Goal: Task Accomplishment & Management: Use online tool/utility

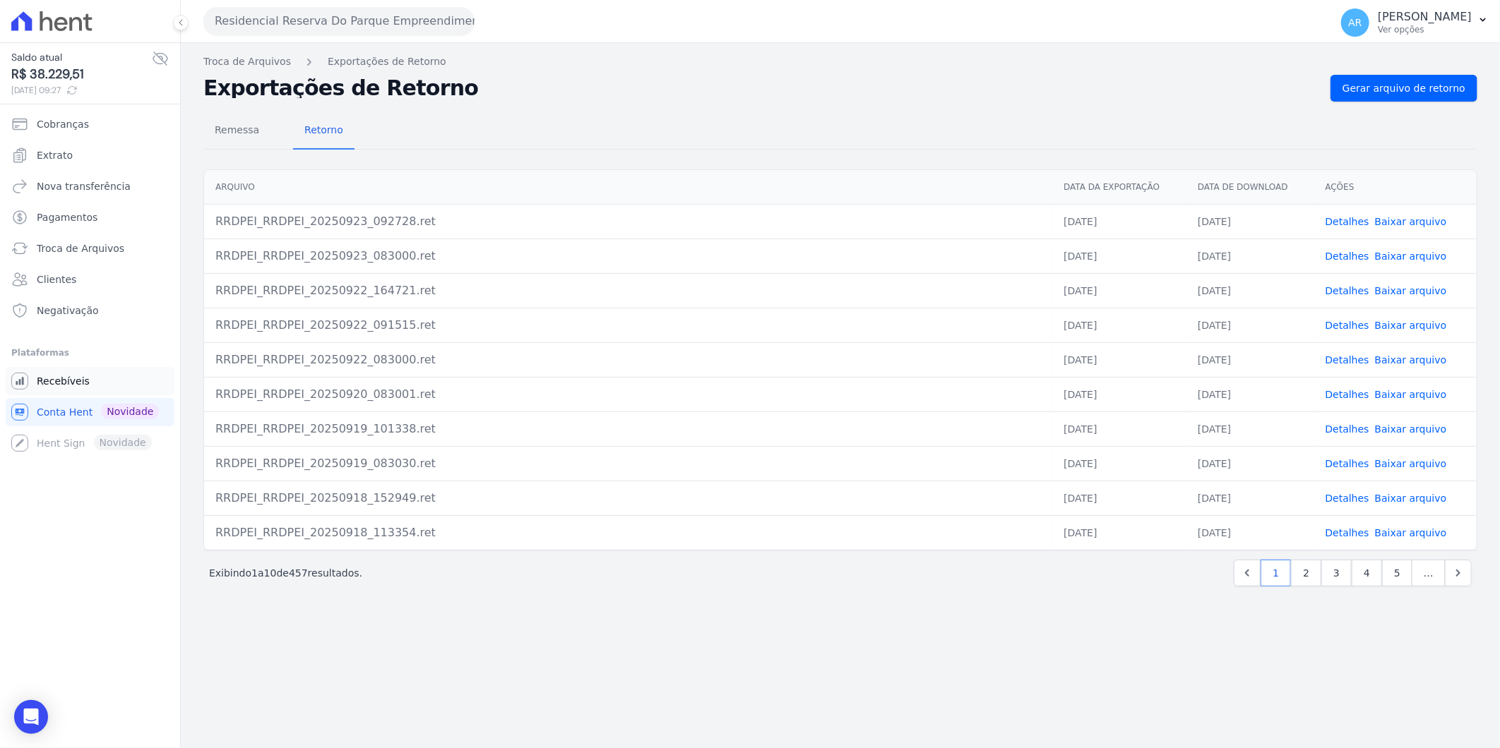
click at [59, 387] on span "Recebíveis" at bounding box center [63, 381] width 53 height 14
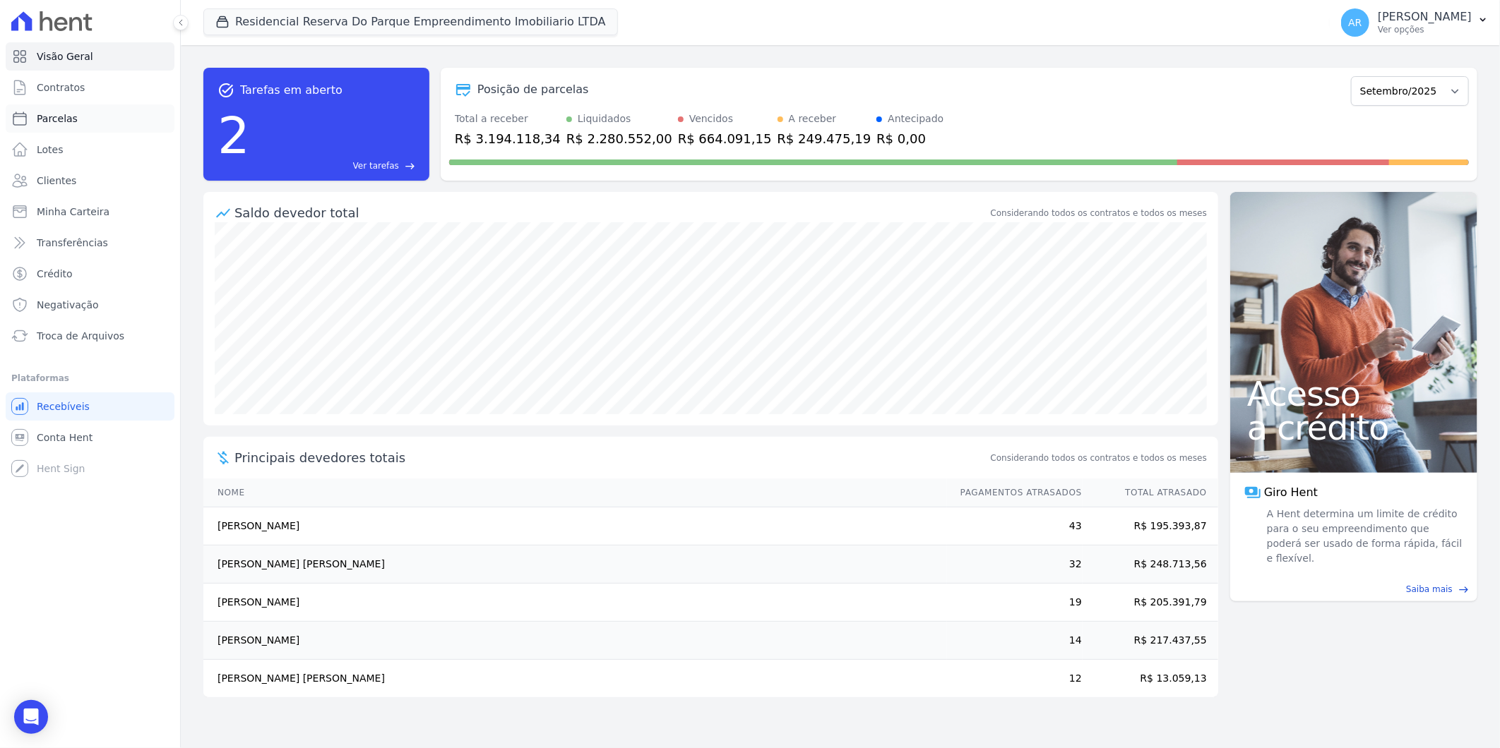
click at [56, 114] on span "Parcelas" at bounding box center [57, 119] width 41 height 14
select select
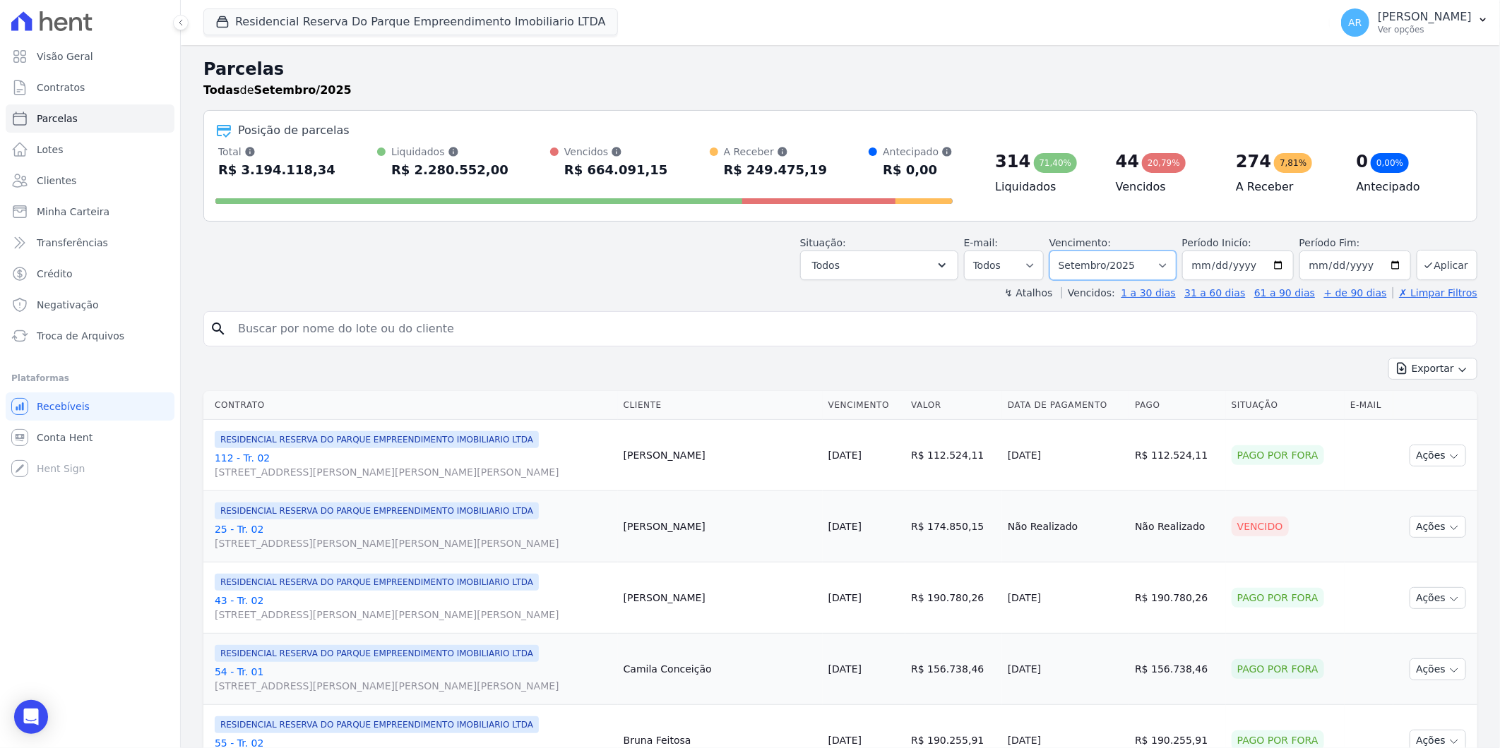
click at [1096, 263] on select "Filtrar por período ──────── Todos os meses Dezembro/2023 Janeiro/2024 Fevereir…" at bounding box center [1112, 266] width 127 height 30
select select "all"
click at [1058, 251] on select "Filtrar por período ──────── Todos os meses Dezembro/2023 Janeiro/2024 Fevereir…" at bounding box center [1112, 266] width 127 height 30
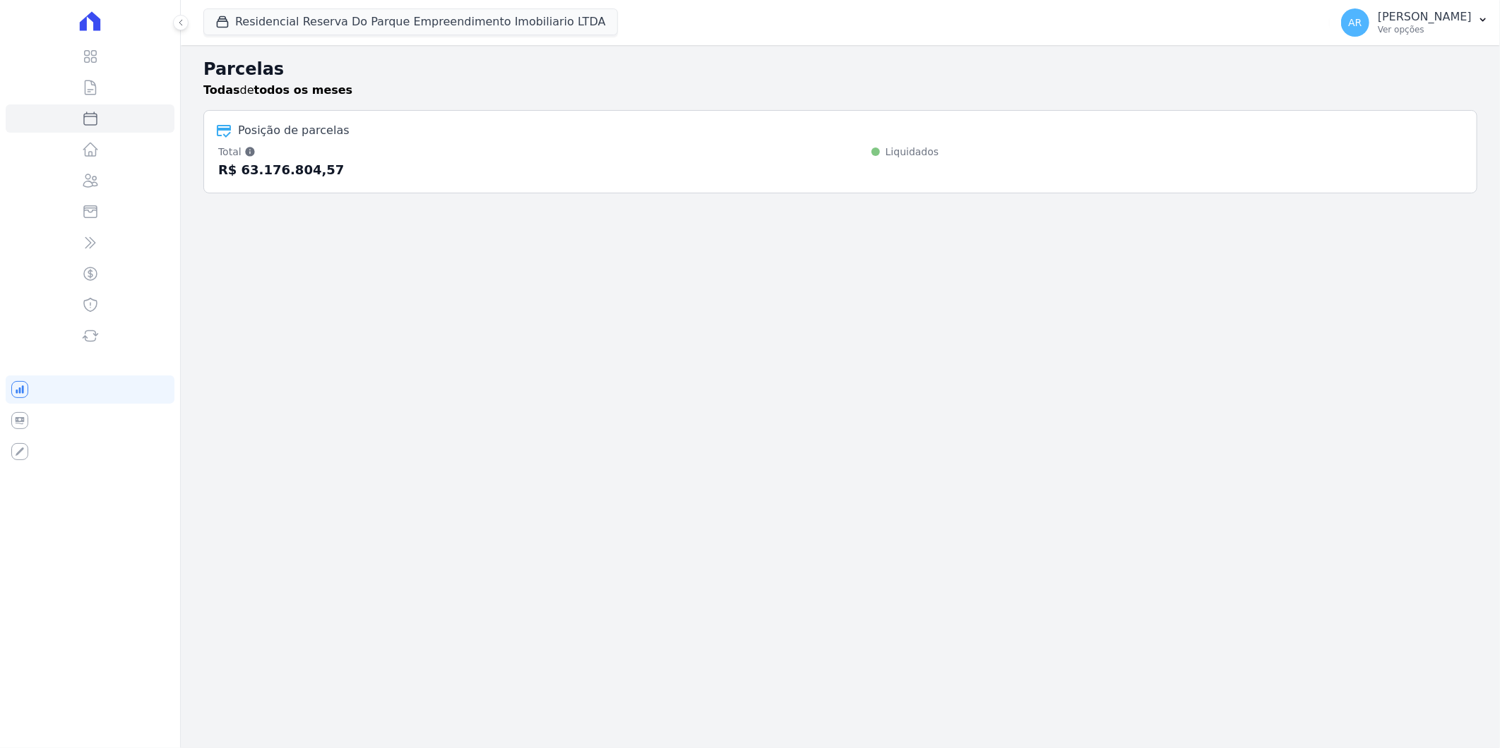
select select
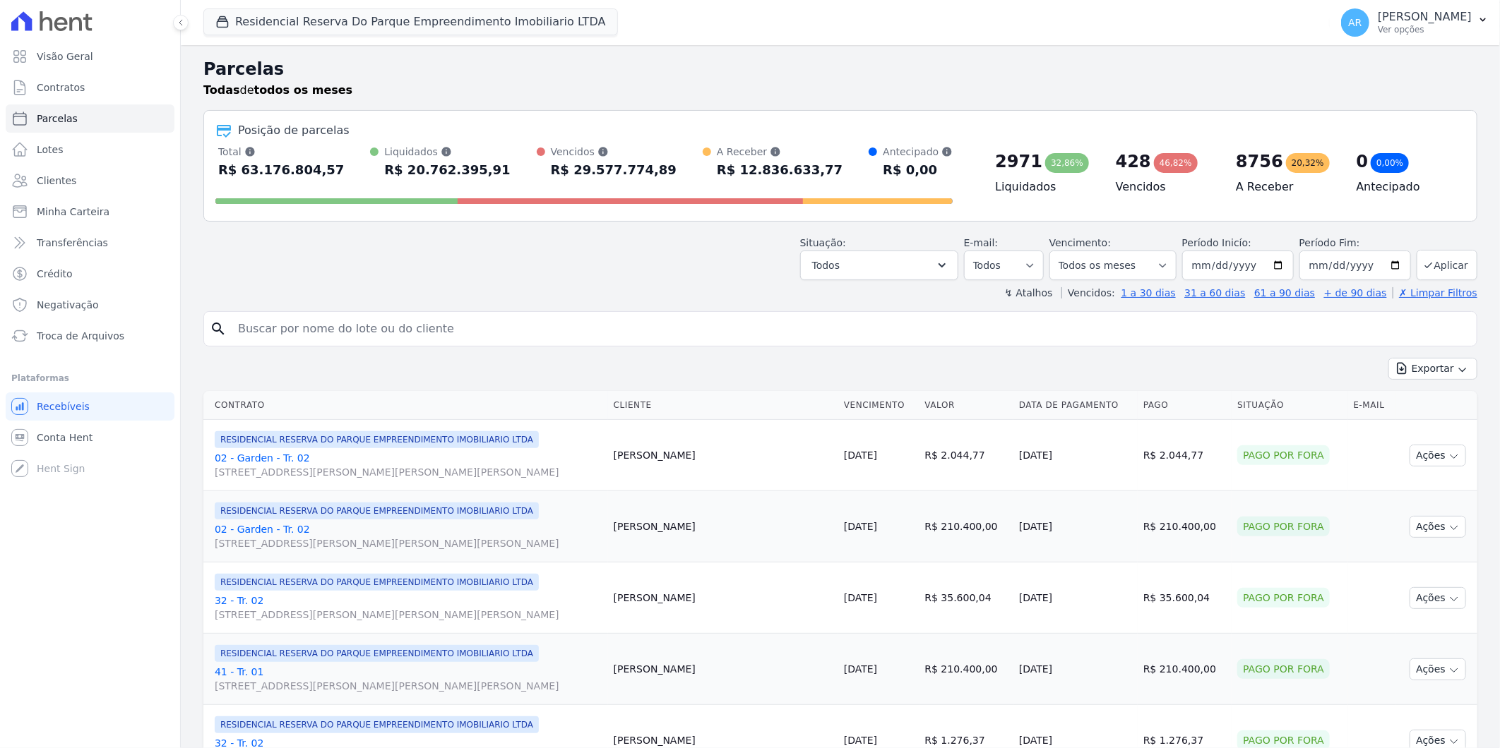
click at [722, 343] on div "search" at bounding box center [840, 328] width 1274 height 35
click at [702, 335] on input "search" at bounding box center [849, 329] width 1241 height 28
type input "beatriz ferre"
select select
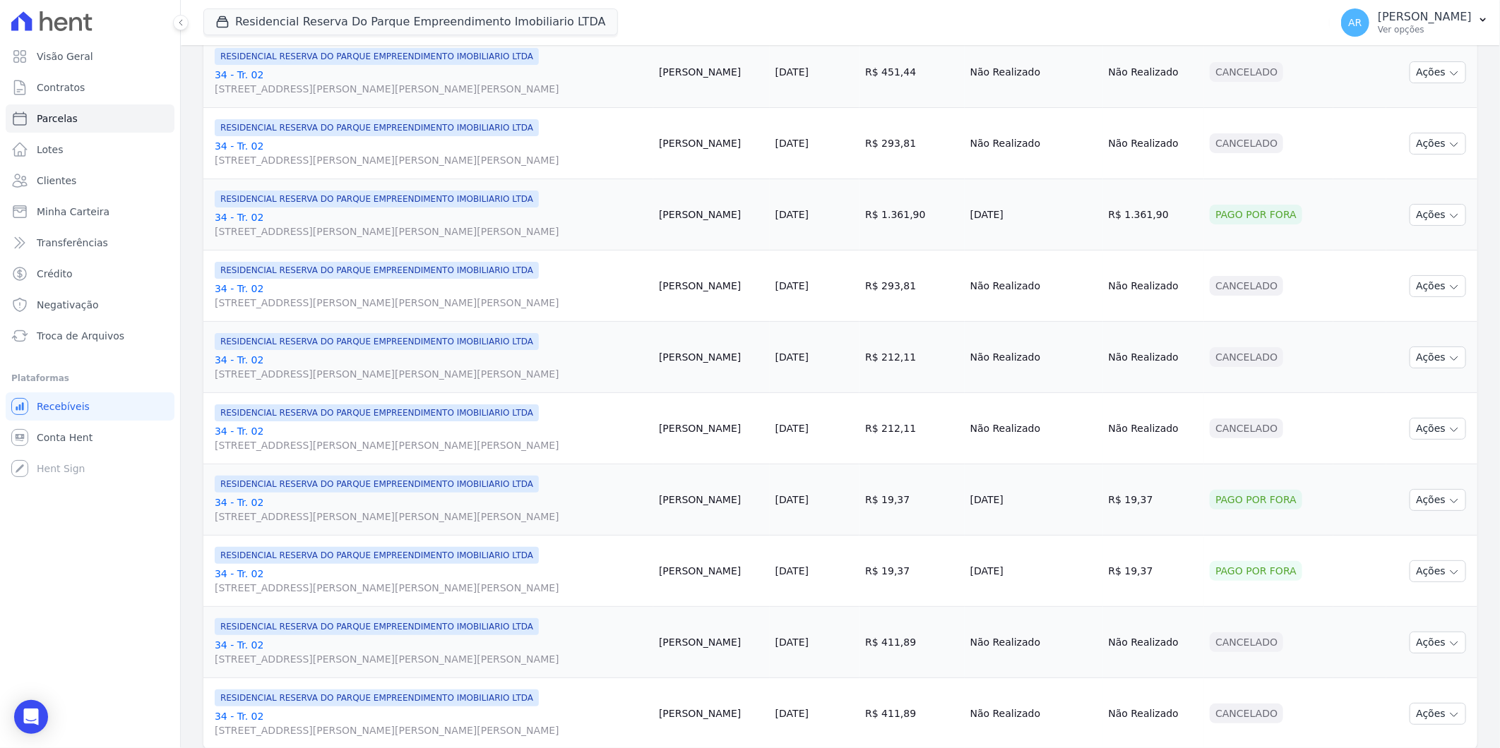
scroll to position [1398, 0]
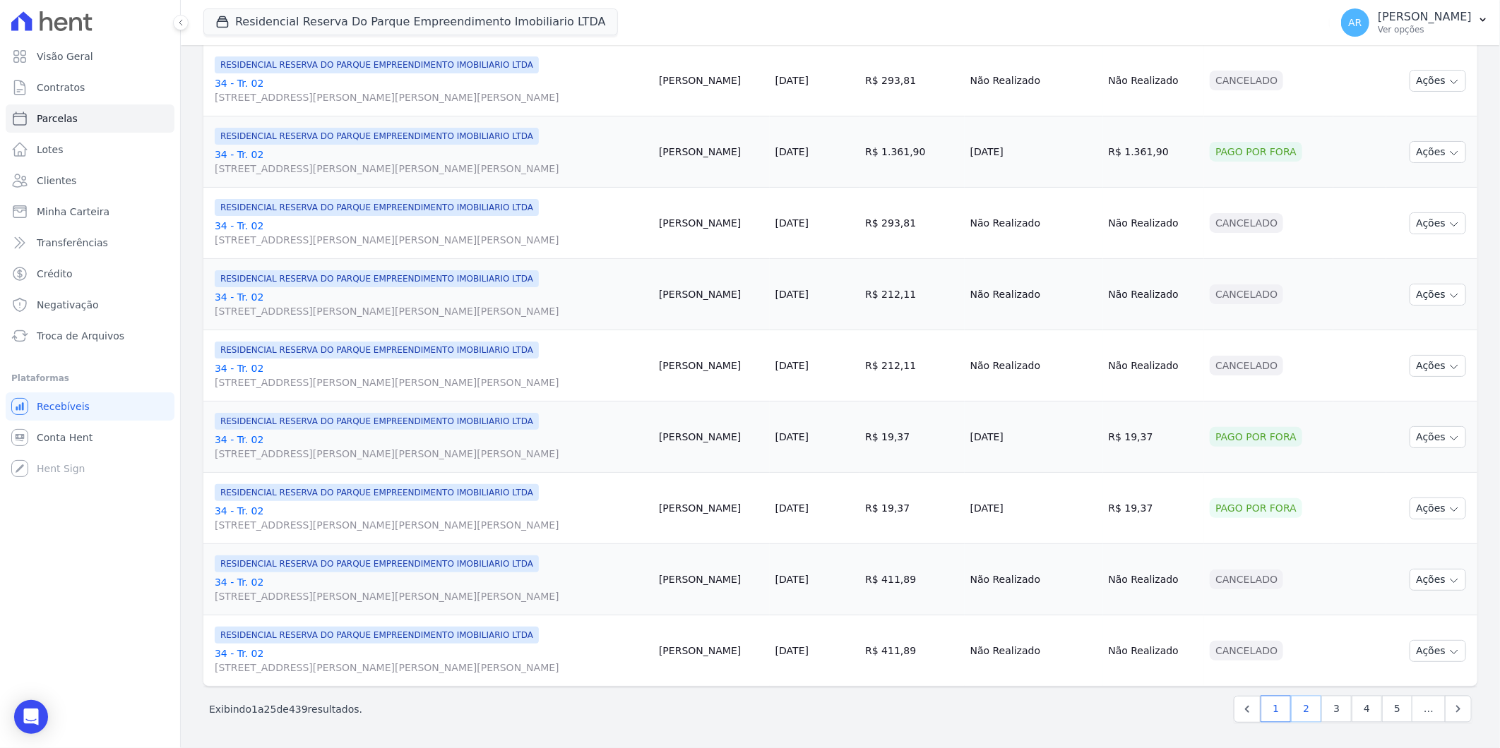
click at [1293, 702] on link "2" at bounding box center [1306, 709] width 30 height 27
select select
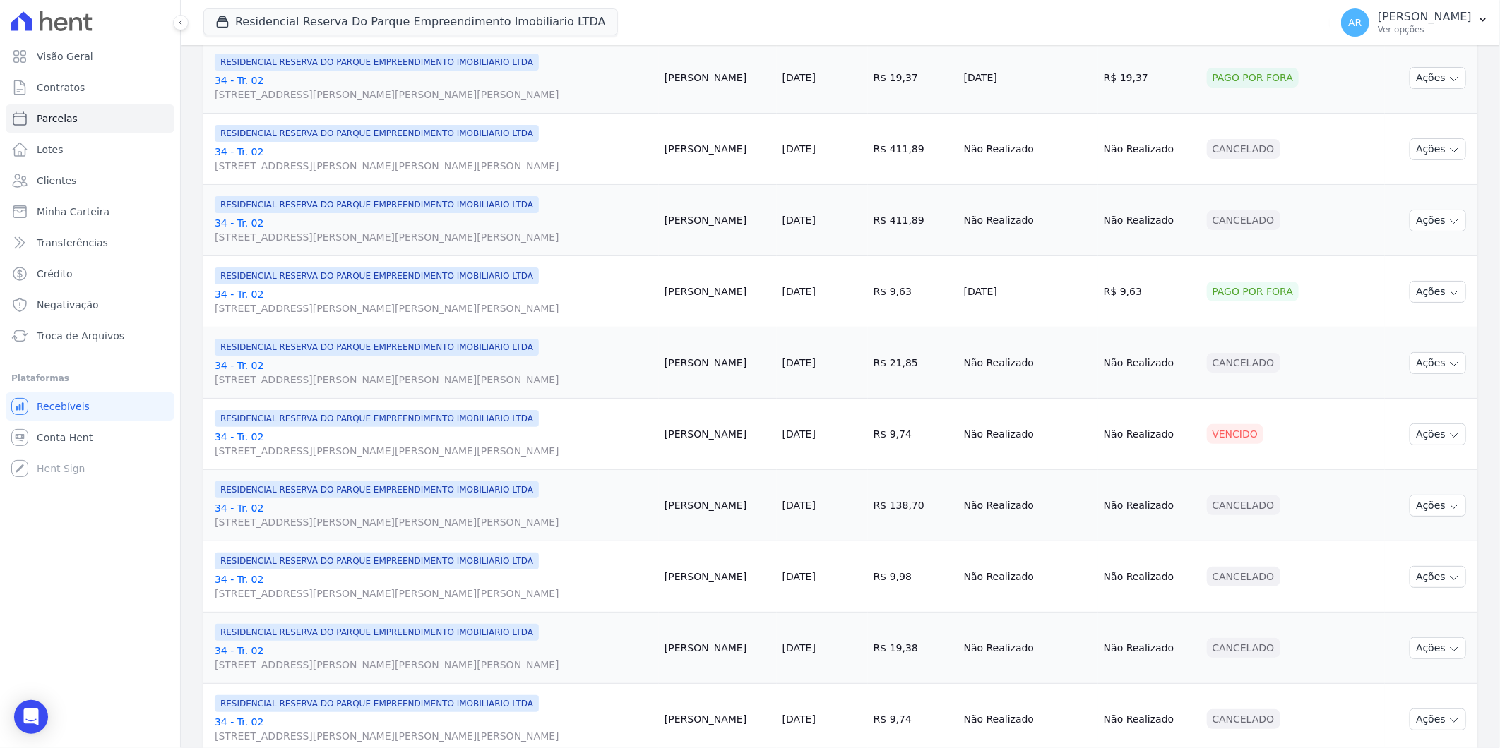
scroll to position [784, 0]
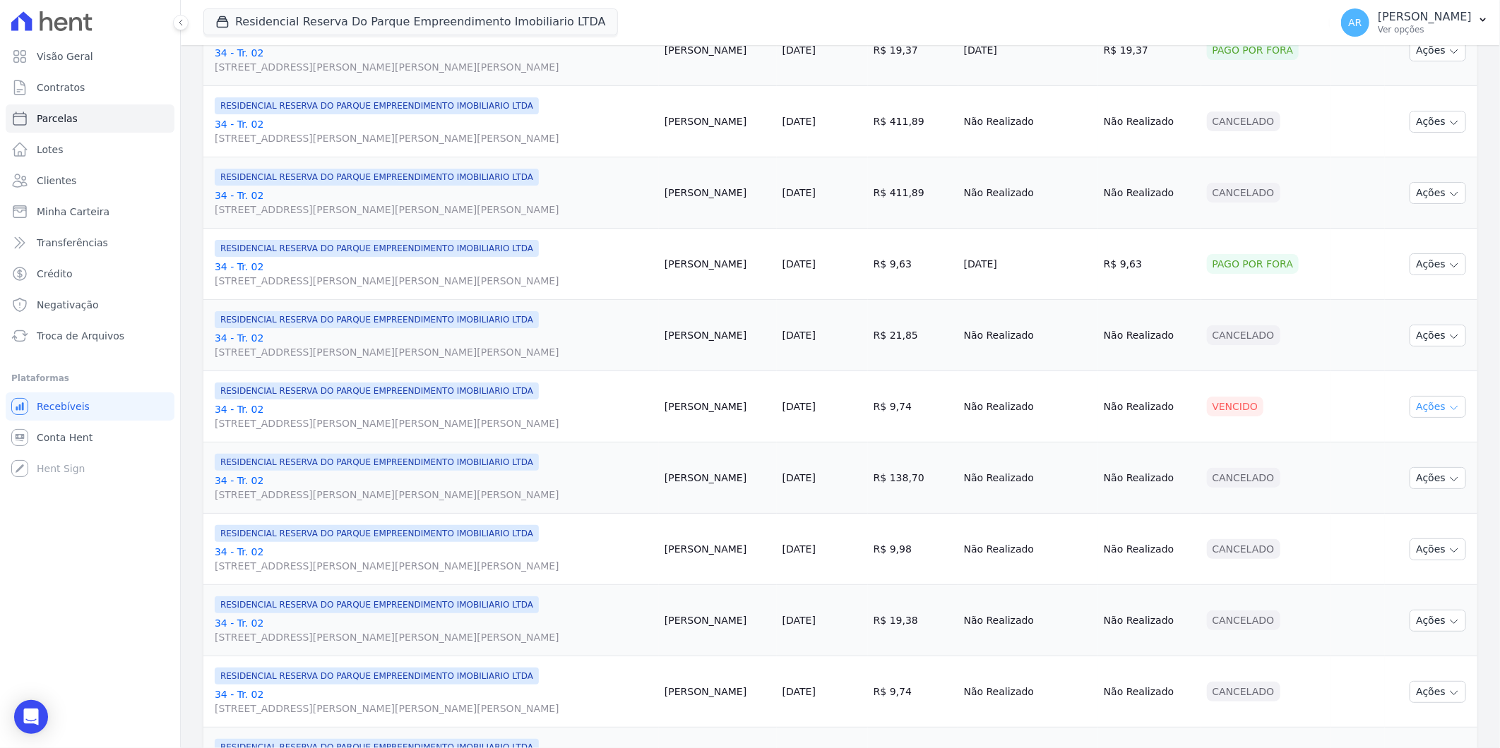
click at [1425, 410] on button "Ações" at bounding box center [1437, 407] width 56 height 22
click at [1416, 519] on link "Liquidação Manual" at bounding box center [1432, 518] width 136 height 26
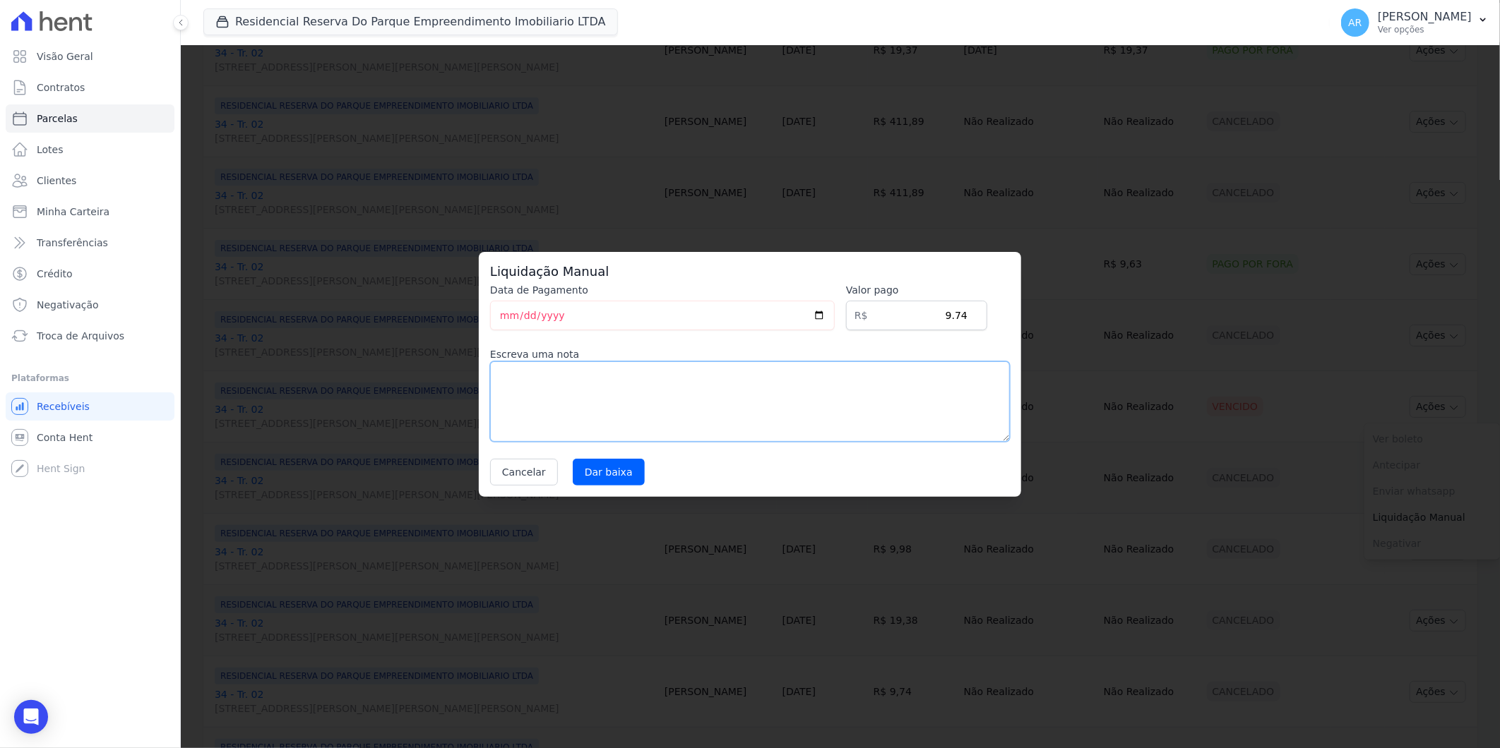
click at [736, 385] on textarea at bounding box center [750, 401] width 520 height 80
click at [736, 385] on textarea "Reparcelamento" at bounding box center [750, 401] width 520 height 80
type textarea "Reparcelamento"
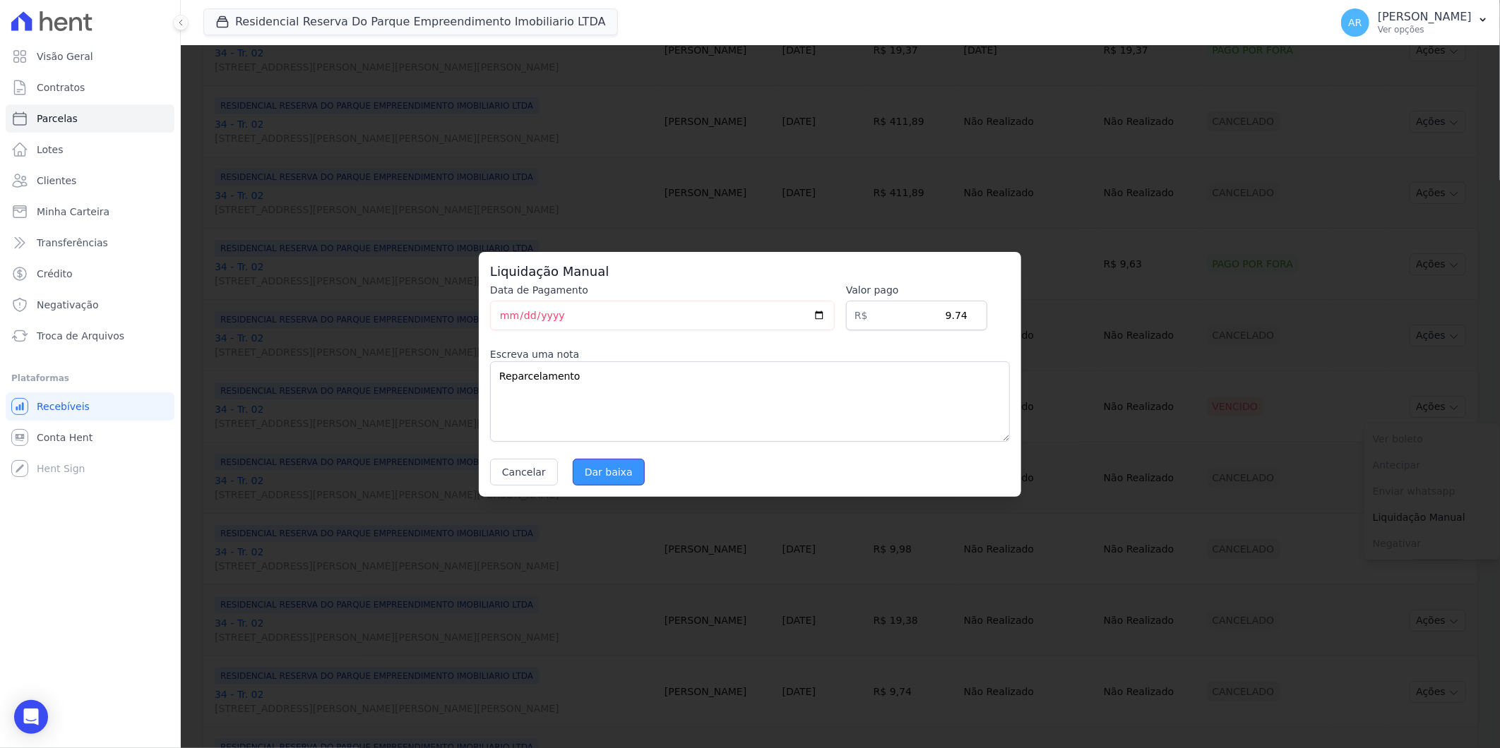
click at [591, 483] on input "Dar baixa" at bounding box center [609, 472] width 72 height 27
select select
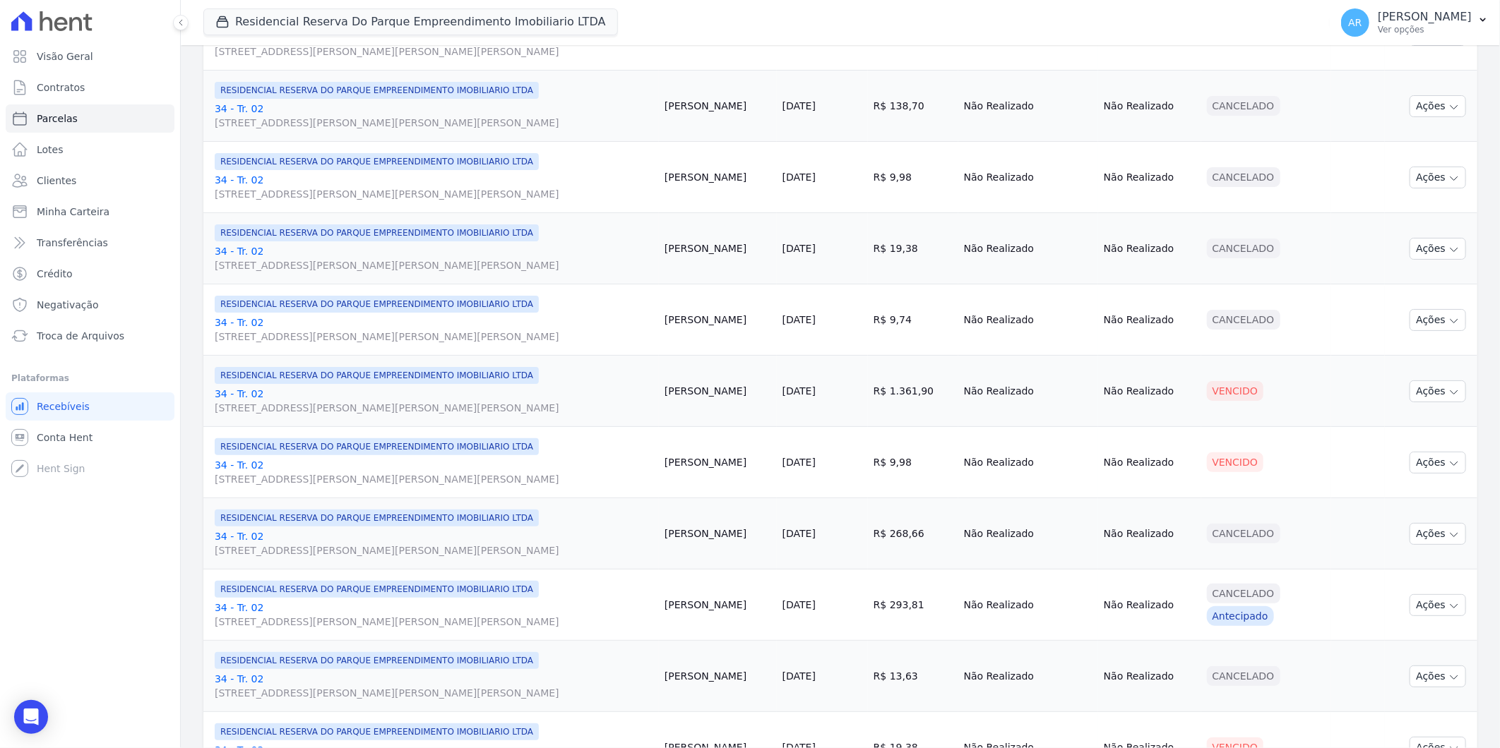
scroll to position [1255, 0]
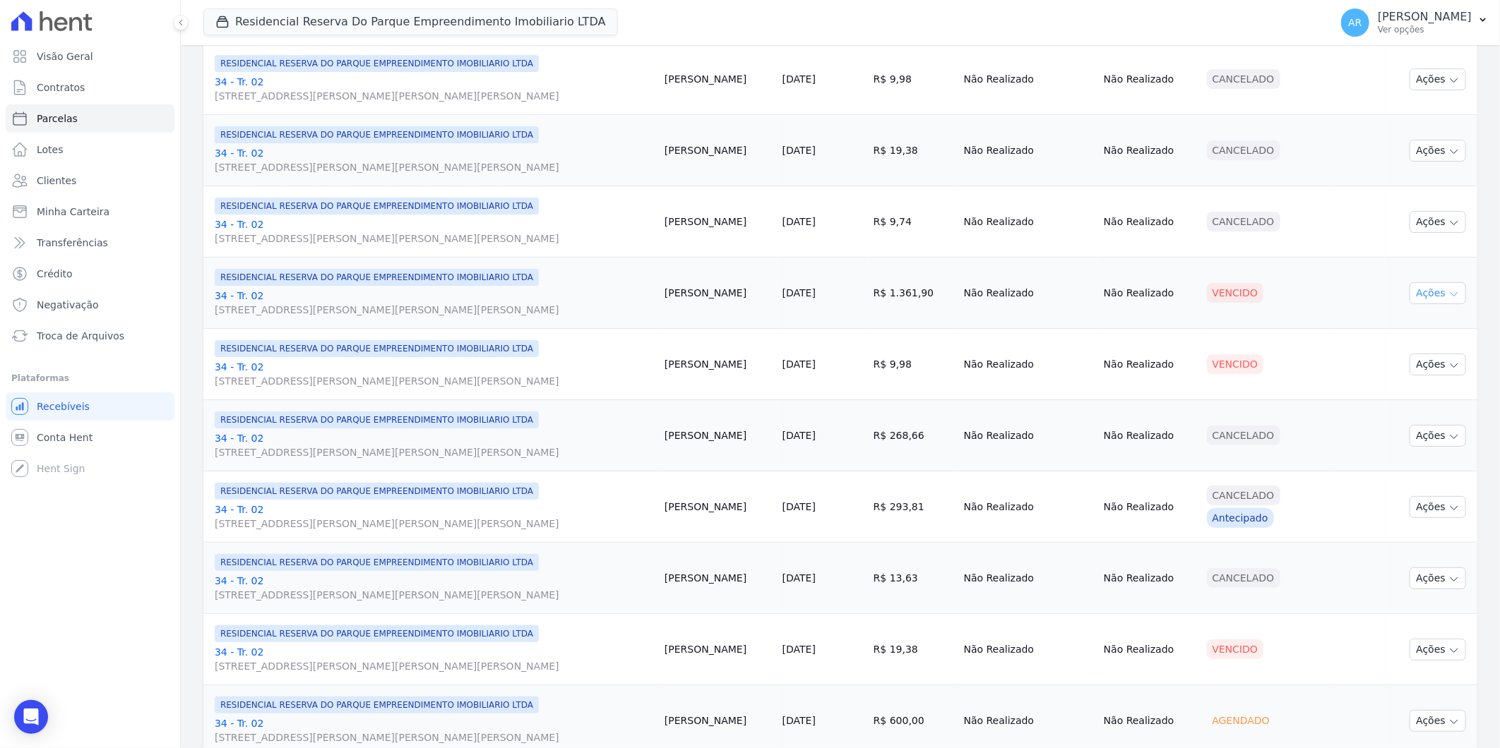
click at [1415, 293] on button "Ações" at bounding box center [1437, 293] width 56 height 22
click at [1387, 415] on link "Liquidação Manual" at bounding box center [1432, 404] width 136 height 26
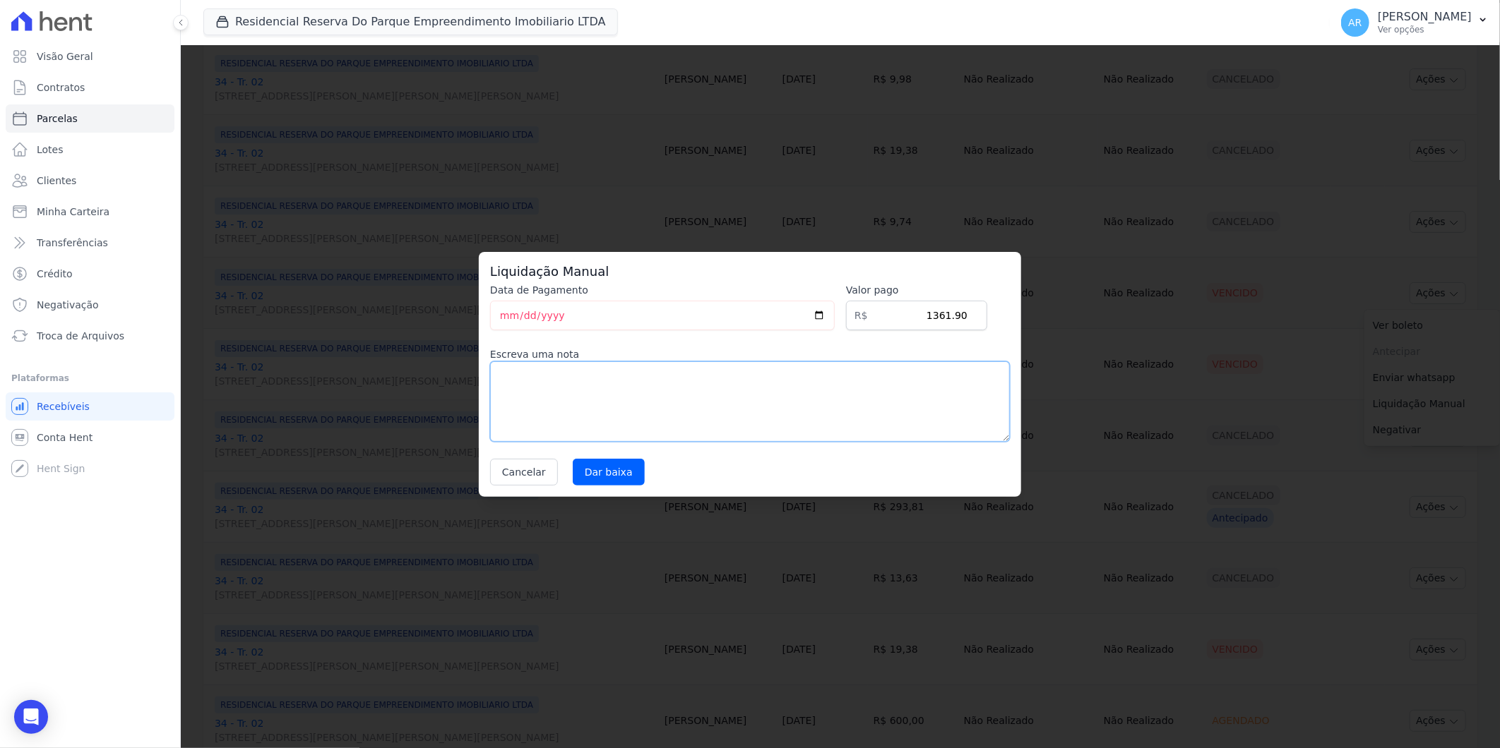
click at [572, 412] on textarea at bounding box center [750, 401] width 520 height 80
paste textarea "Reparcelamento"
type textarea "Reparcelamento"
click at [593, 484] on div "Liquidação Manual Data de Pagamento 2025-09-23 Valor pago R$ 1361.90 Escreva um…" at bounding box center [750, 374] width 542 height 245
click at [591, 479] on input "Dar baixa" at bounding box center [609, 472] width 72 height 27
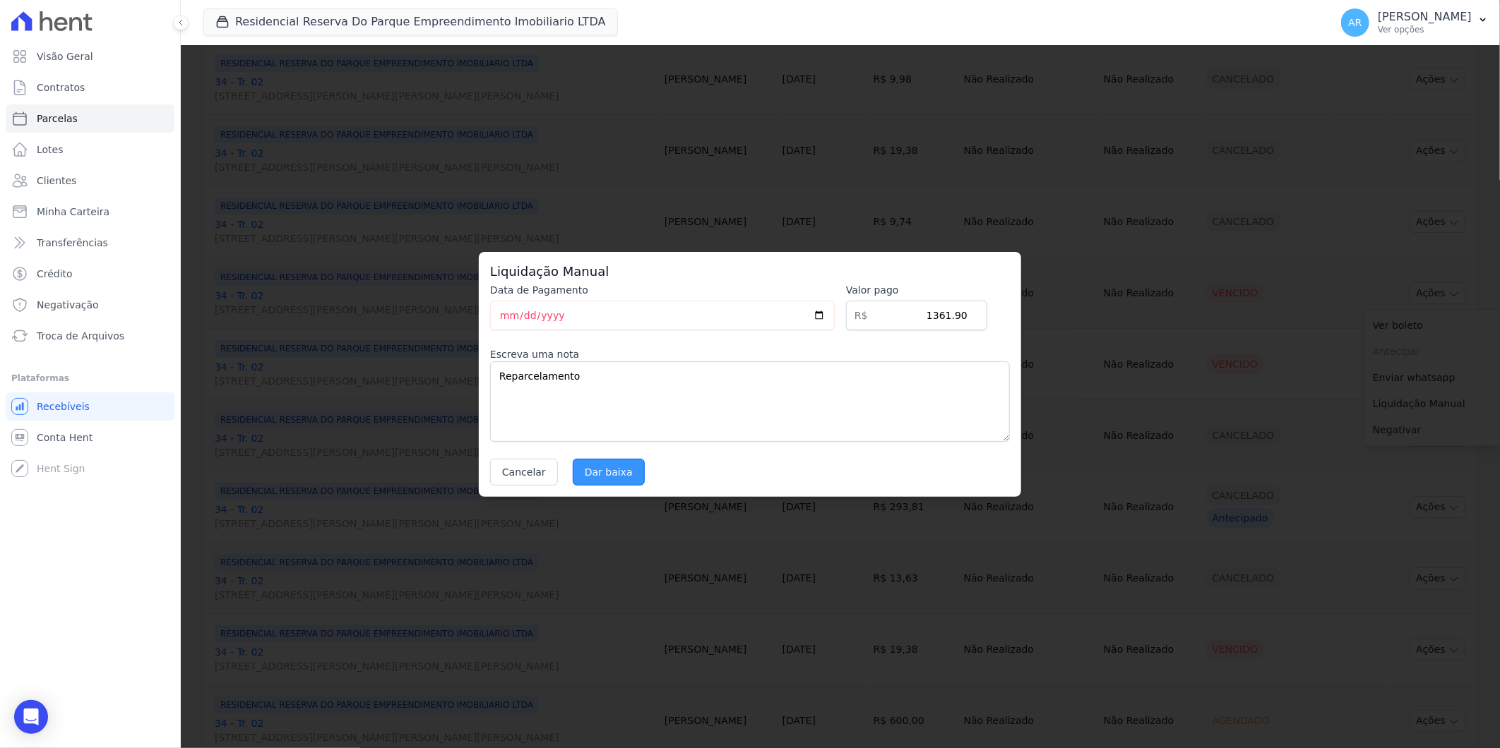
select select
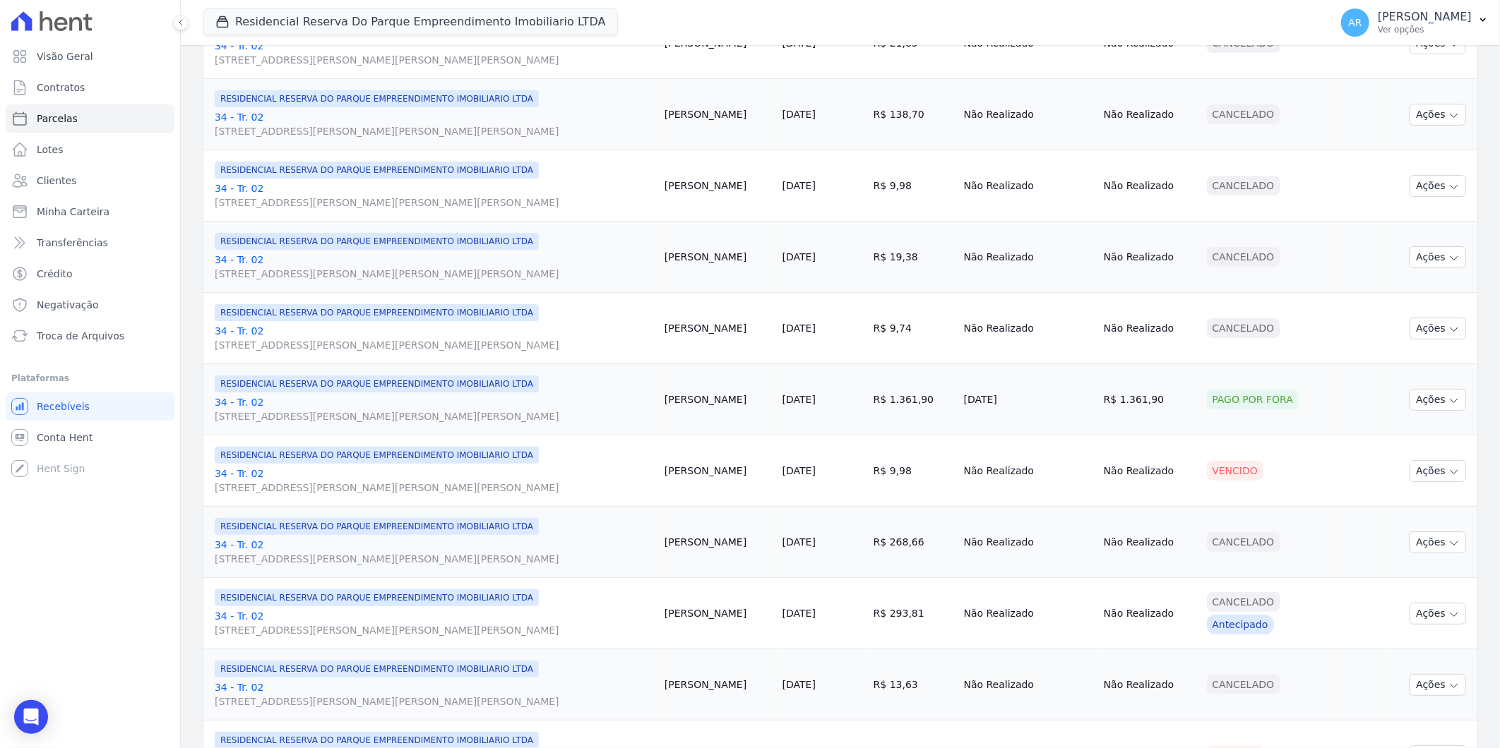
scroll to position [1176, 0]
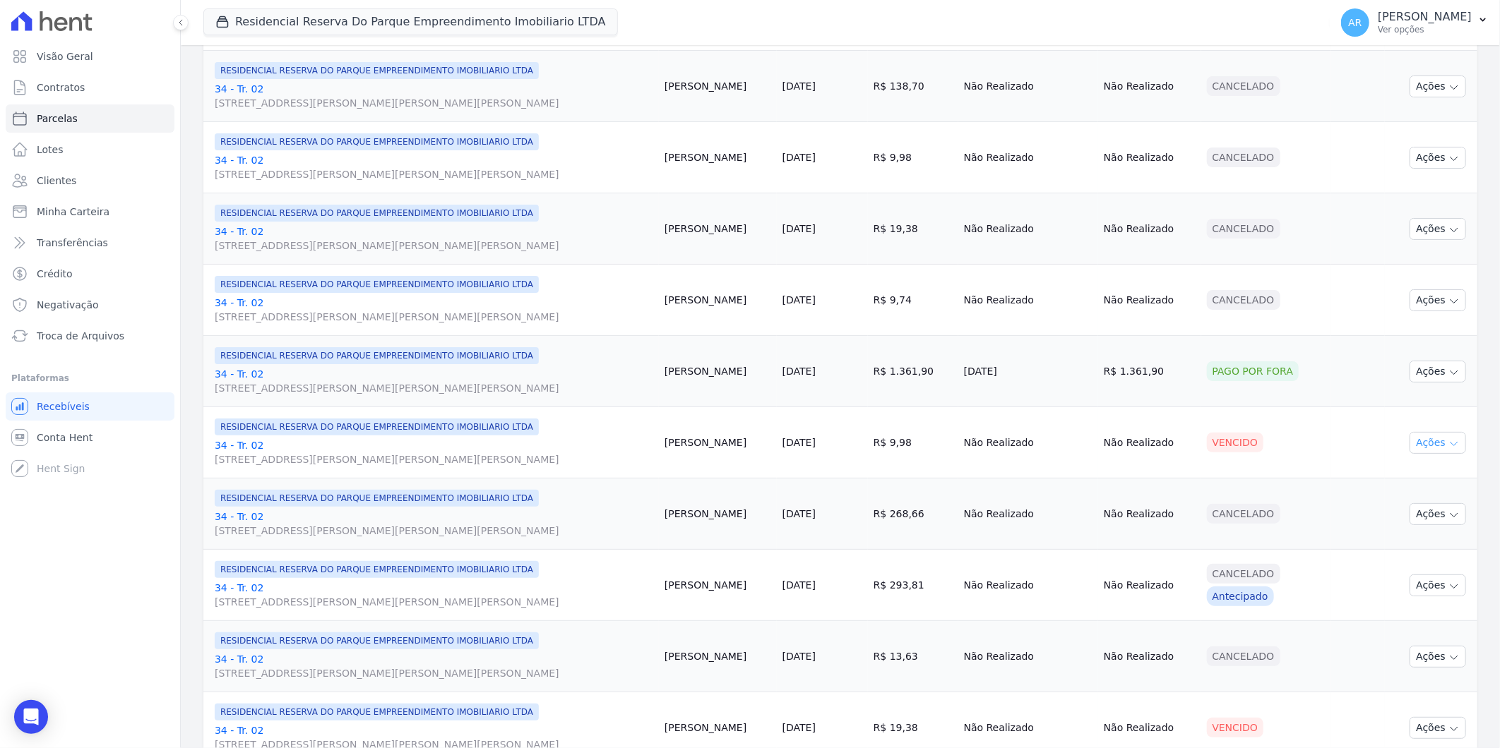
click at [1425, 448] on button "Ações" at bounding box center [1437, 443] width 56 height 22
click at [1374, 553] on link "Liquidação Manual" at bounding box center [1432, 554] width 136 height 26
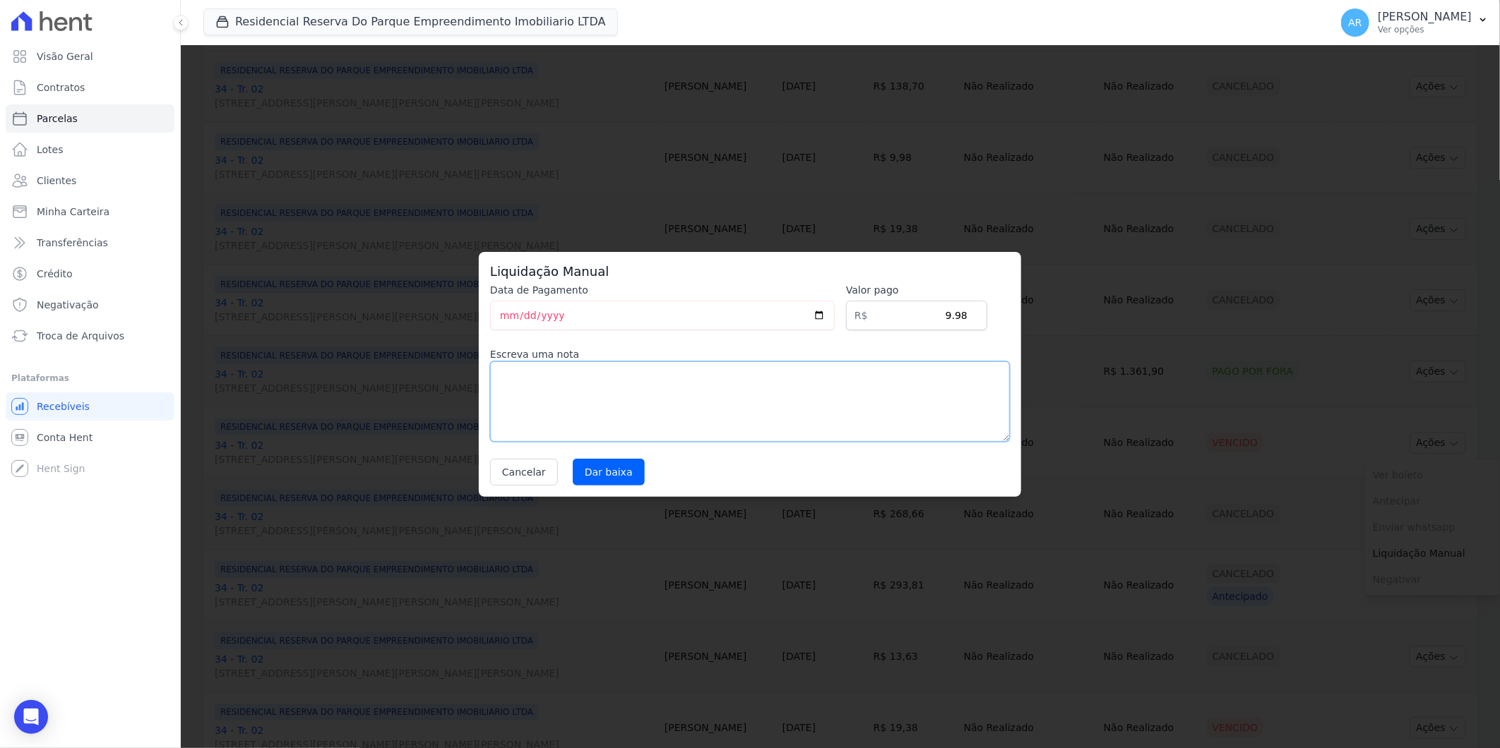
click at [779, 413] on textarea at bounding box center [750, 401] width 520 height 80
paste textarea "Reparcelamento"
type textarea "Reparcelamento"
drag, startPoint x: 577, startPoint y: 464, endPoint x: 664, endPoint y: 483, distance: 88.9
click at [582, 466] on input "Dar baixa" at bounding box center [609, 472] width 72 height 27
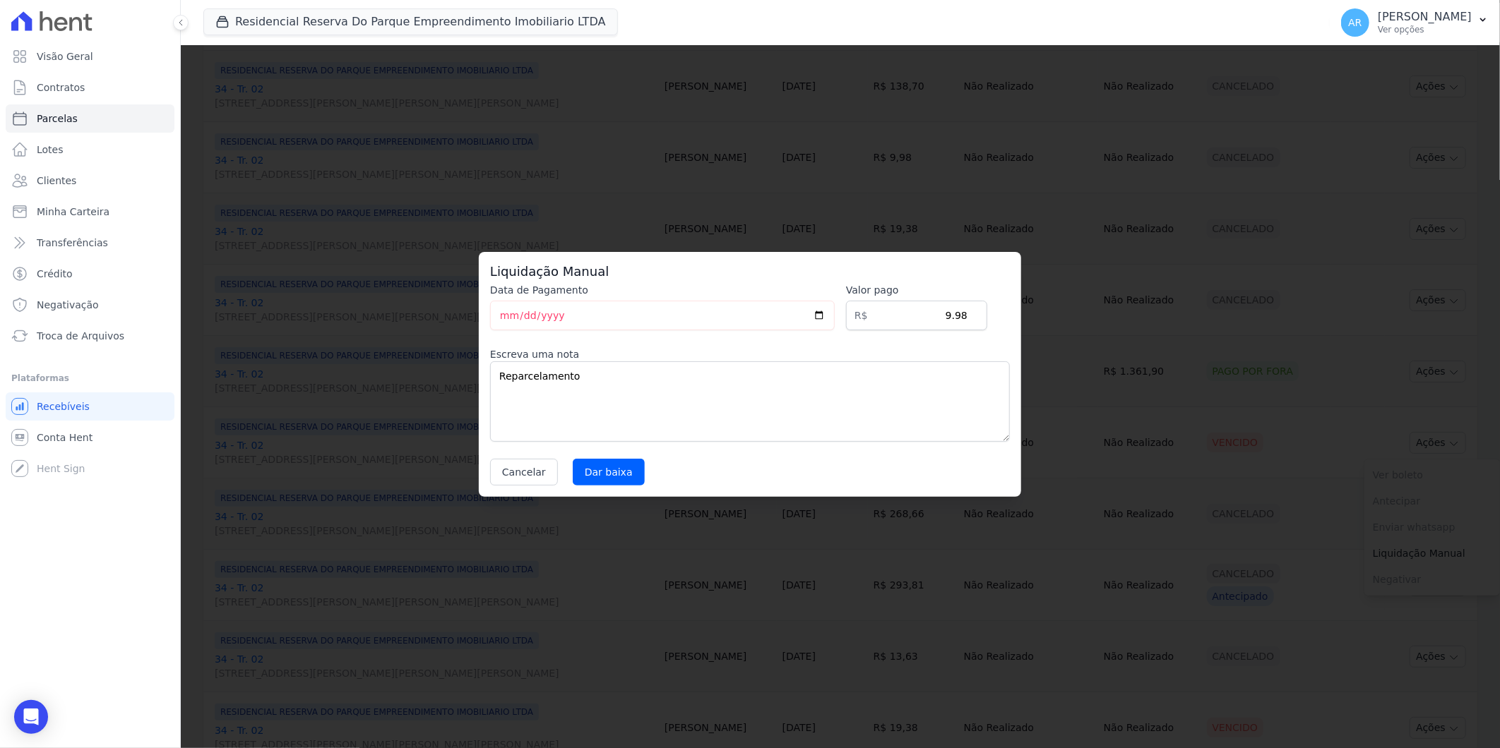
select select
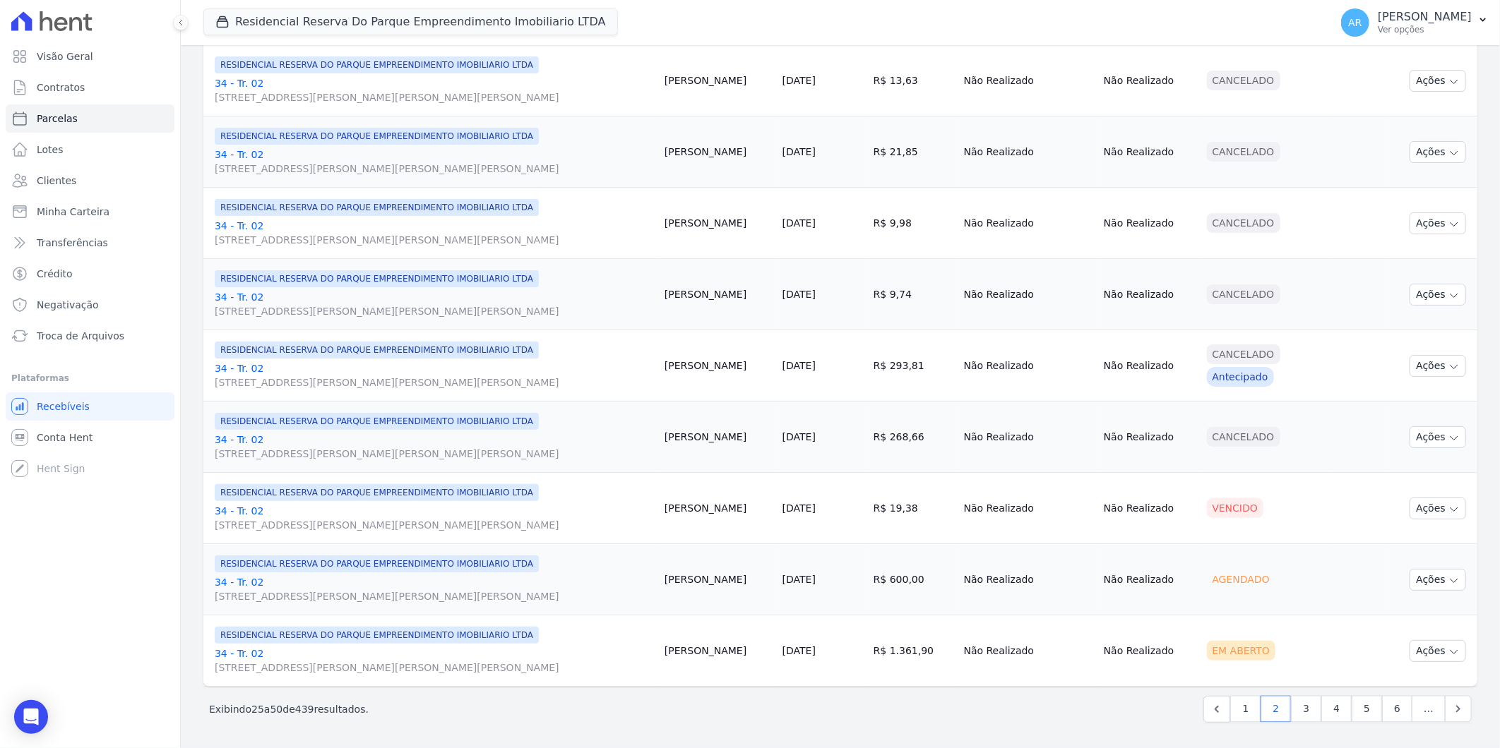
scroll to position [1398, 0]
click at [1433, 513] on button "Ações" at bounding box center [1437, 509] width 56 height 22
click at [1388, 628] on link "Liquidação Manual" at bounding box center [1432, 619] width 136 height 26
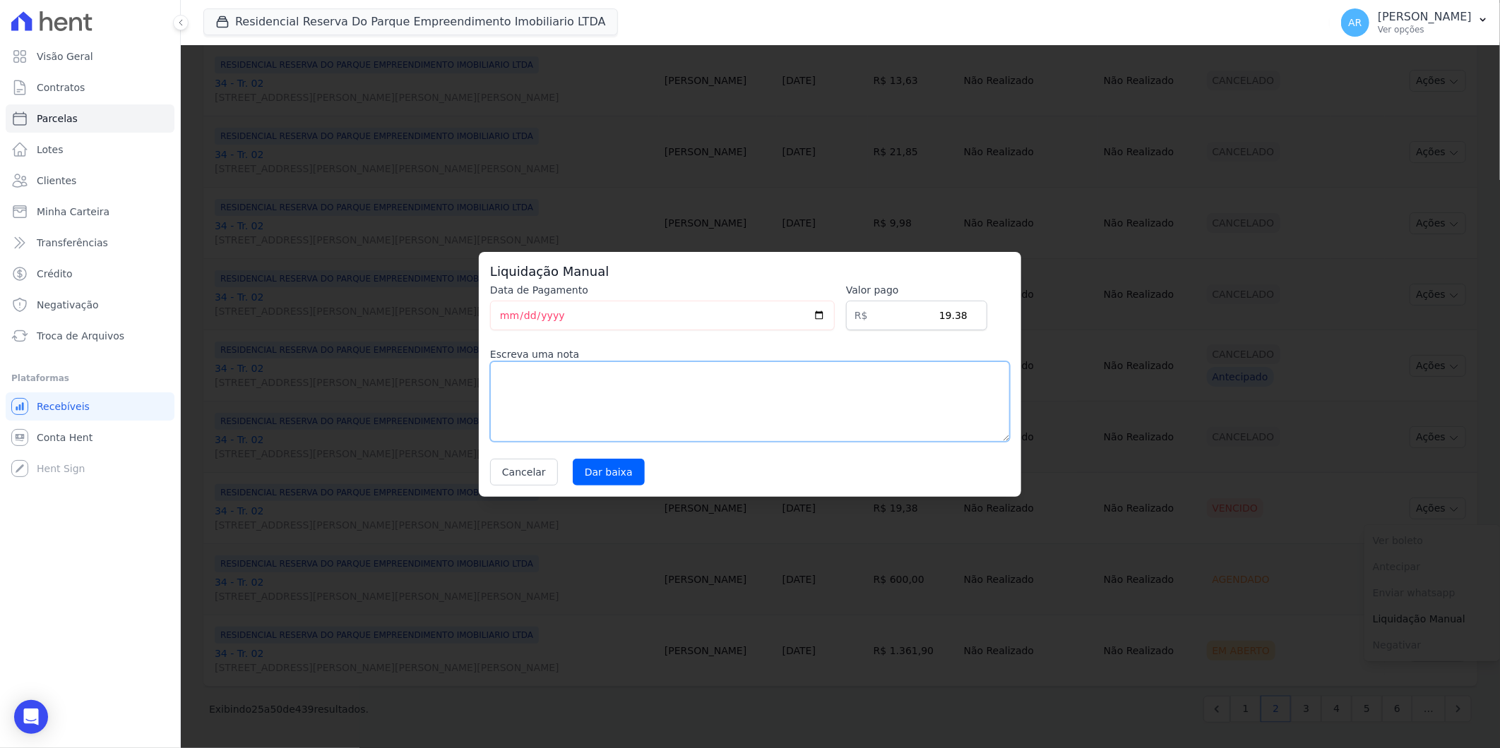
click at [747, 392] on textarea at bounding box center [750, 401] width 520 height 80
paste textarea "Reparcelamento"
type textarea "Reparcelamento"
drag, startPoint x: 610, startPoint y: 476, endPoint x: 603, endPoint y: 470, distance: 9.0
click at [604, 471] on input "Dar baixa" at bounding box center [609, 472] width 72 height 27
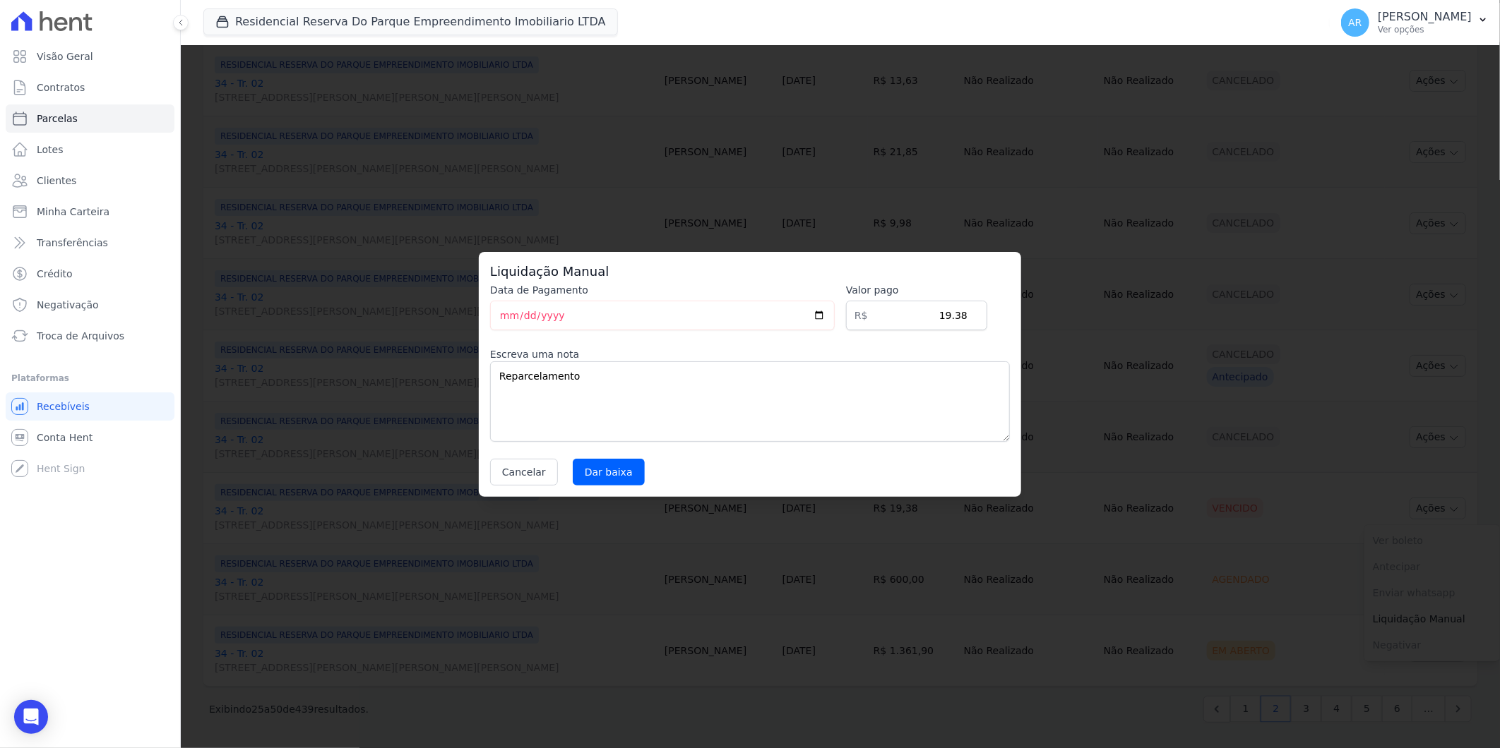
select select
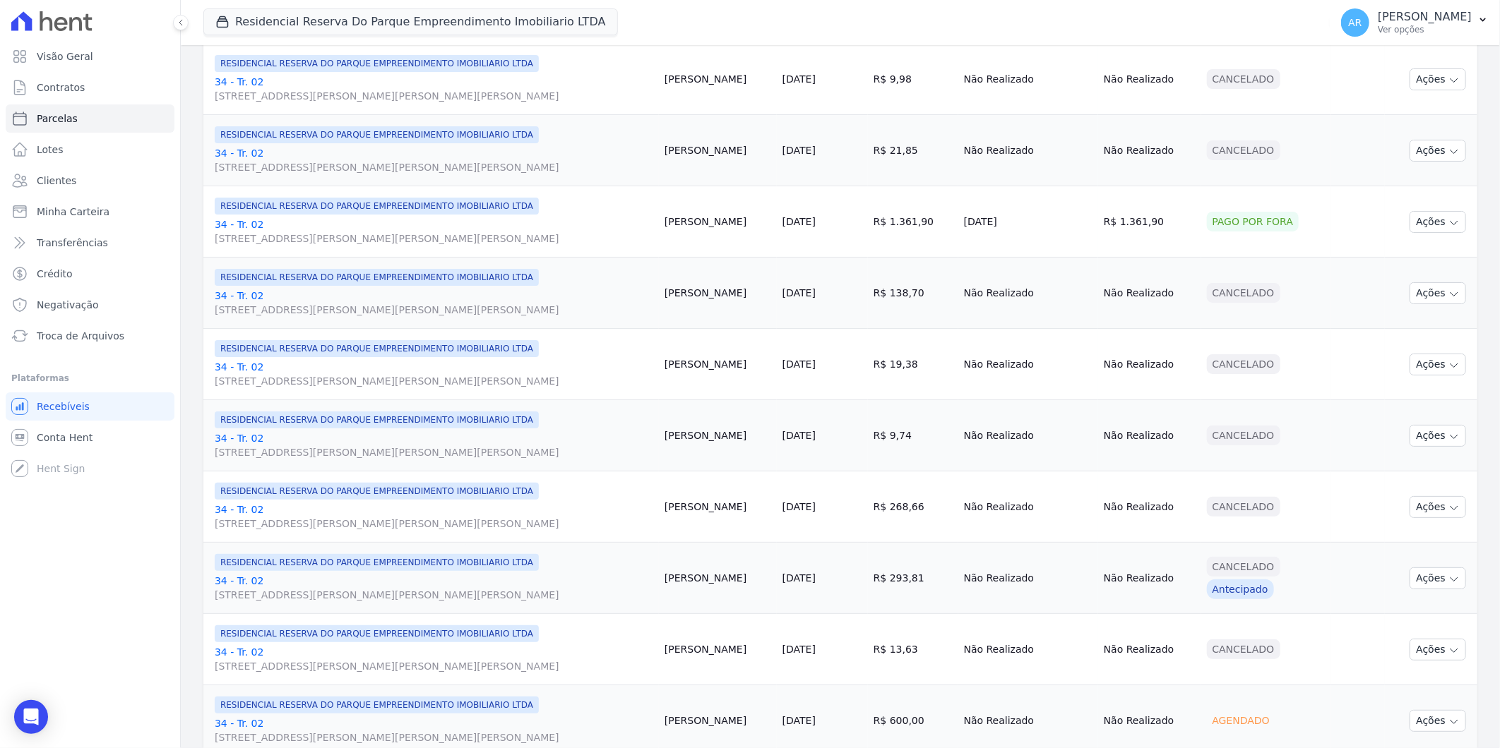
scroll to position [1398, 0]
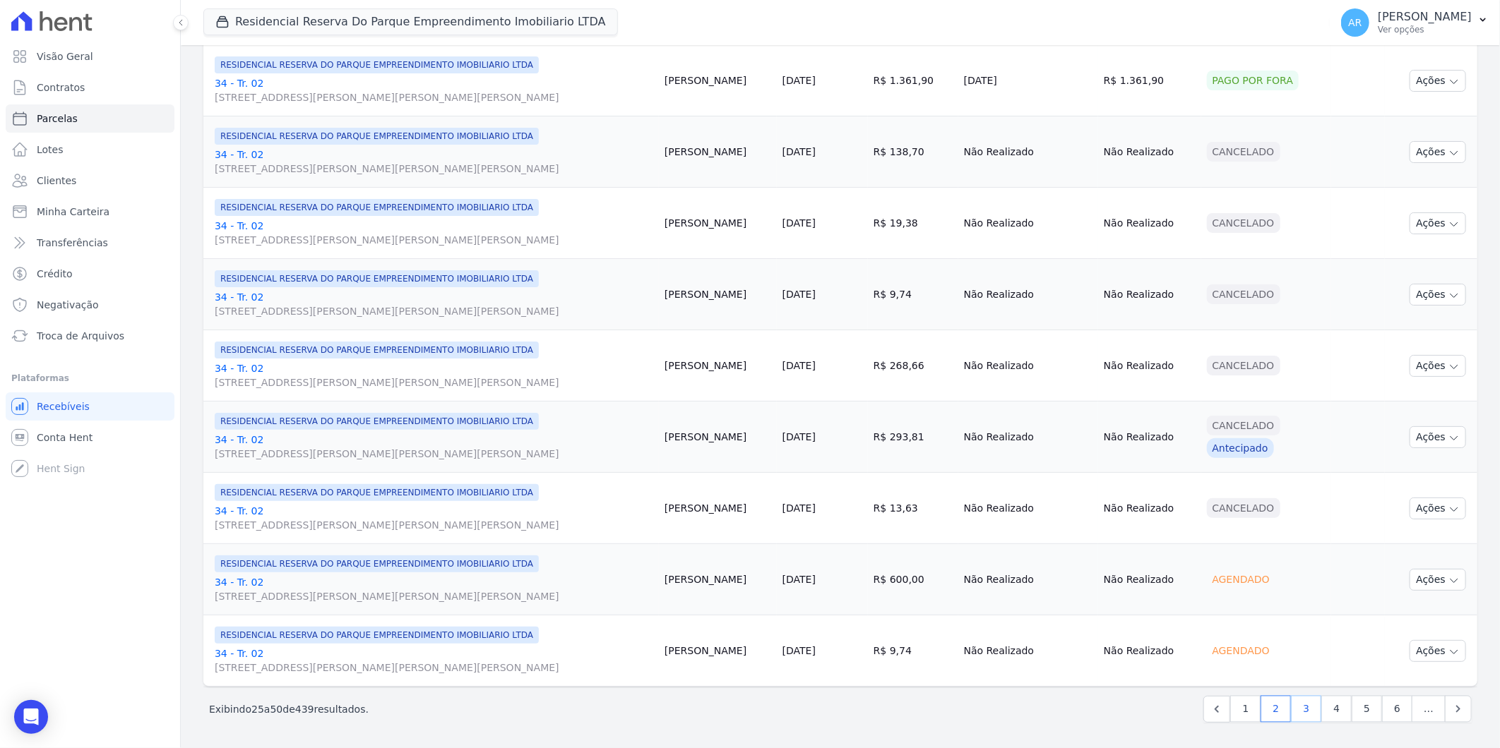
click at [1293, 707] on link "3" at bounding box center [1306, 709] width 30 height 27
select select
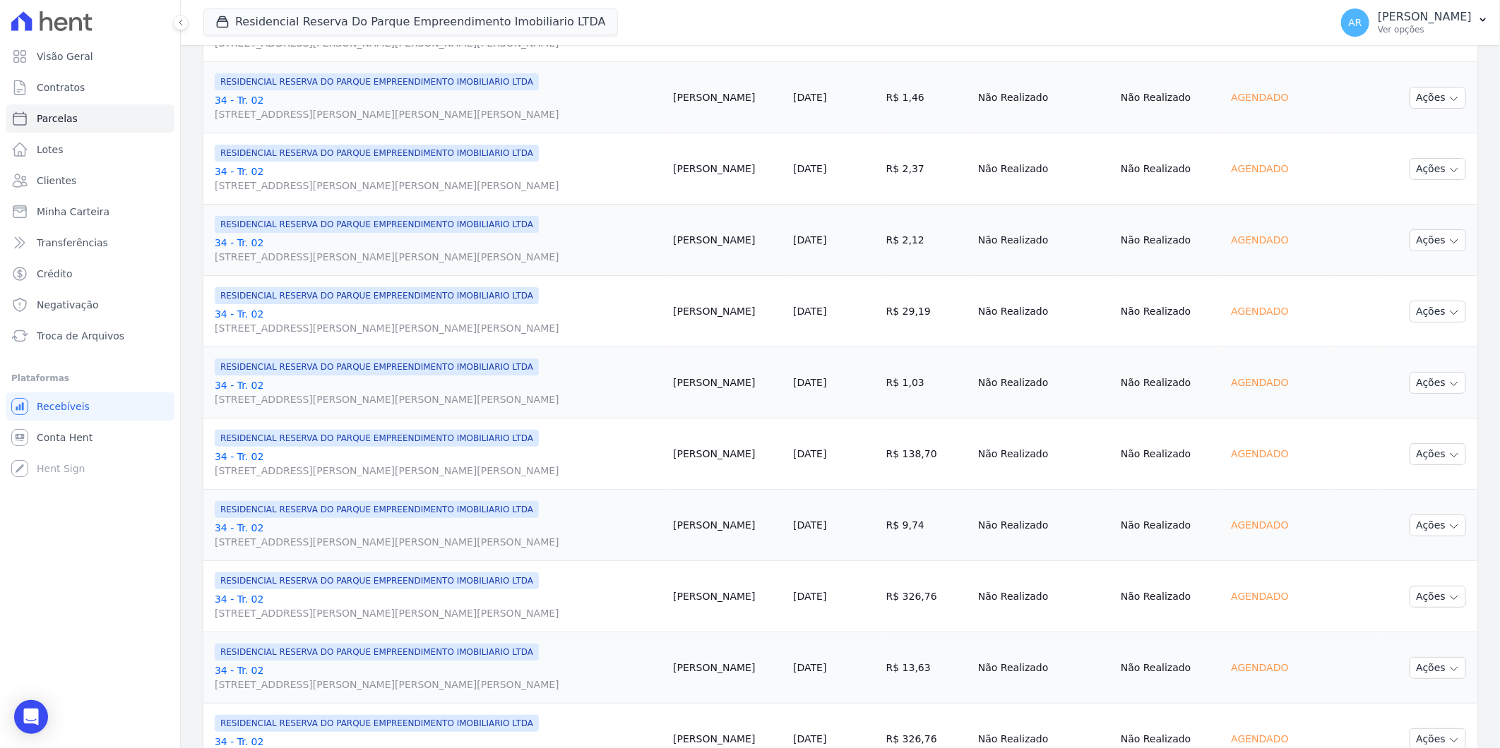
scroll to position [1398, 0]
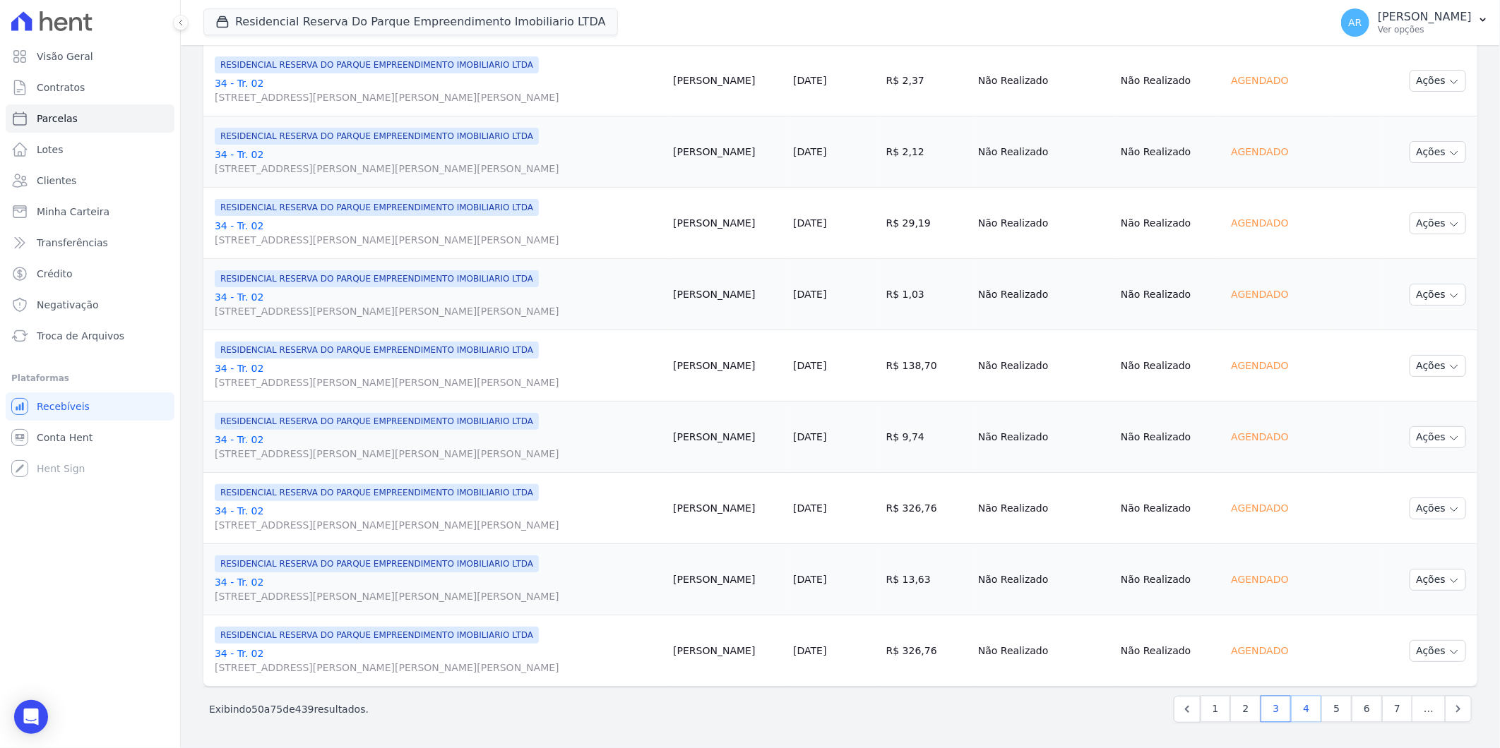
click at [1299, 708] on link "4" at bounding box center [1306, 709] width 30 height 27
select select
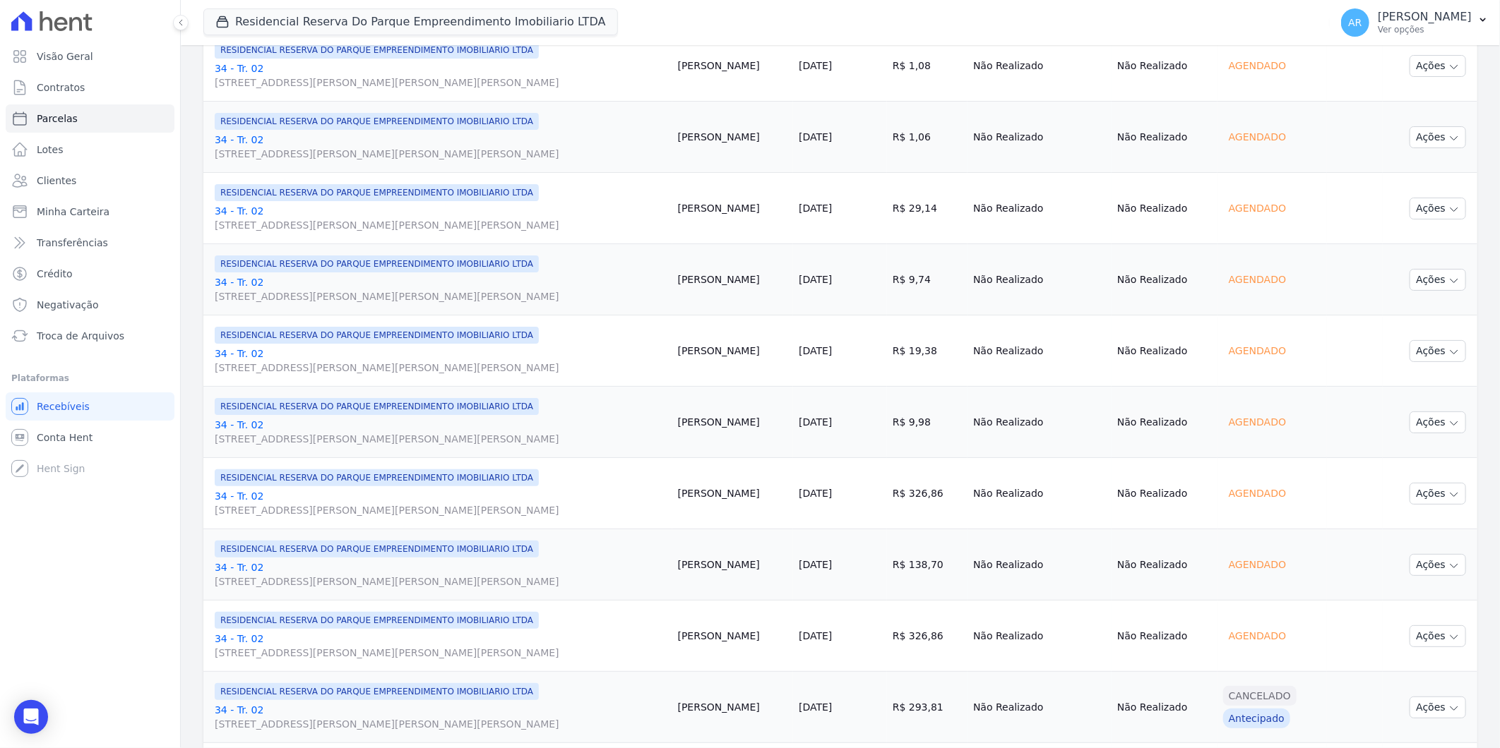
scroll to position [1398, 0]
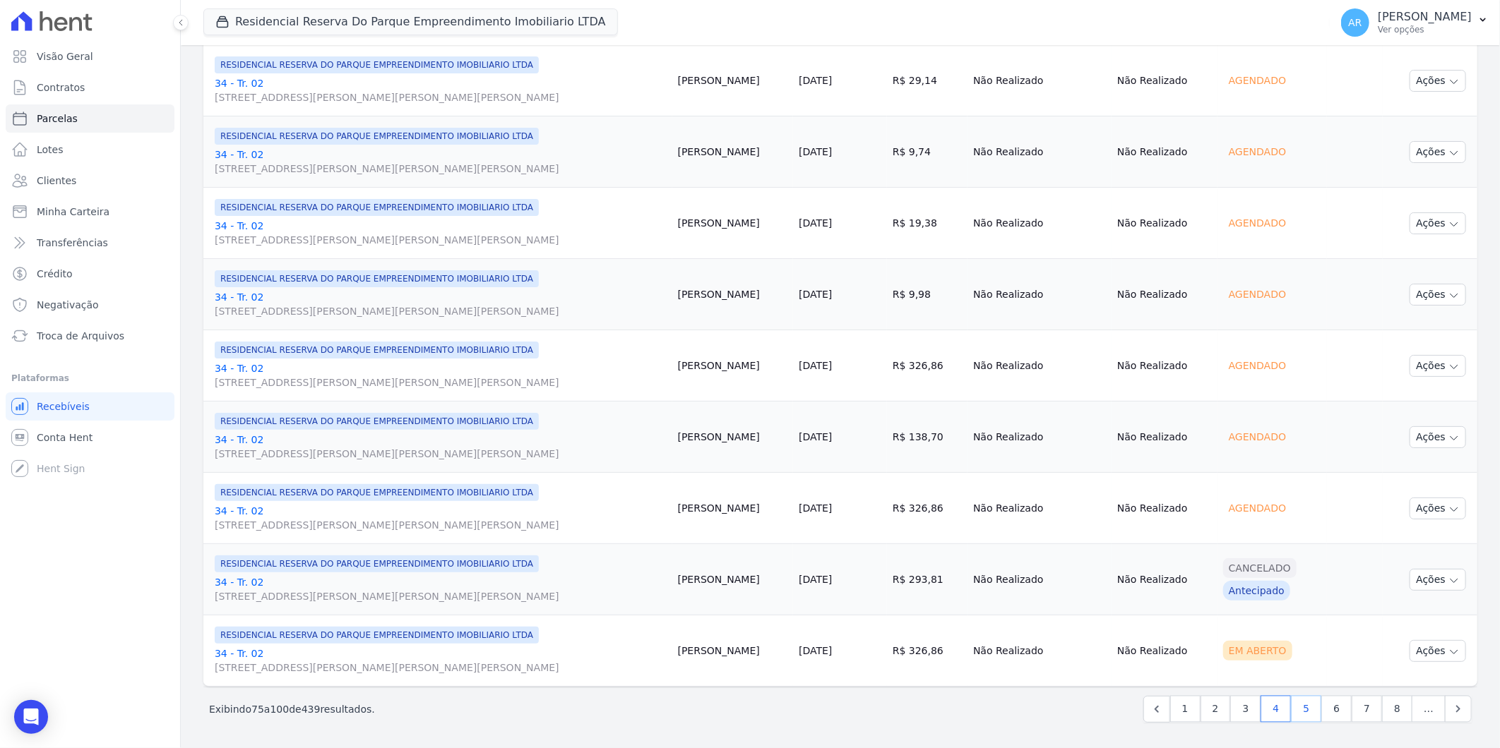
click at [1291, 702] on link "5" at bounding box center [1306, 709] width 30 height 27
select select
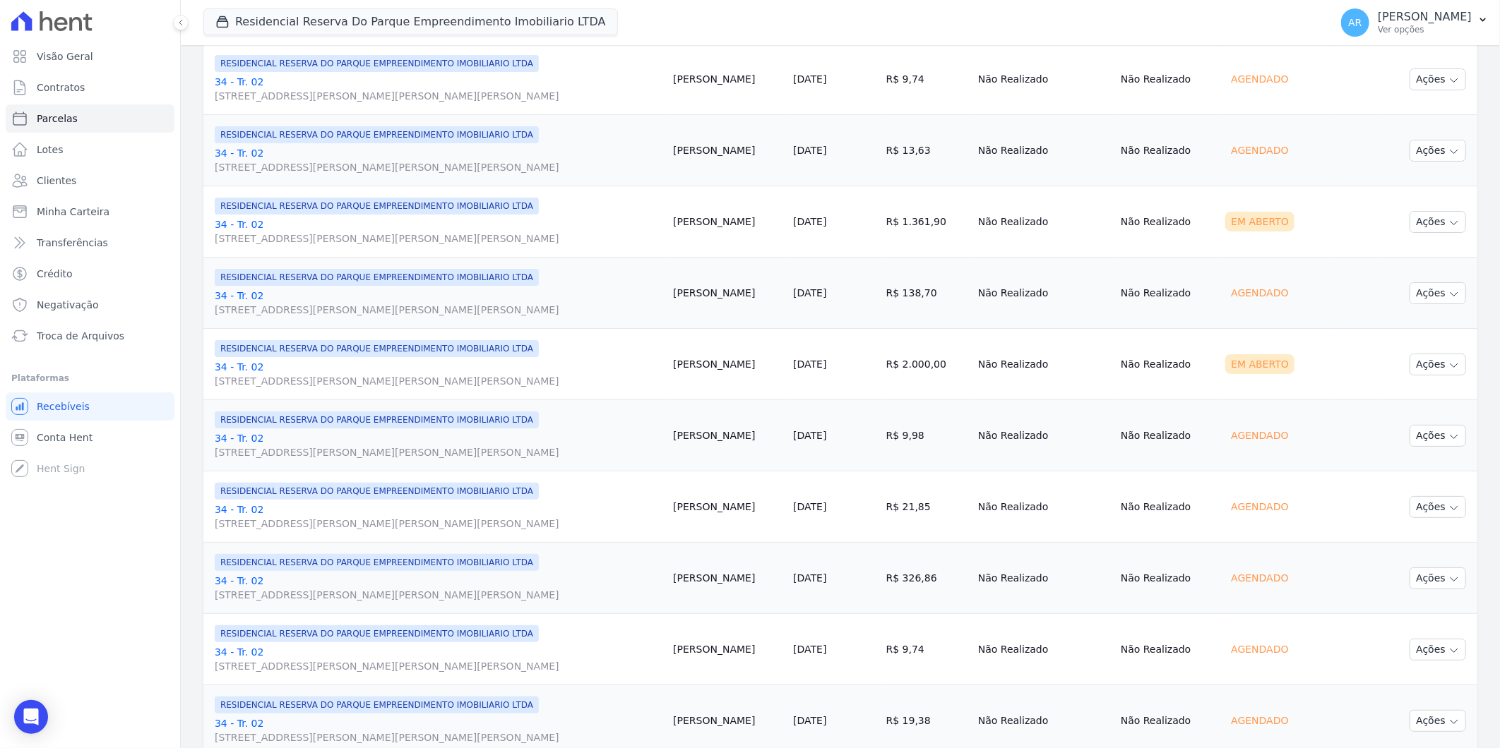
scroll to position [1398, 0]
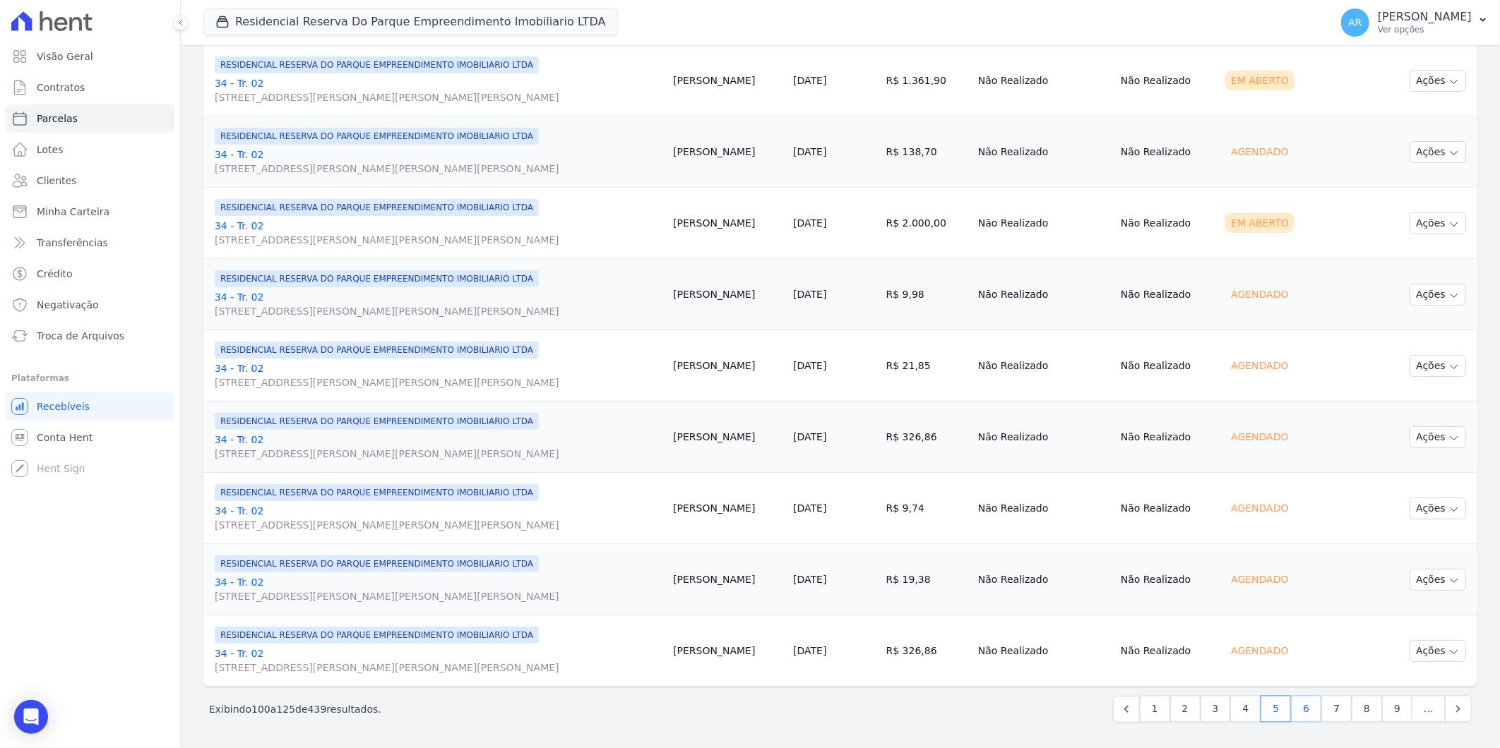
click at [1301, 707] on link "6" at bounding box center [1306, 709] width 30 height 27
select select
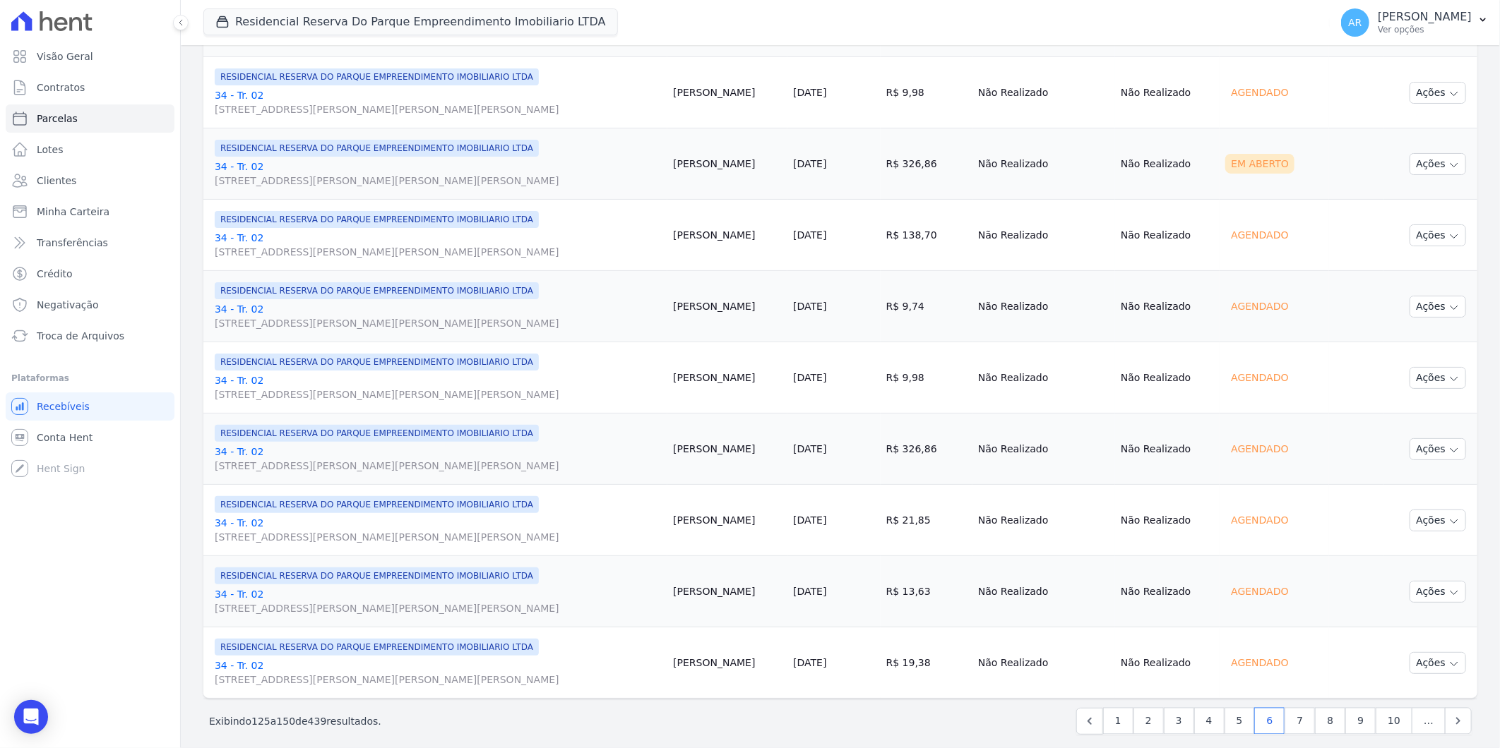
scroll to position [1398, 0]
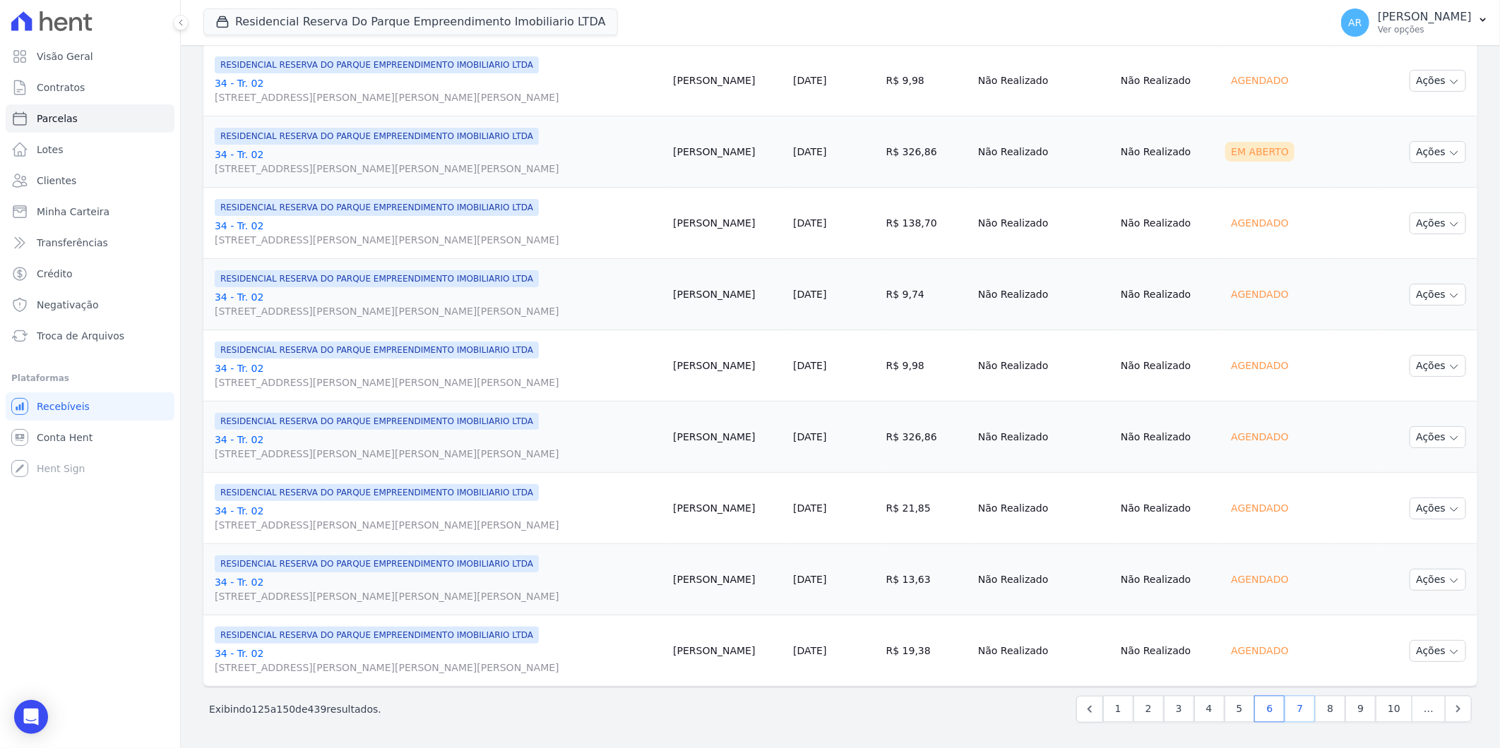
click at [1292, 707] on link "7" at bounding box center [1299, 709] width 30 height 27
select select
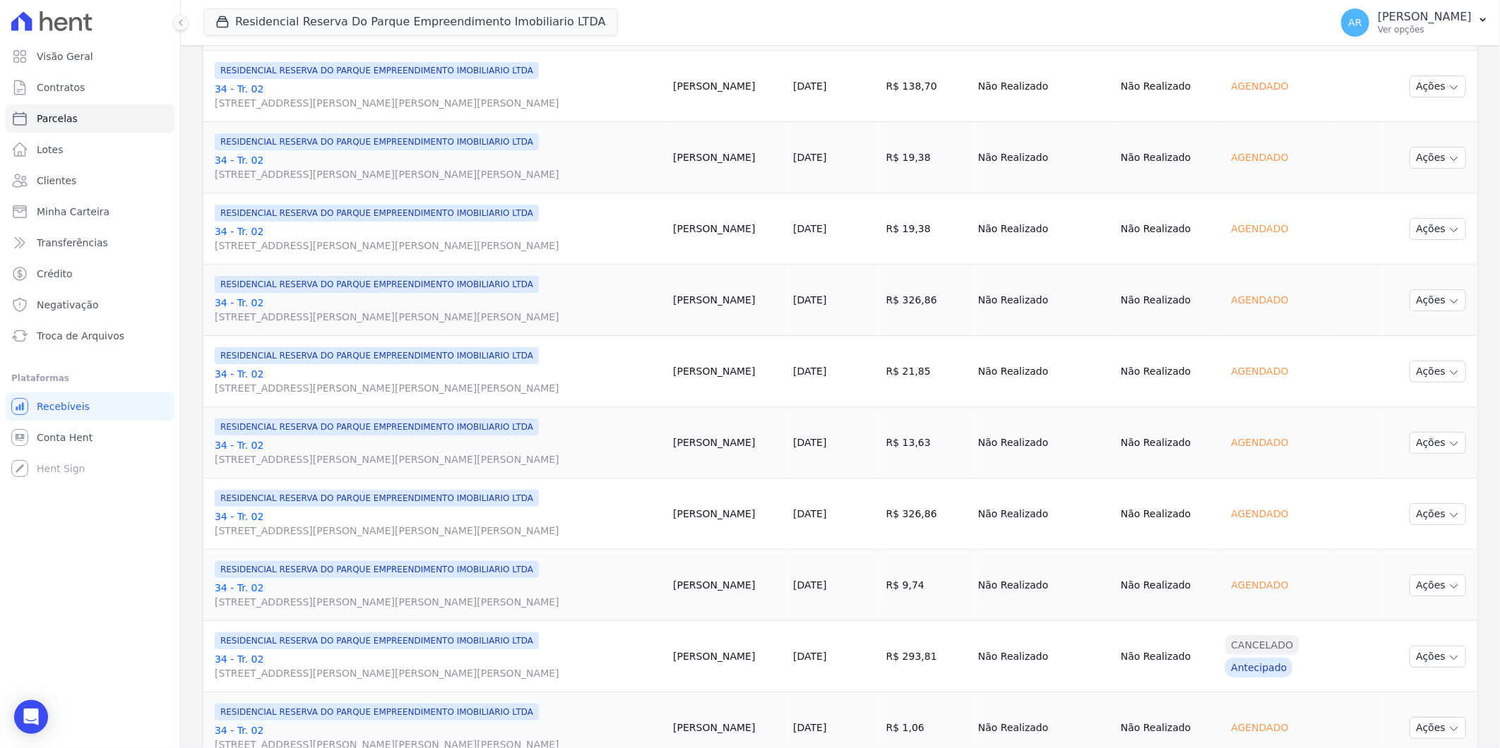
scroll to position [1398, 0]
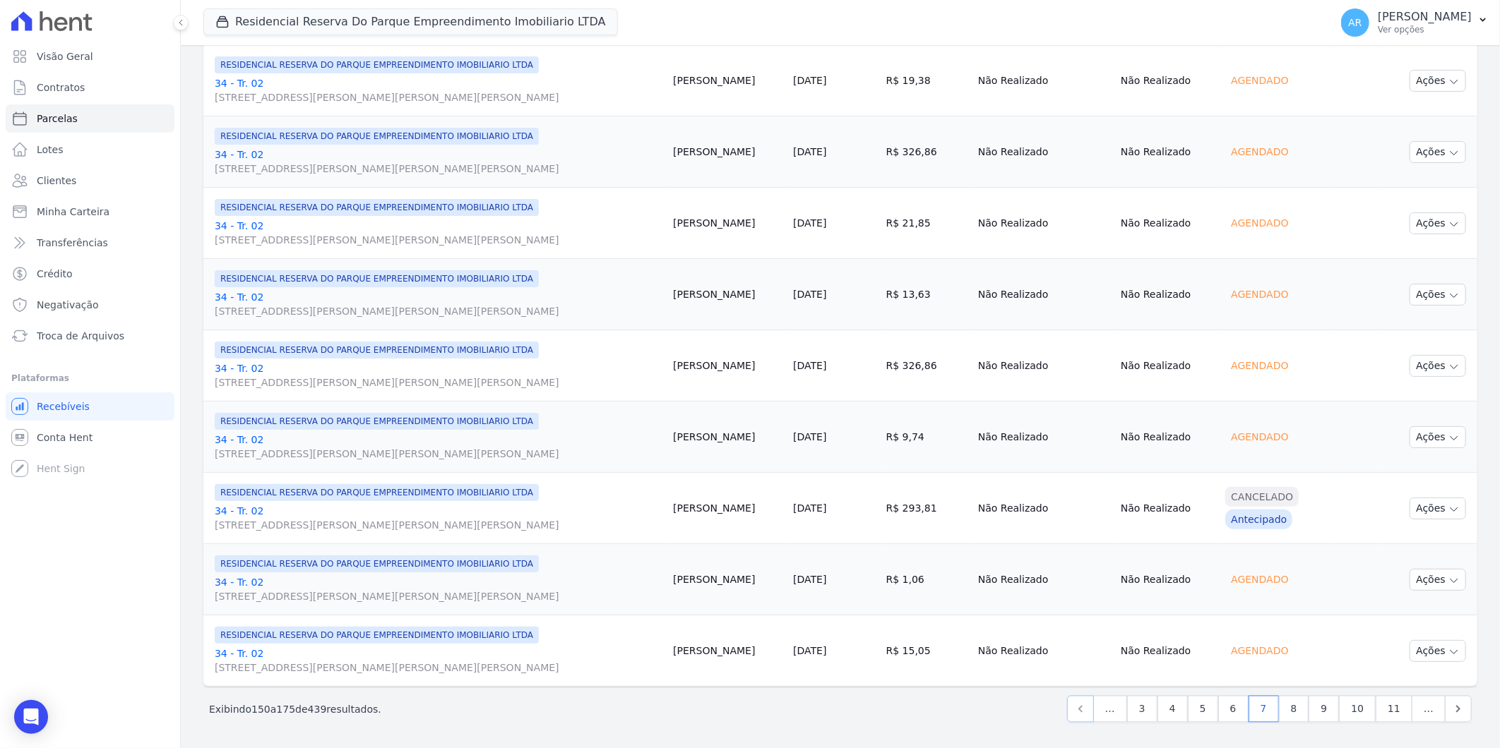
click at [1093, 707] on link "Previous" at bounding box center [1080, 709] width 27 height 27
select select
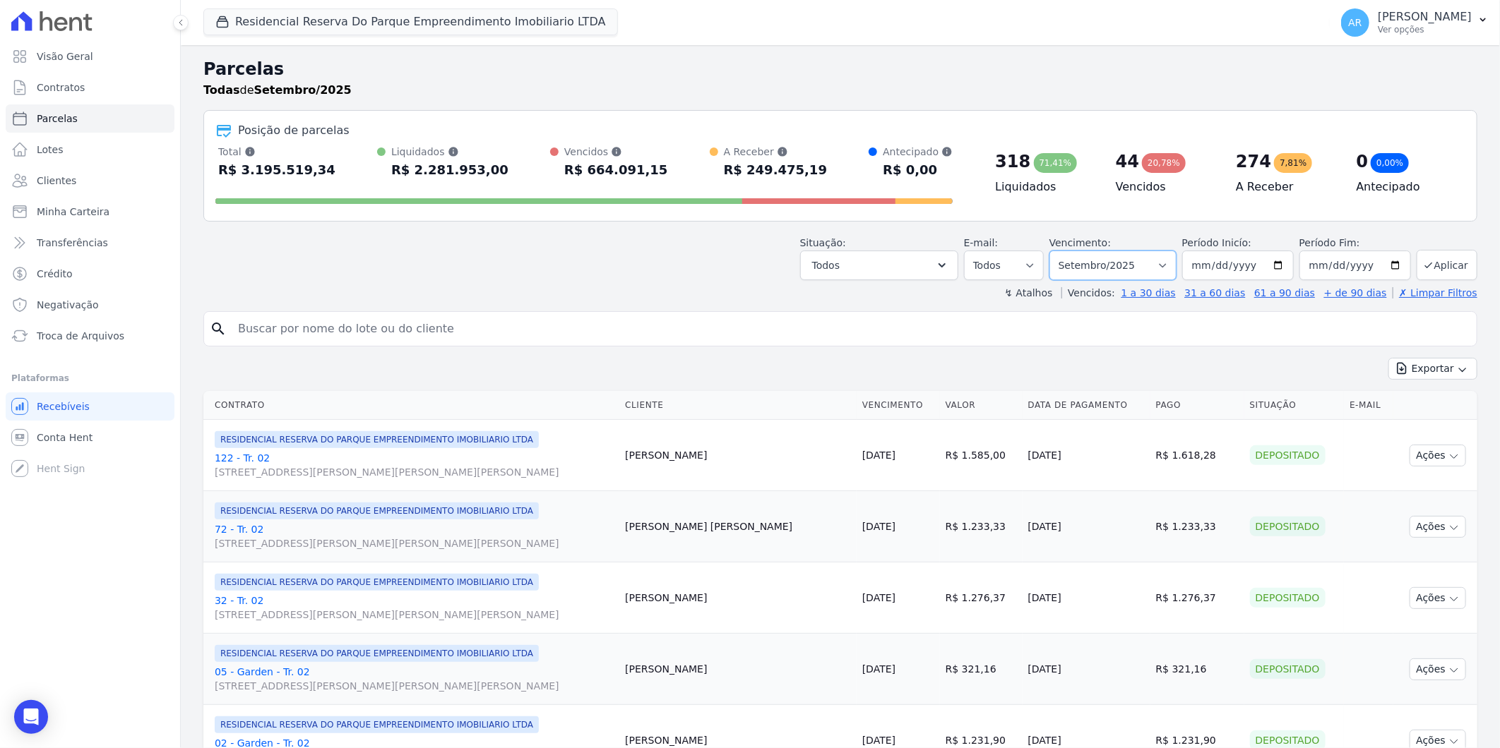
click at [1101, 267] on select "Filtrar por período ──────── Todos os meses Dezembro/2023 Janeiro/2024 Fevereir…" at bounding box center [1112, 266] width 127 height 30
click at [1058, 251] on select "Filtrar por período ──────── Todos os meses Dezembro/2023 Janeiro/2024 Fevereir…" at bounding box center [1112, 266] width 127 height 30
click at [1113, 259] on select "Filtrar por período ──────── Todos os meses Dezembro/2023 Janeiro/2024 Fevereir…" at bounding box center [1112, 266] width 127 height 30
select select "08/2025"
click at [1058, 251] on select "Filtrar por período ──────── Todos os meses Dezembro/2023 Janeiro/2024 Fevereir…" at bounding box center [1112, 266] width 127 height 30
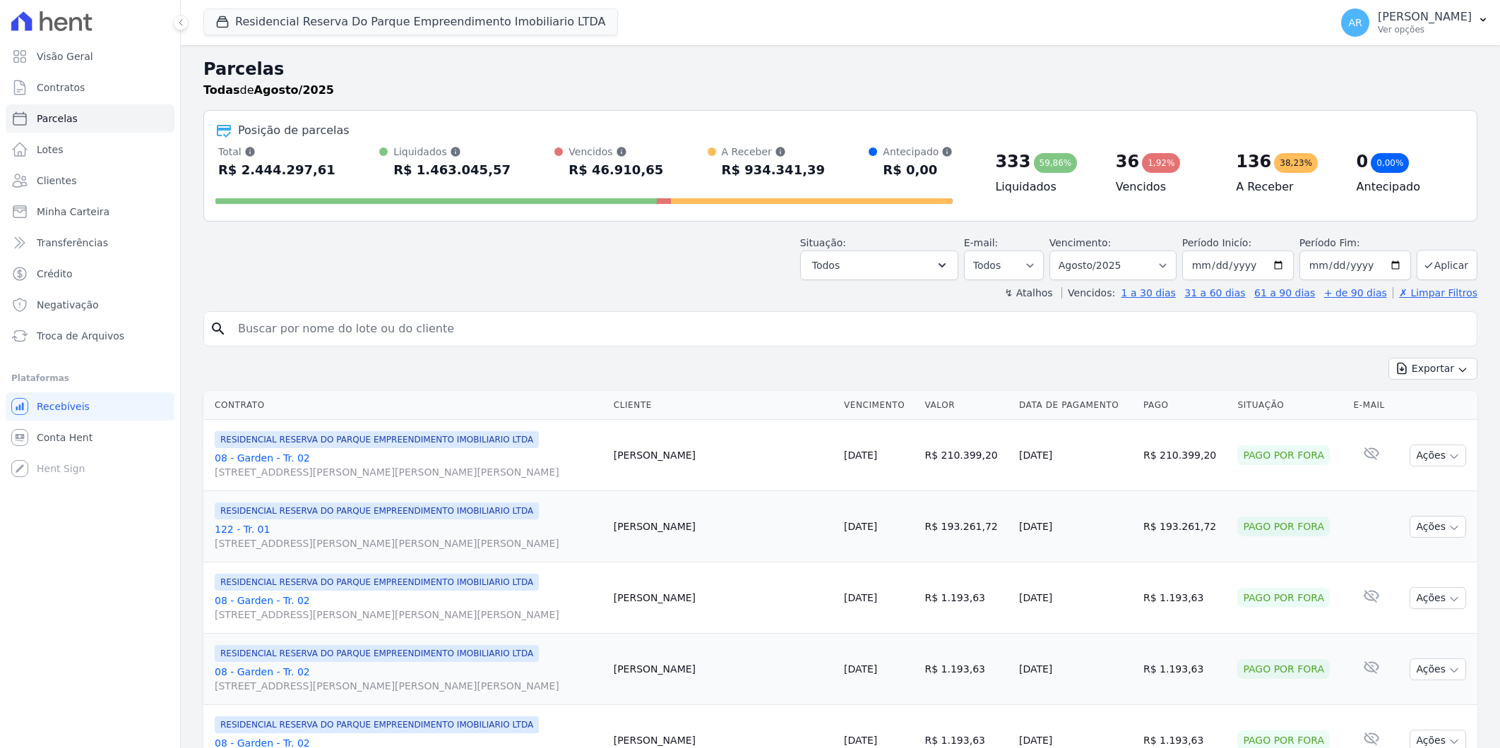
select select
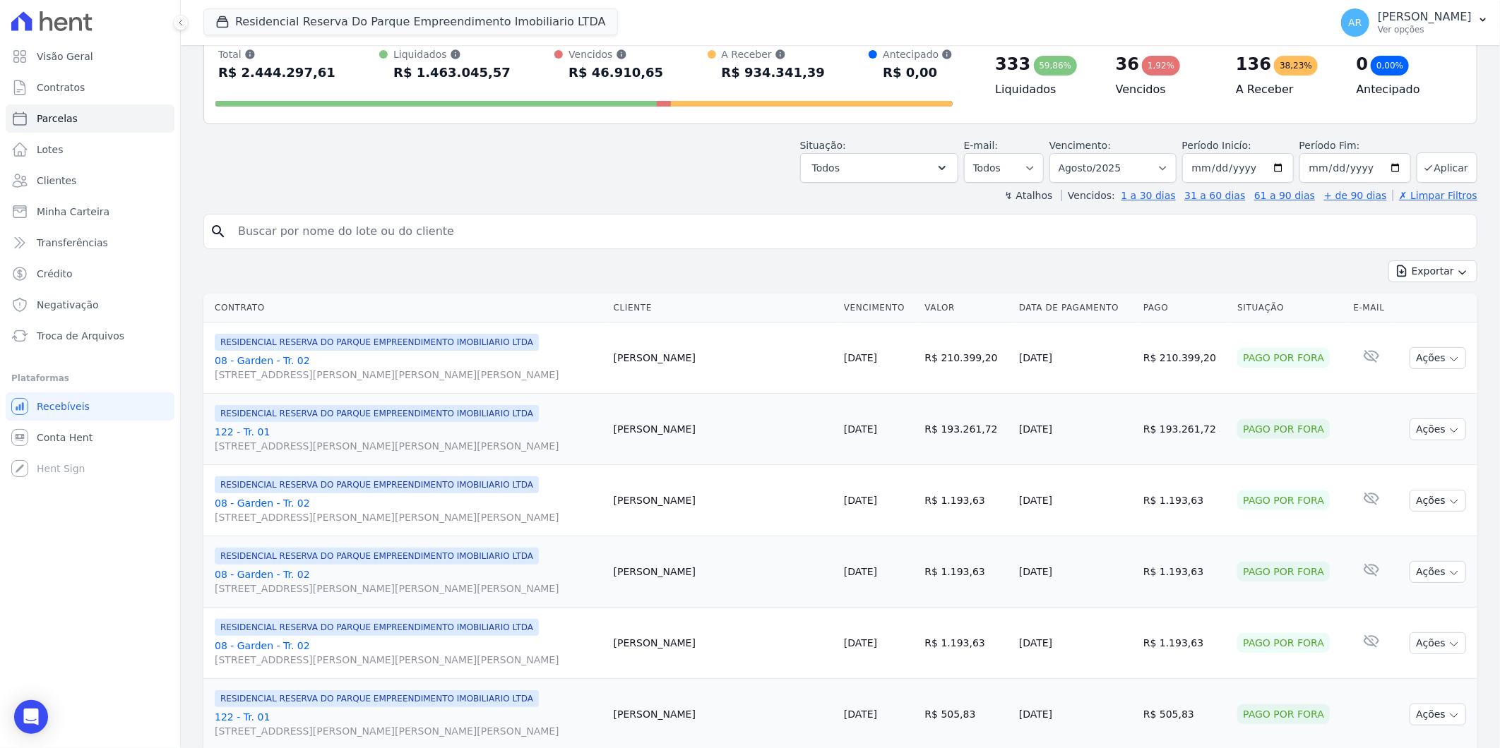
scroll to position [78, 0]
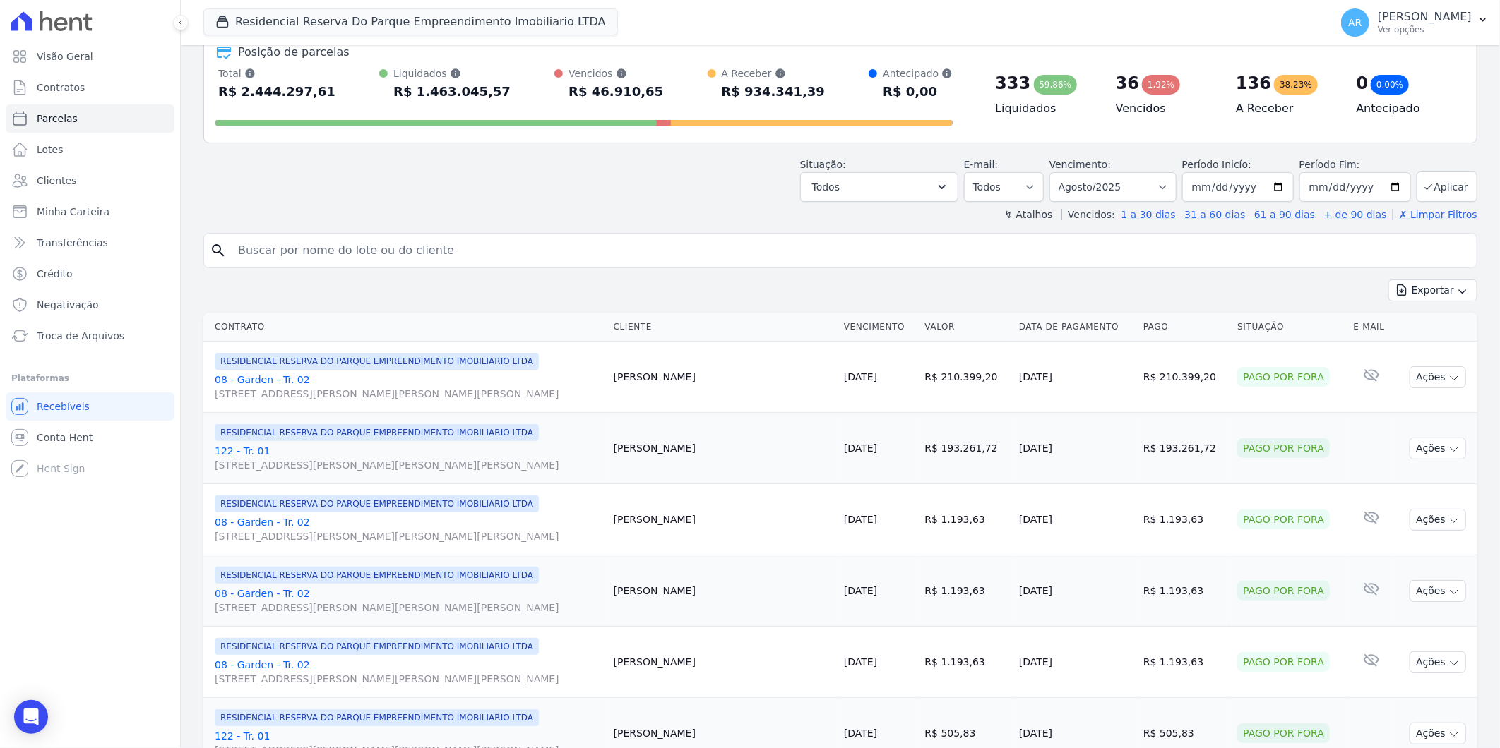
click at [589, 253] on input "search" at bounding box center [849, 251] width 1241 height 28
type input "beatriz f"
select select
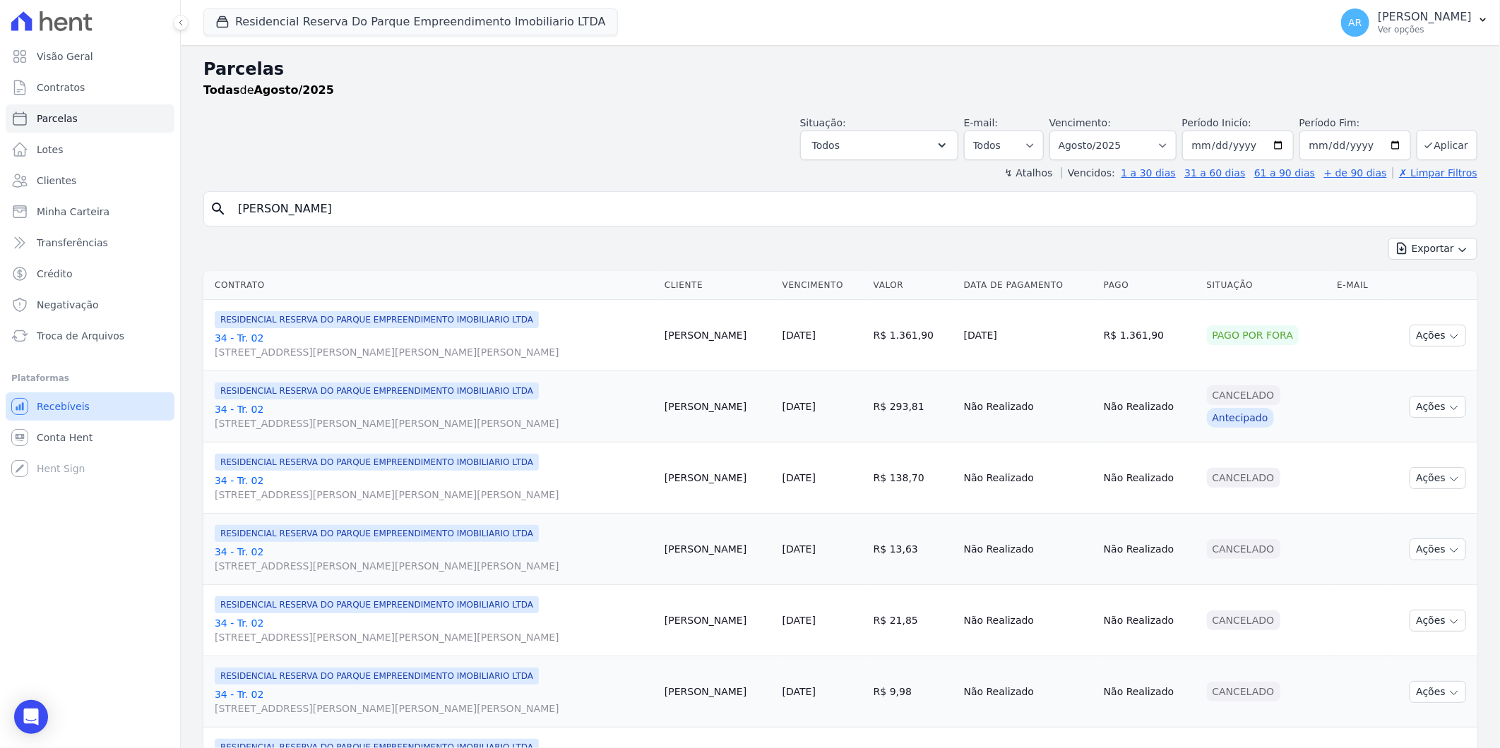
click at [57, 410] on span "Recebíveis" at bounding box center [63, 407] width 53 height 14
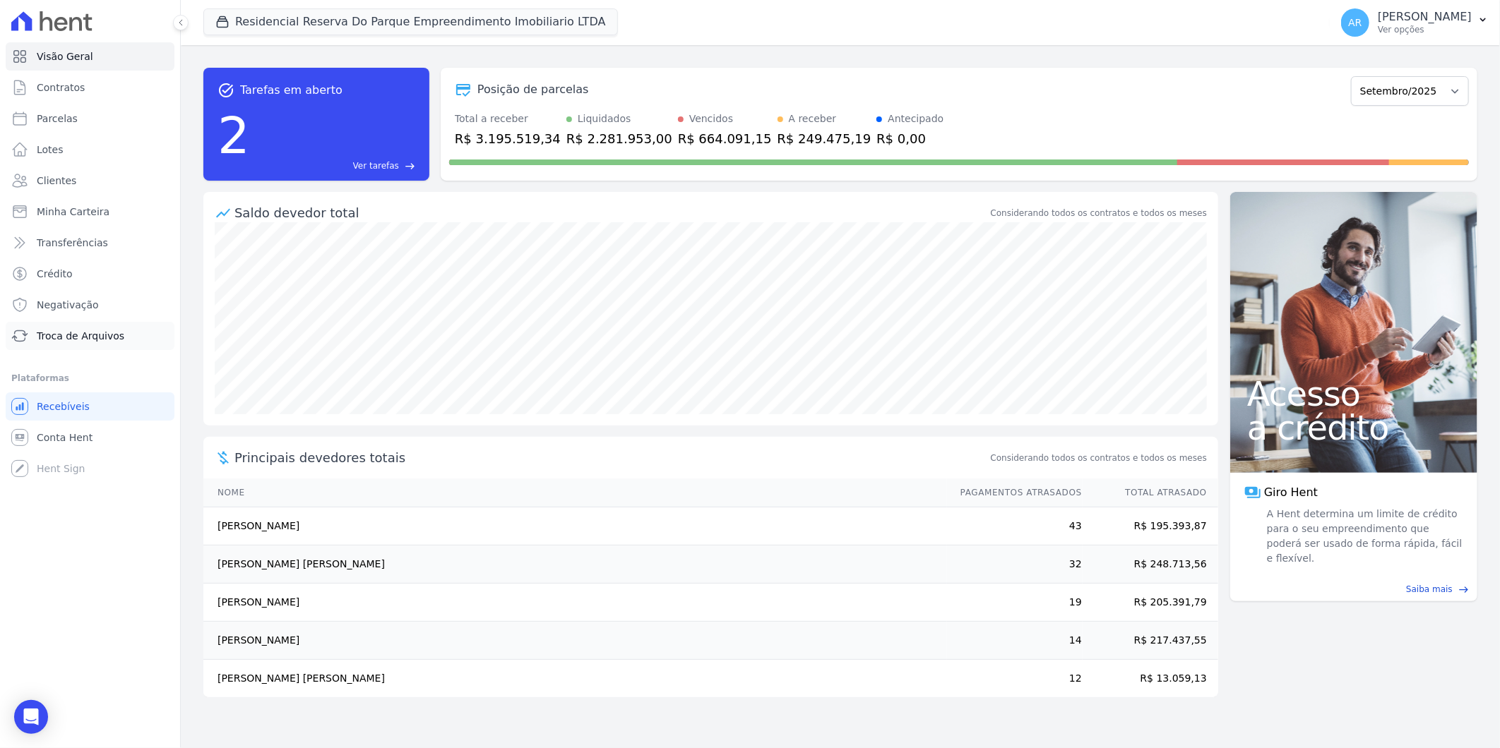
click at [107, 330] on span "Troca de Arquivos" at bounding box center [81, 336] width 88 height 14
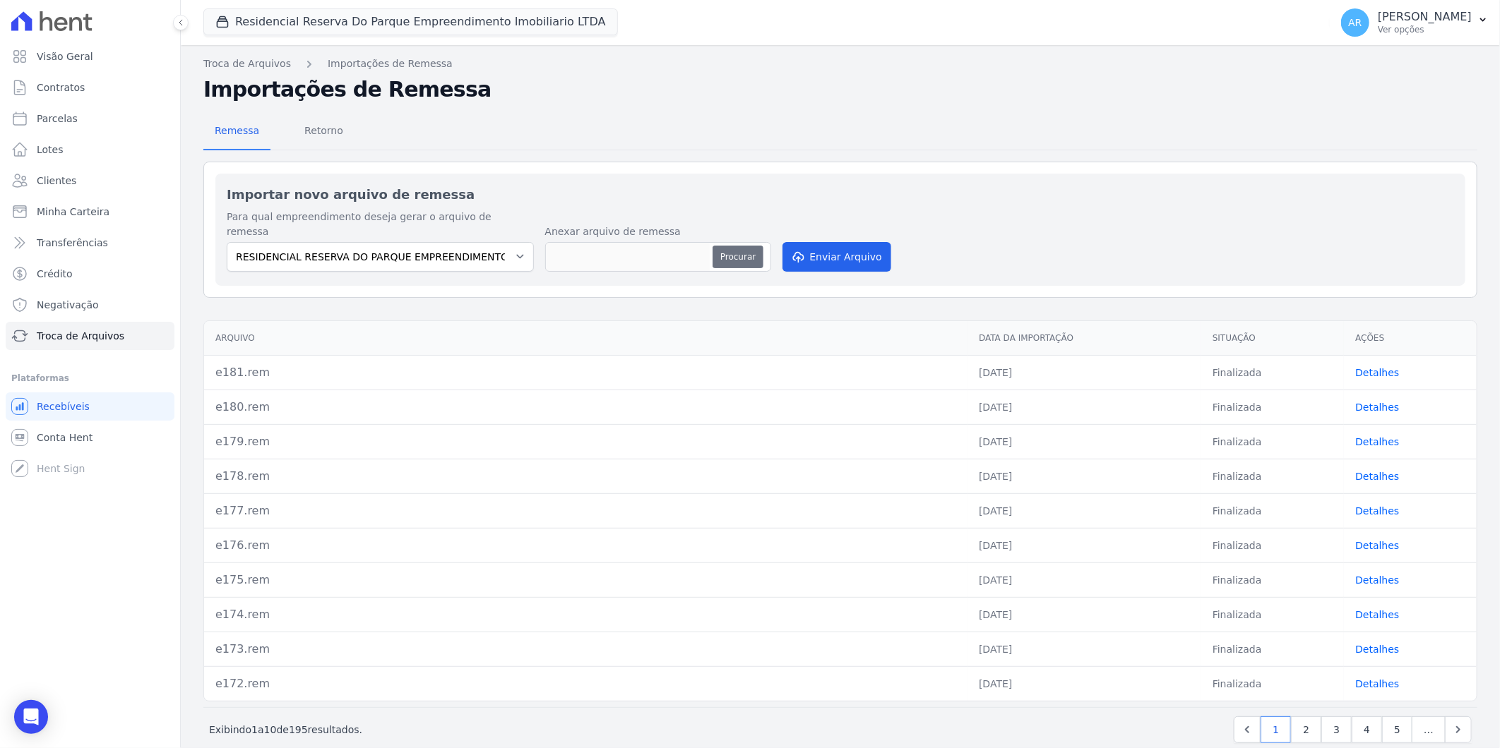
click at [743, 246] on button "Procurar" at bounding box center [737, 257] width 51 height 23
type input "e182.rem"
click at [786, 242] on button "Enviar Arquivo" at bounding box center [836, 257] width 109 height 30
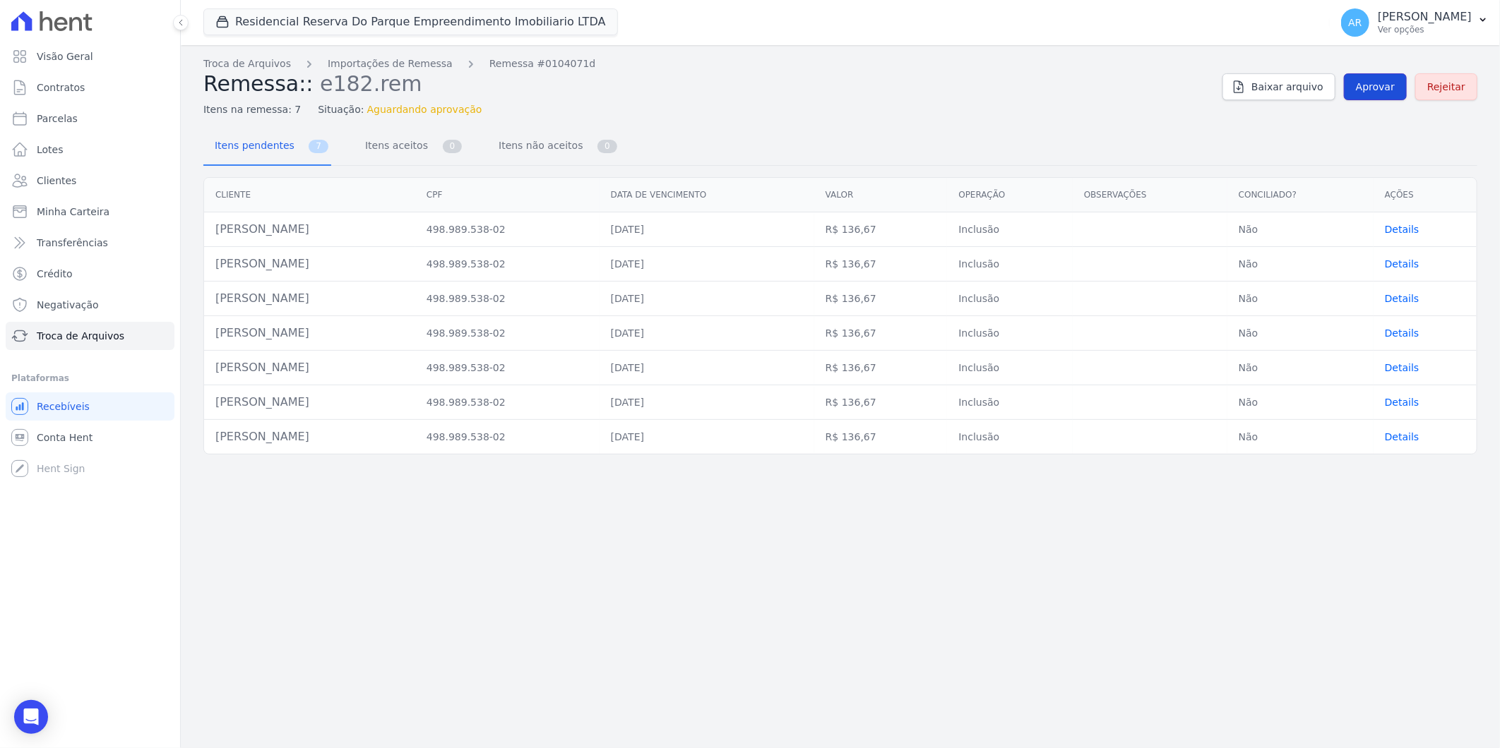
click at [1368, 92] on span "Aprovar" at bounding box center [1375, 87] width 39 height 14
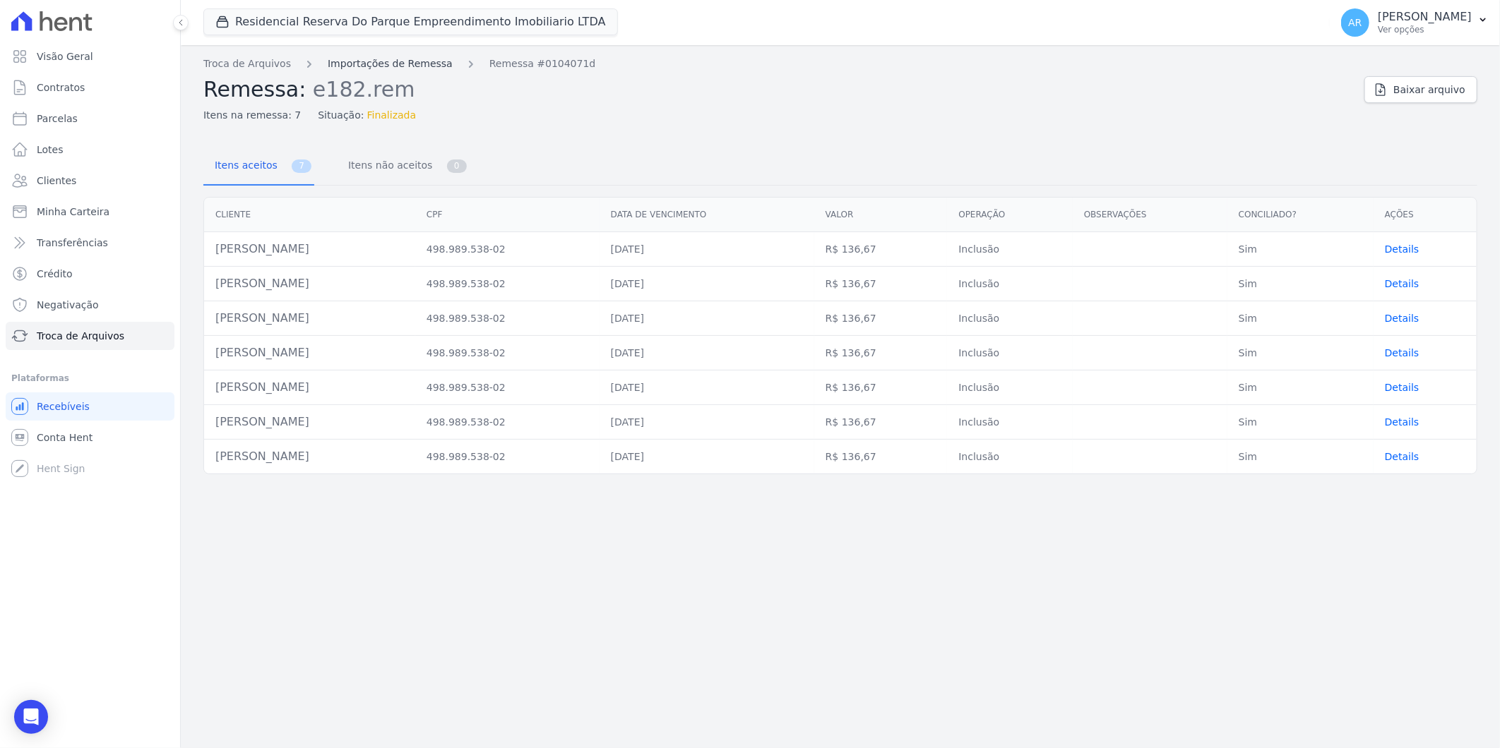
click at [354, 62] on link "Importações de Remessa" at bounding box center [390, 63] width 125 height 15
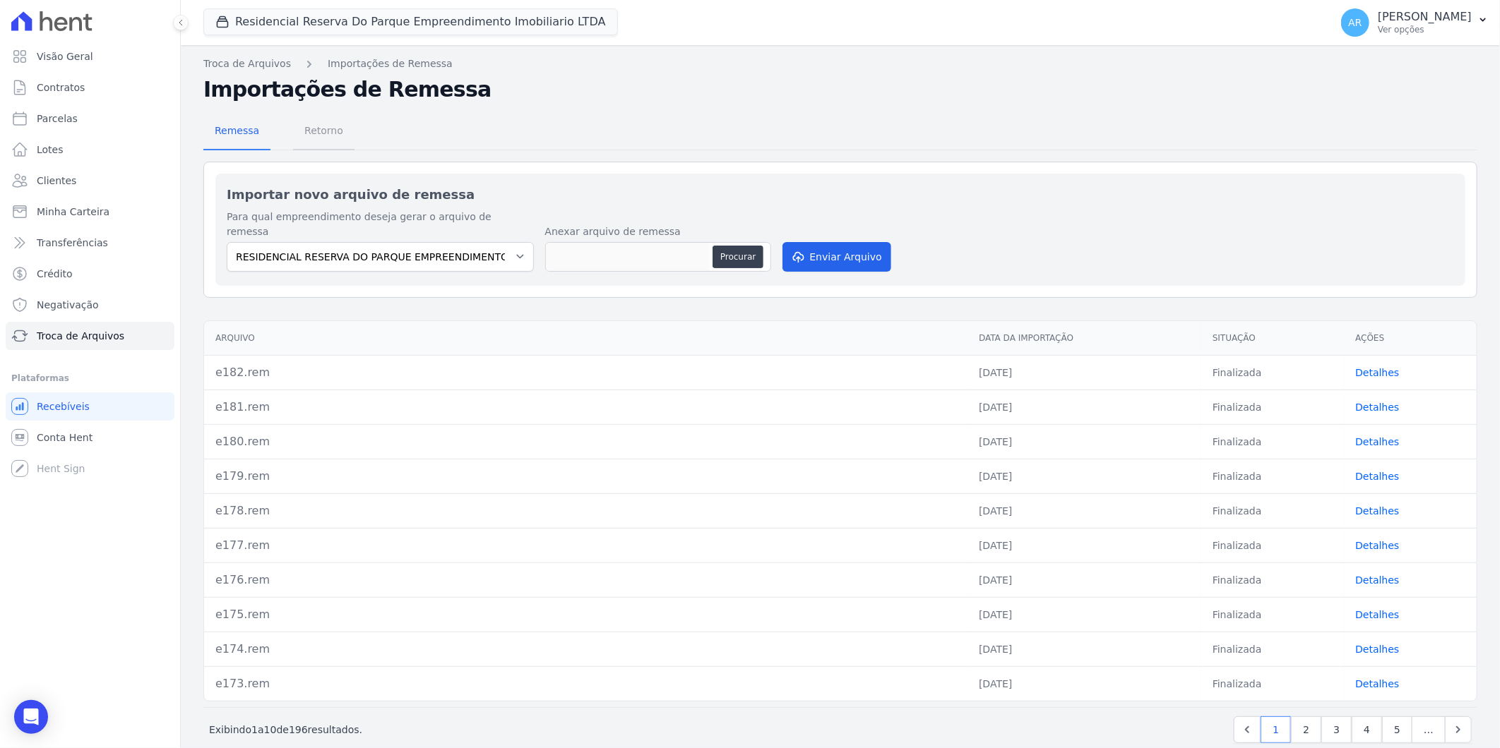
click at [304, 141] on span "Retorno" at bounding box center [324, 130] width 56 height 28
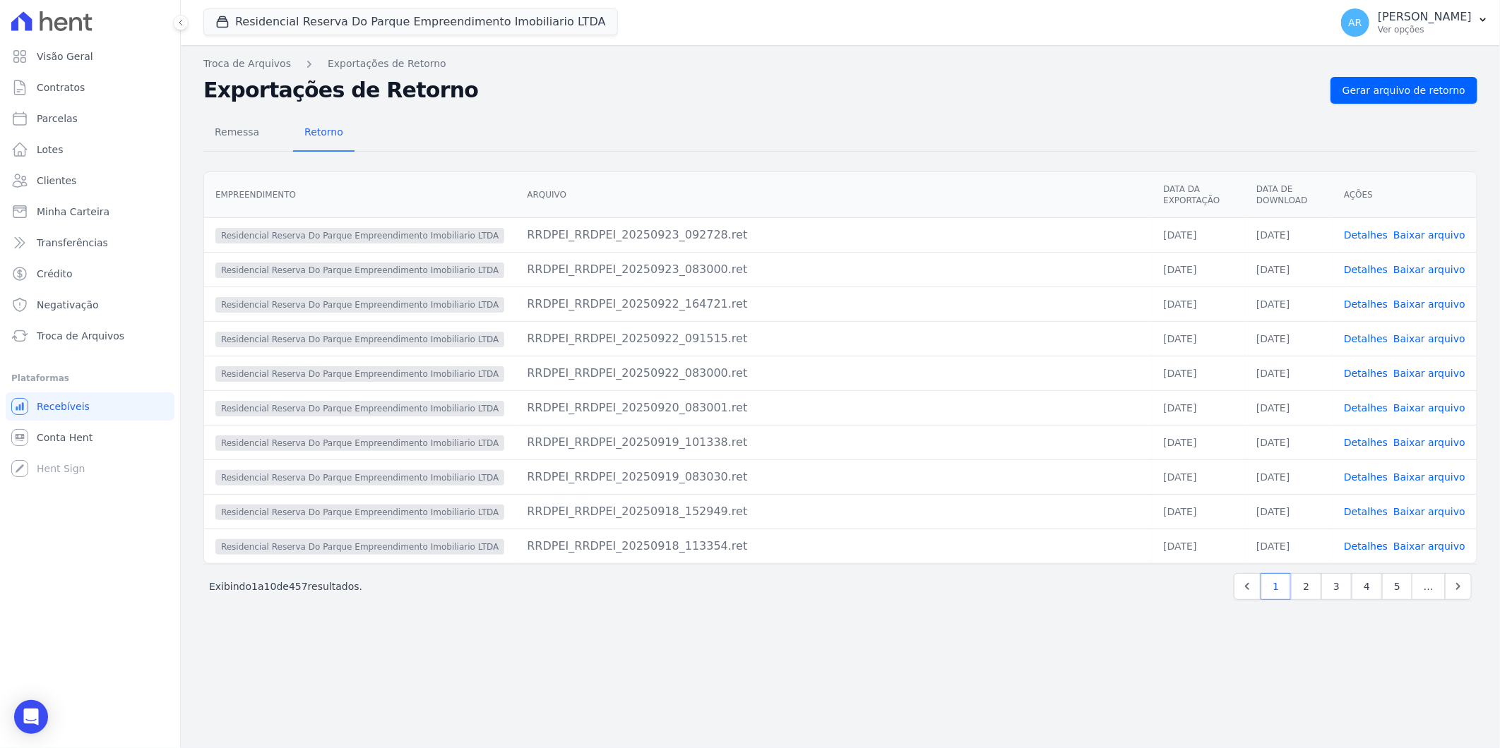
click at [1363, 106] on div "Remessa Retorno Empreendimento Arquivo Data da Exportação Data de Download Açõe…" at bounding box center [840, 359] width 1274 height 510
click at [1358, 97] on span "Gerar arquivo de retorno" at bounding box center [1403, 90] width 123 height 14
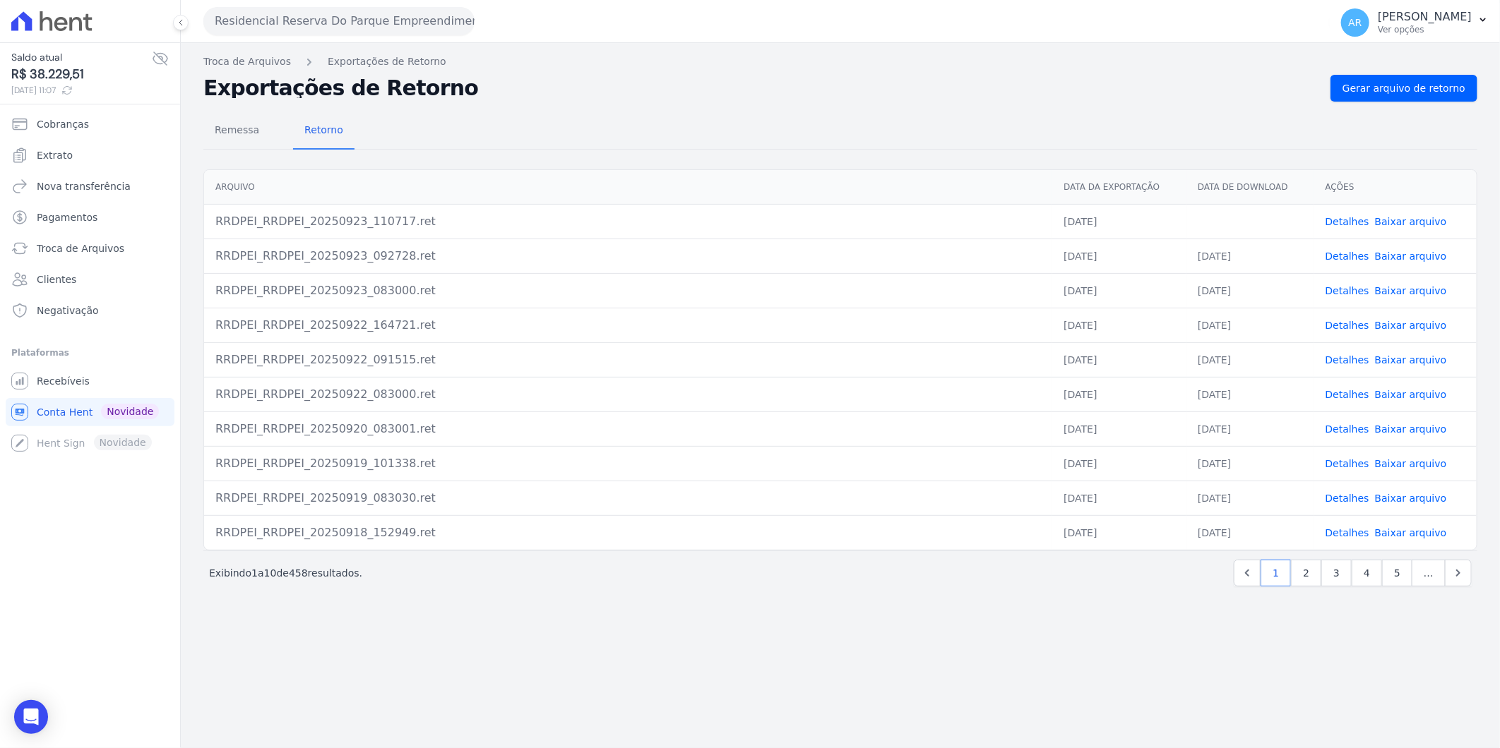
click at [1389, 217] on link "Baixar arquivo" at bounding box center [1411, 221] width 72 height 11
click at [94, 371] on link "Recebíveis" at bounding box center [90, 381] width 169 height 28
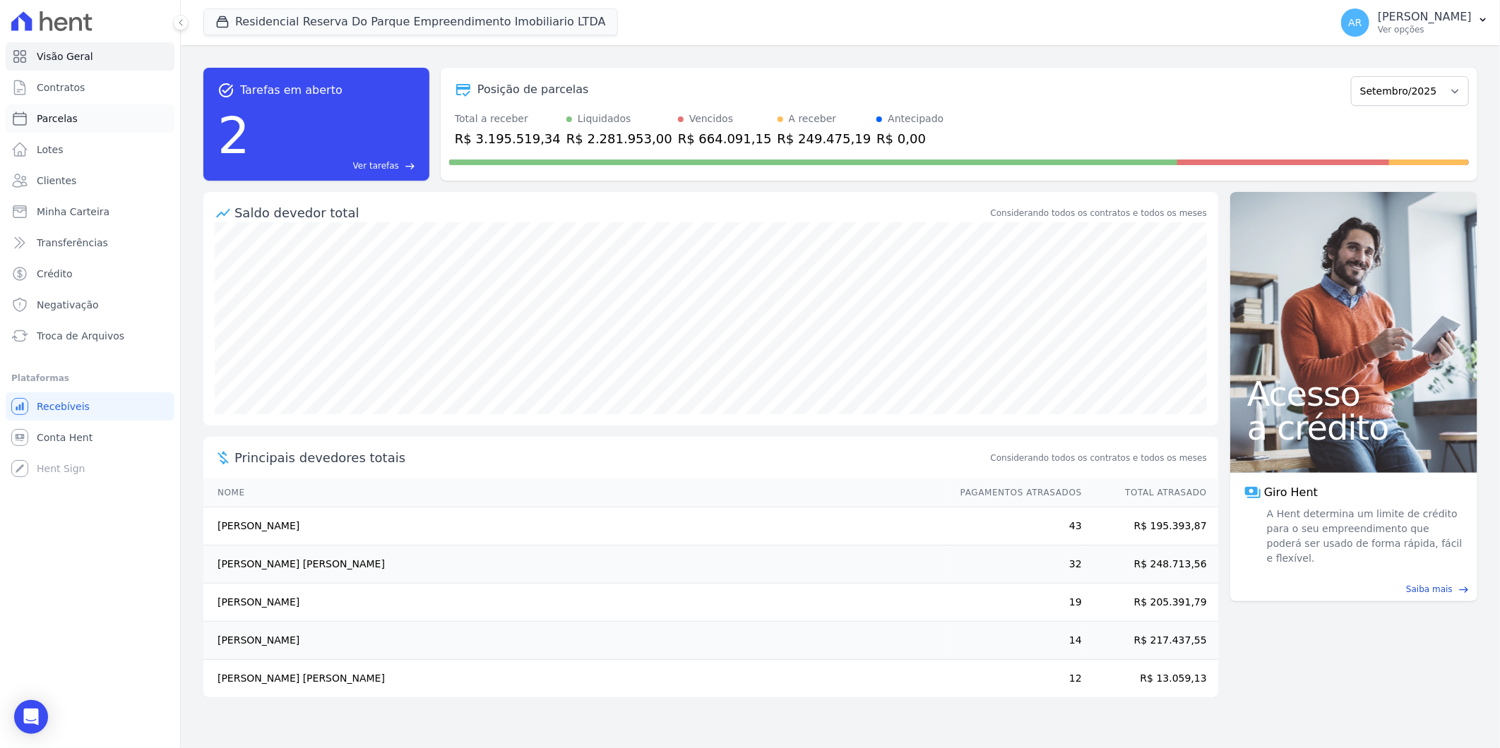
click at [100, 127] on link "Parcelas" at bounding box center [90, 118] width 169 height 28
select select
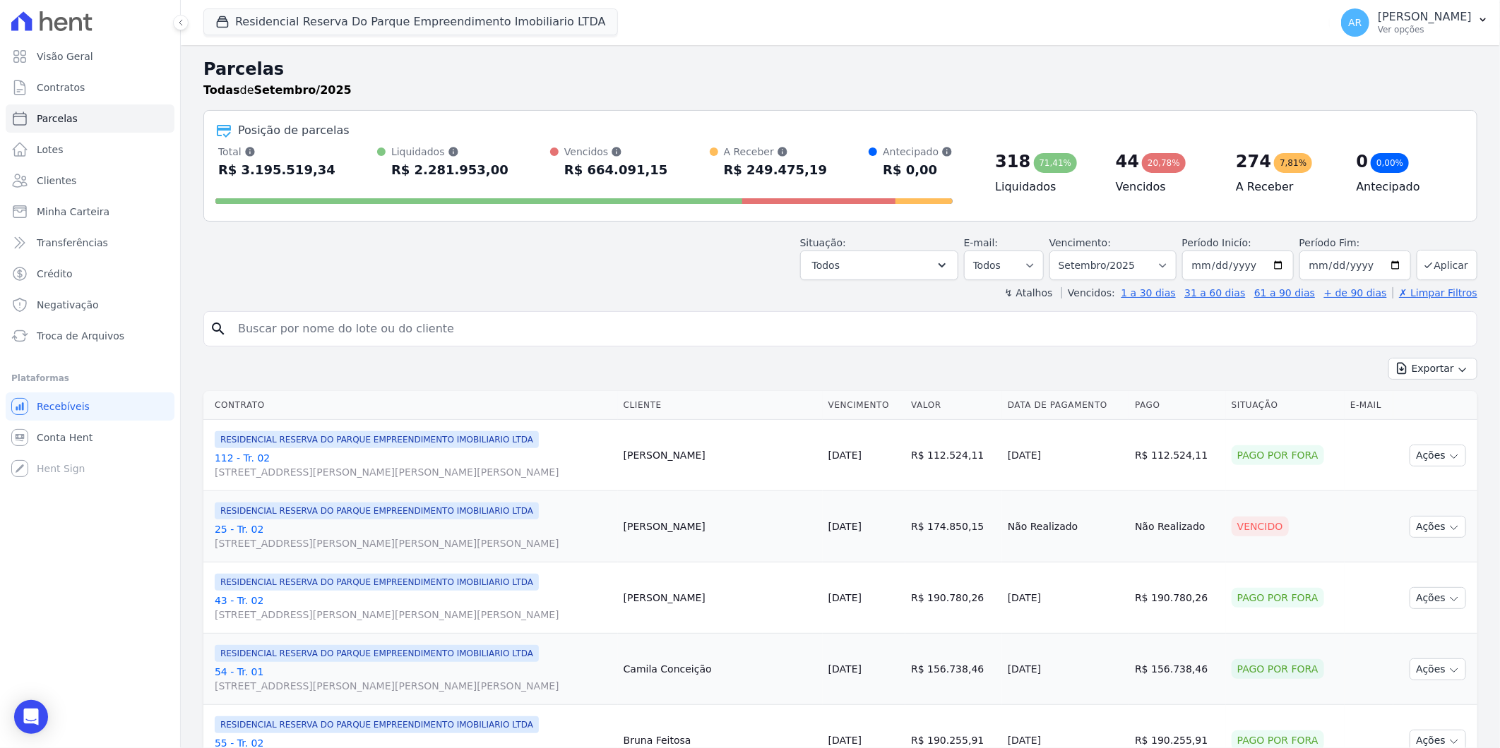
click at [485, 342] on input "search" at bounding box center [849, 329] width 1241 height 28
type input "beatriz"
select select
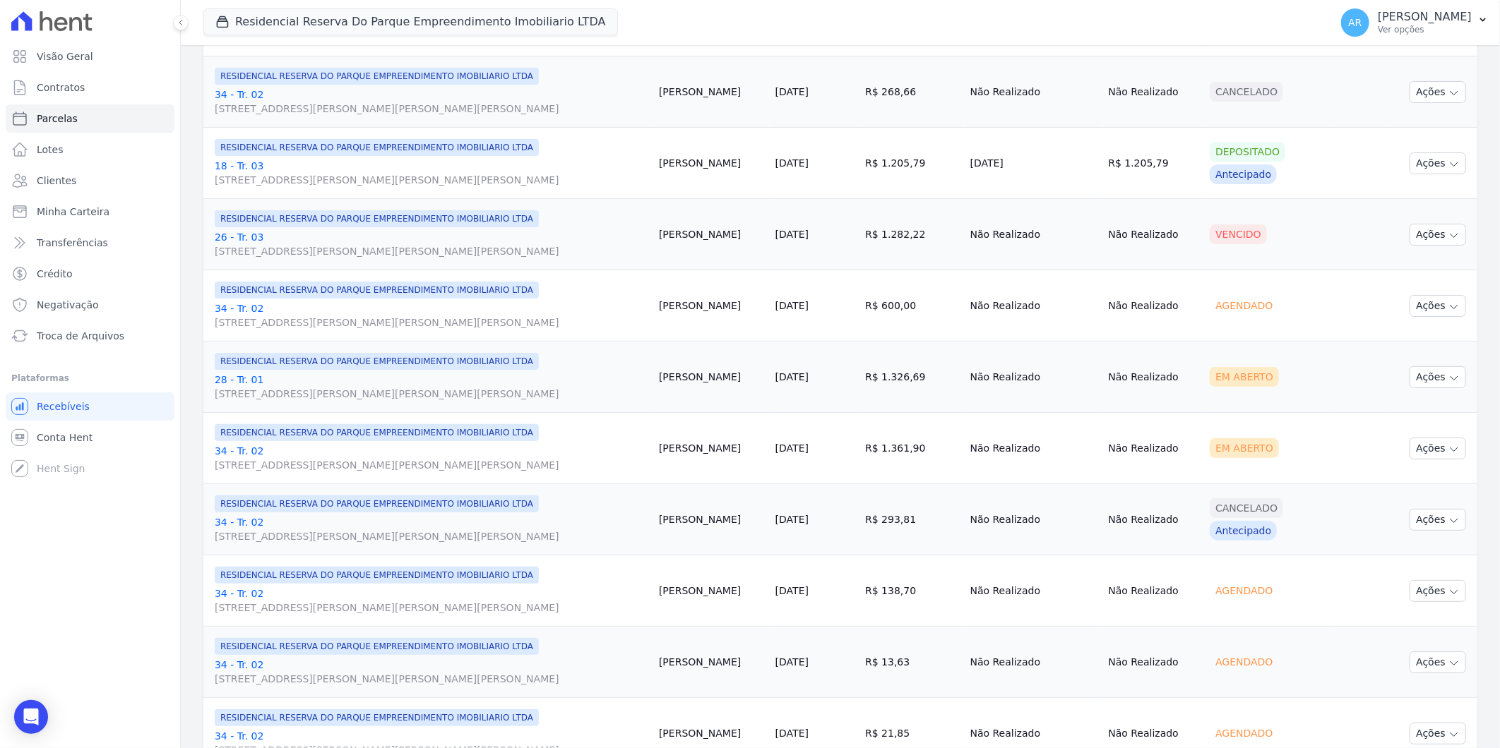
scroll to position [1176, 0]
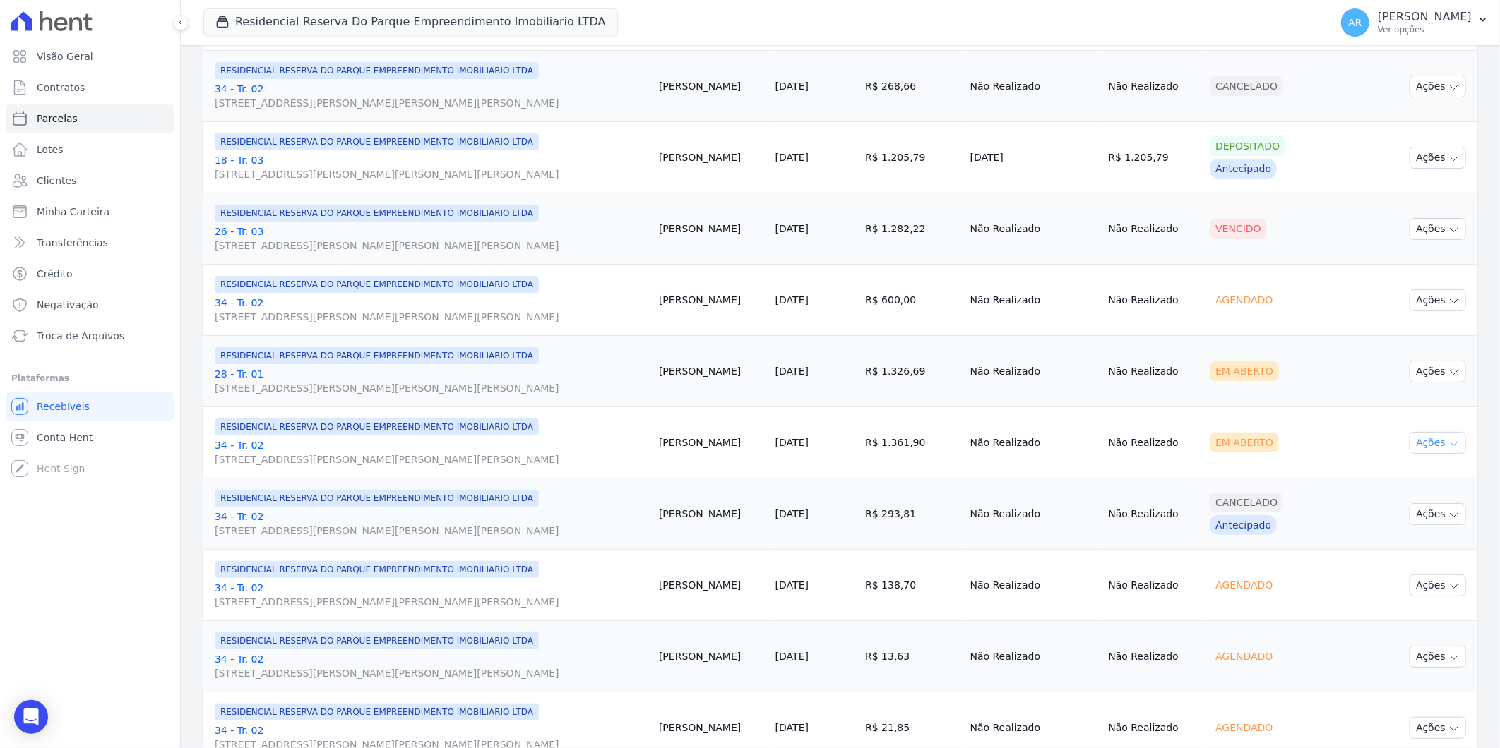
click at [1433, 435] on button "Ações" at bounding box center [1437, 443] width 56 height 22
click at [1413, 546] on link "Liquidação Manual" at bounding box center [1432, 554] width 136 height 26
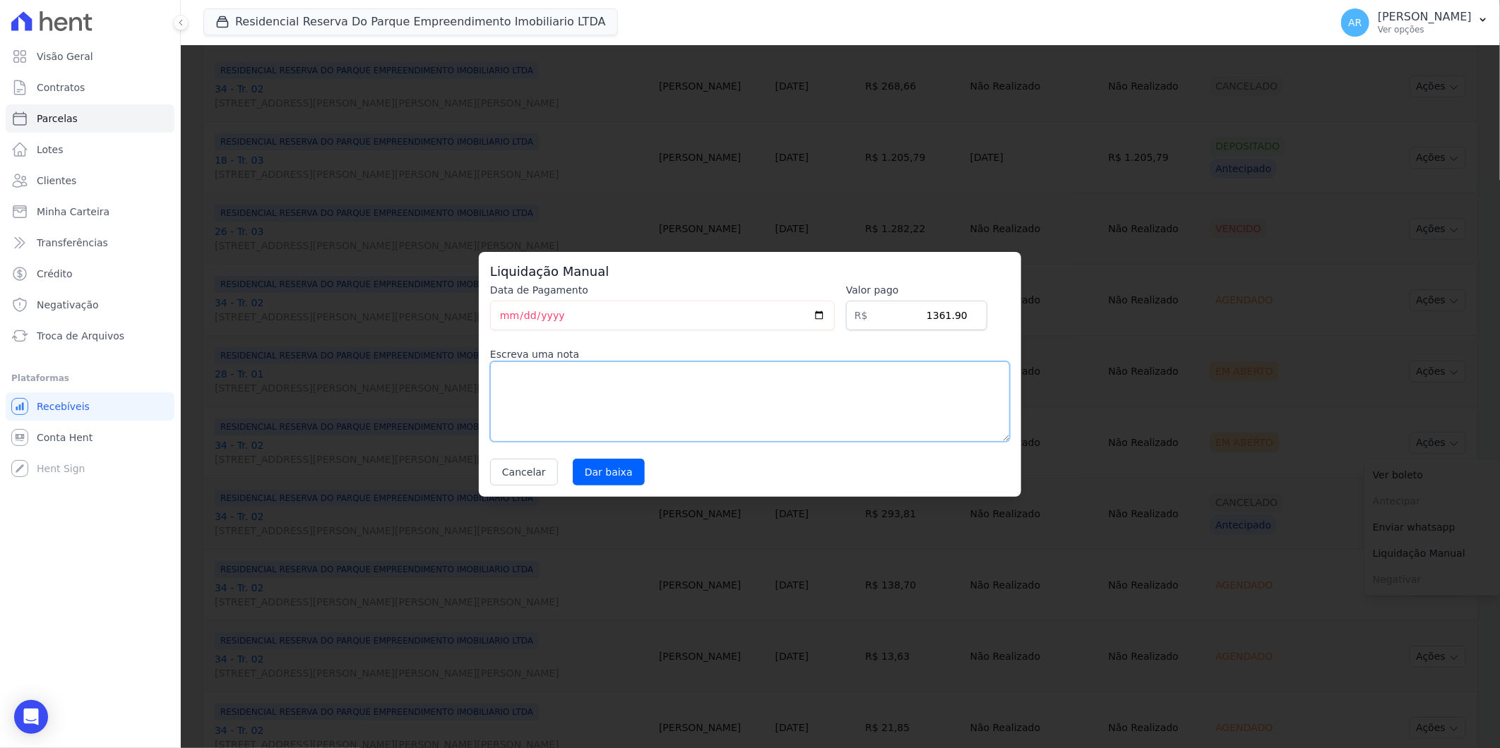
click at [610, 419] on textarea at bounding box center [750, 401] width 520 height 80
type textarea "alteração de data para 22/10"
click at [615, 476] on input "Dar baixa" at bounding box center [609, 472] width 72 height 27
select select
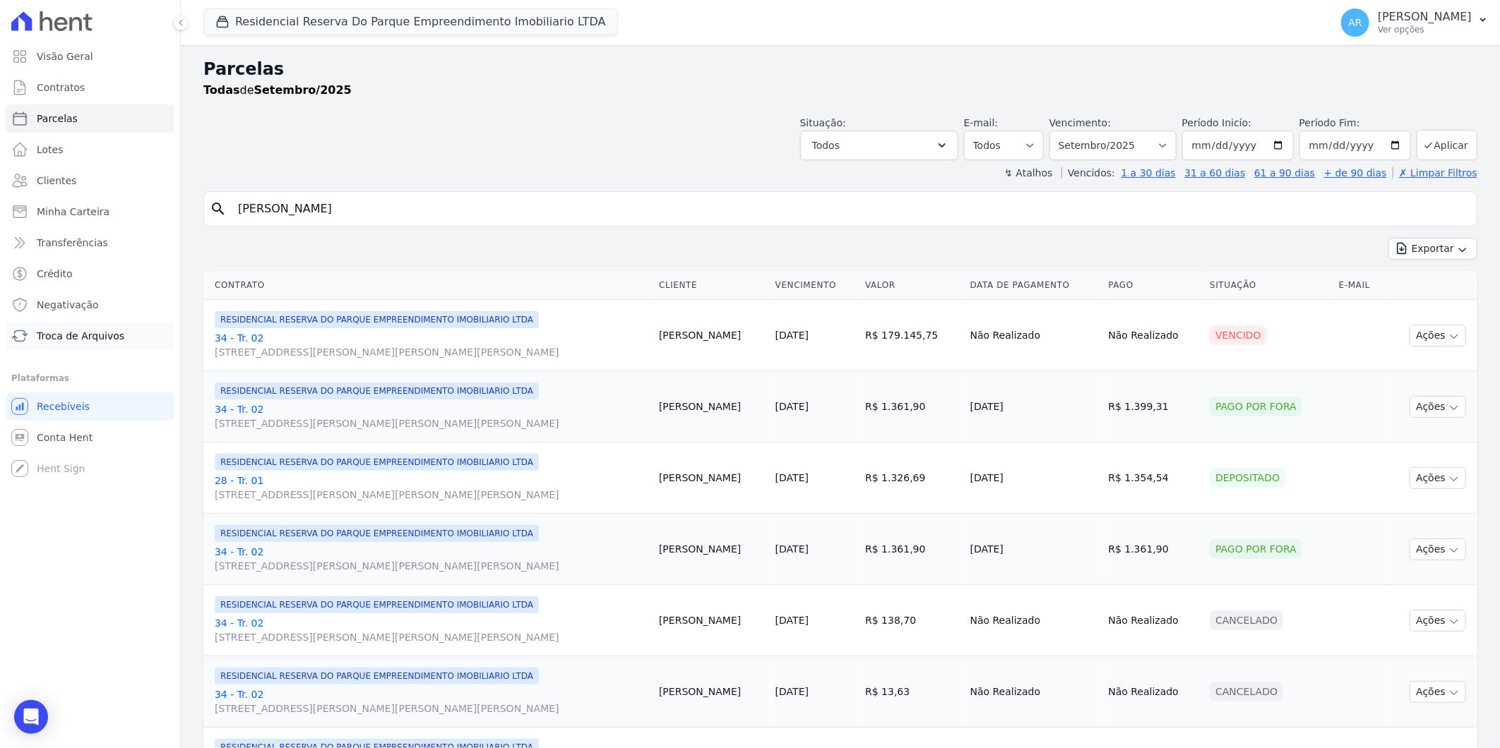
click at [78, 334] on span "Troca de Arquivos" at bounding box center [81, 336] width 88 height 14
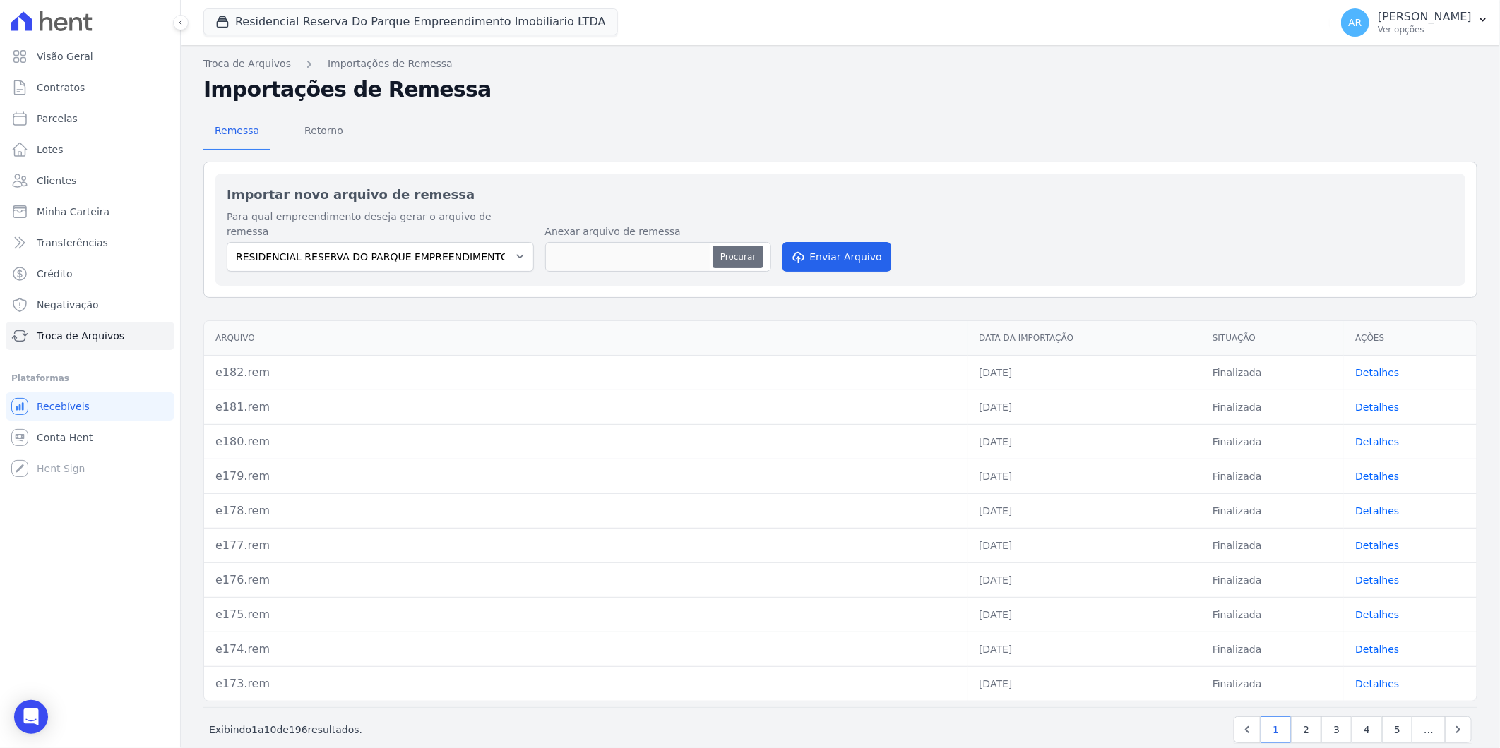
click at [730, 246] on button "Procurar" at bounding box center [737, 257] width 51 height 23
type input "e183.rem"
click at [826, 251] on button "Enviar Arquivo" at bounding box center [836, 257] width 109 height 30
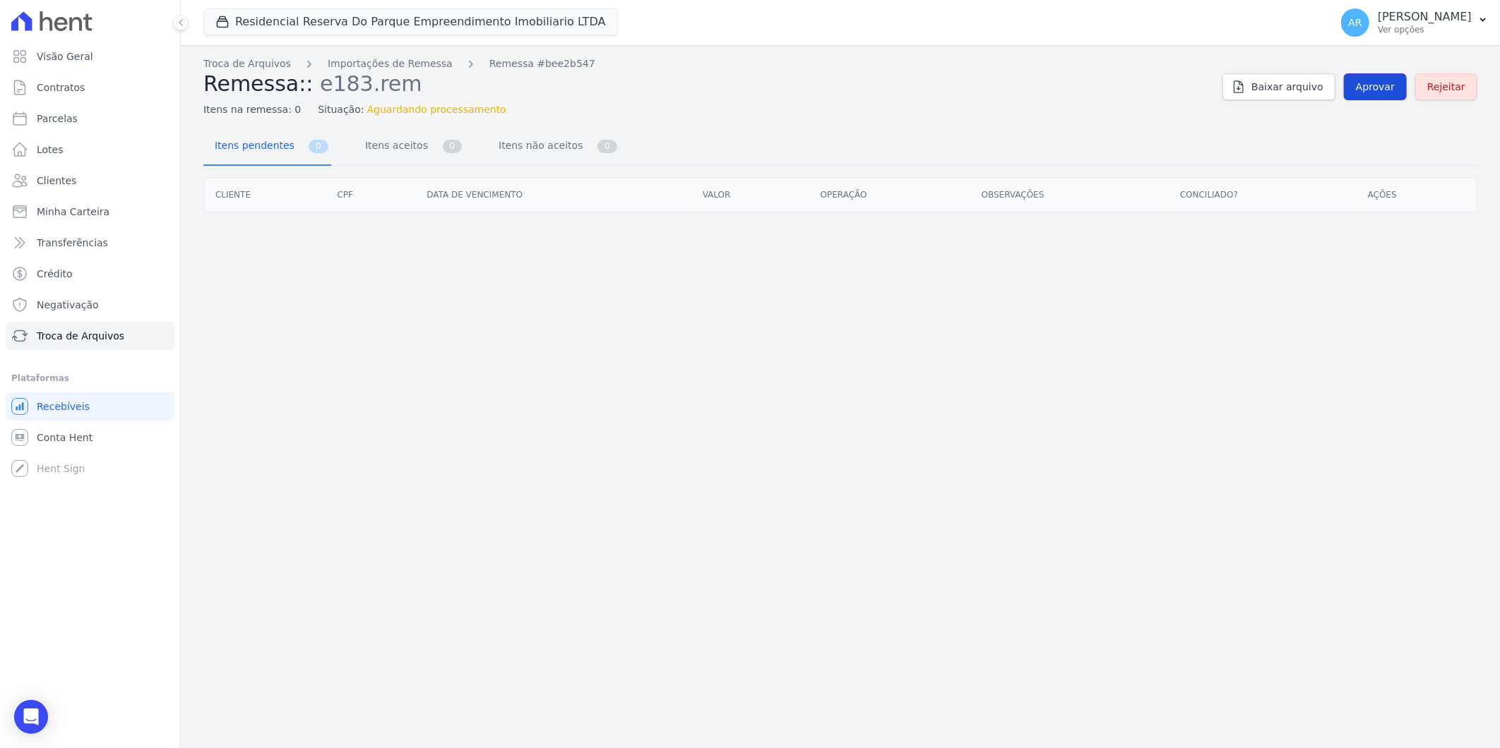
click at [1373, 83] on span "Aprovar" at bounding box center [1375, 87] width 39 height 14
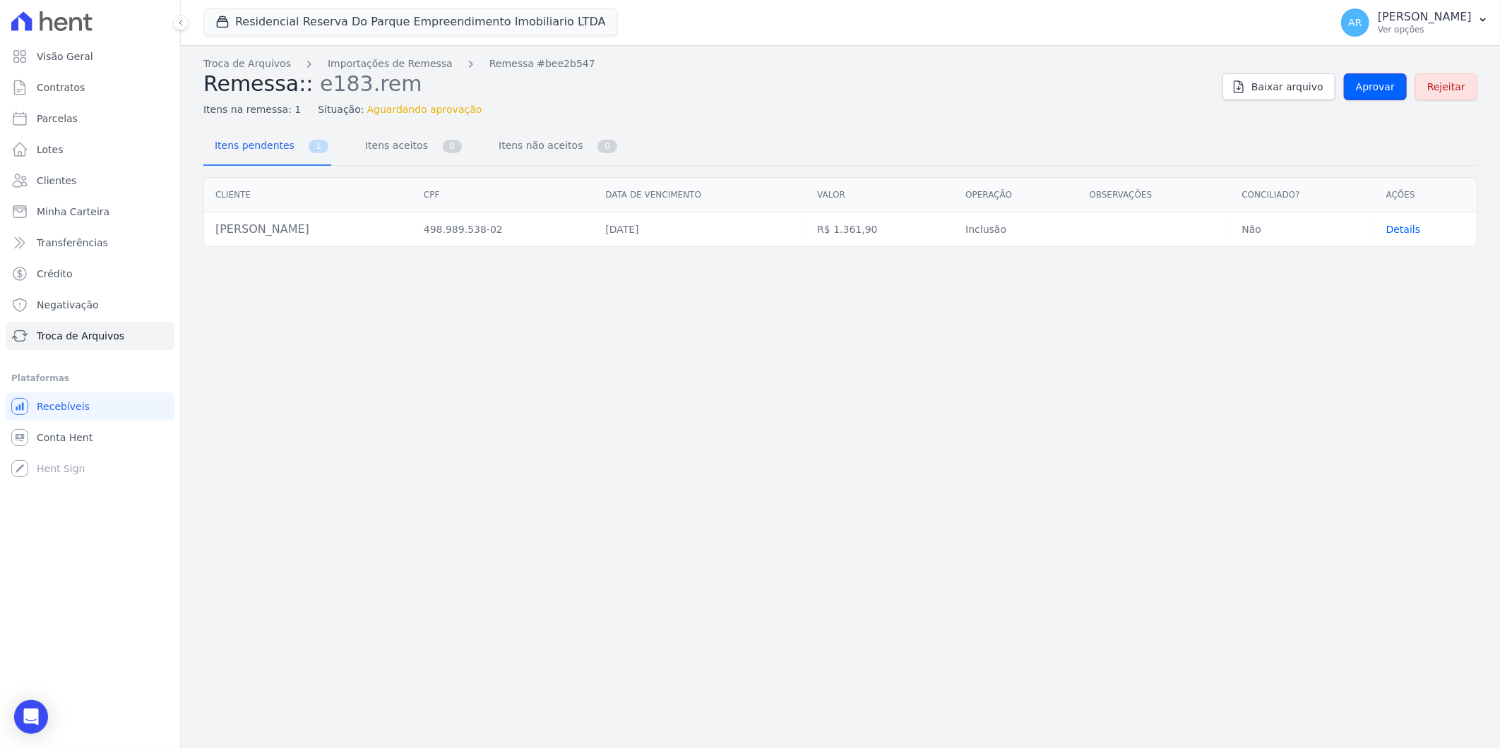
click at [1373, 83] on span "Aprovar" at bounding box center [1375, 87] width 39 height 14
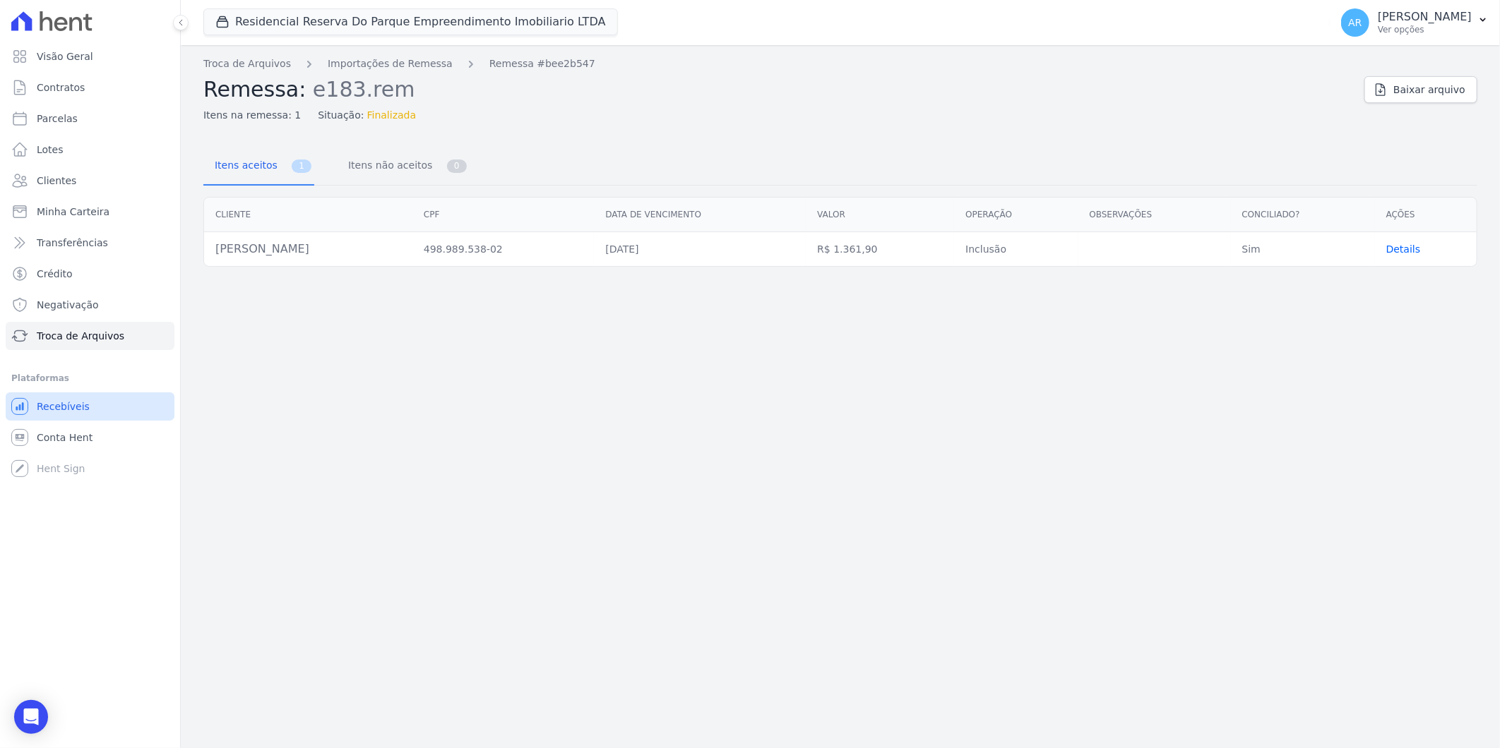
click at [95, 408] on link "Recebíveis" at bounding box center [90, 407] width 169 height 28
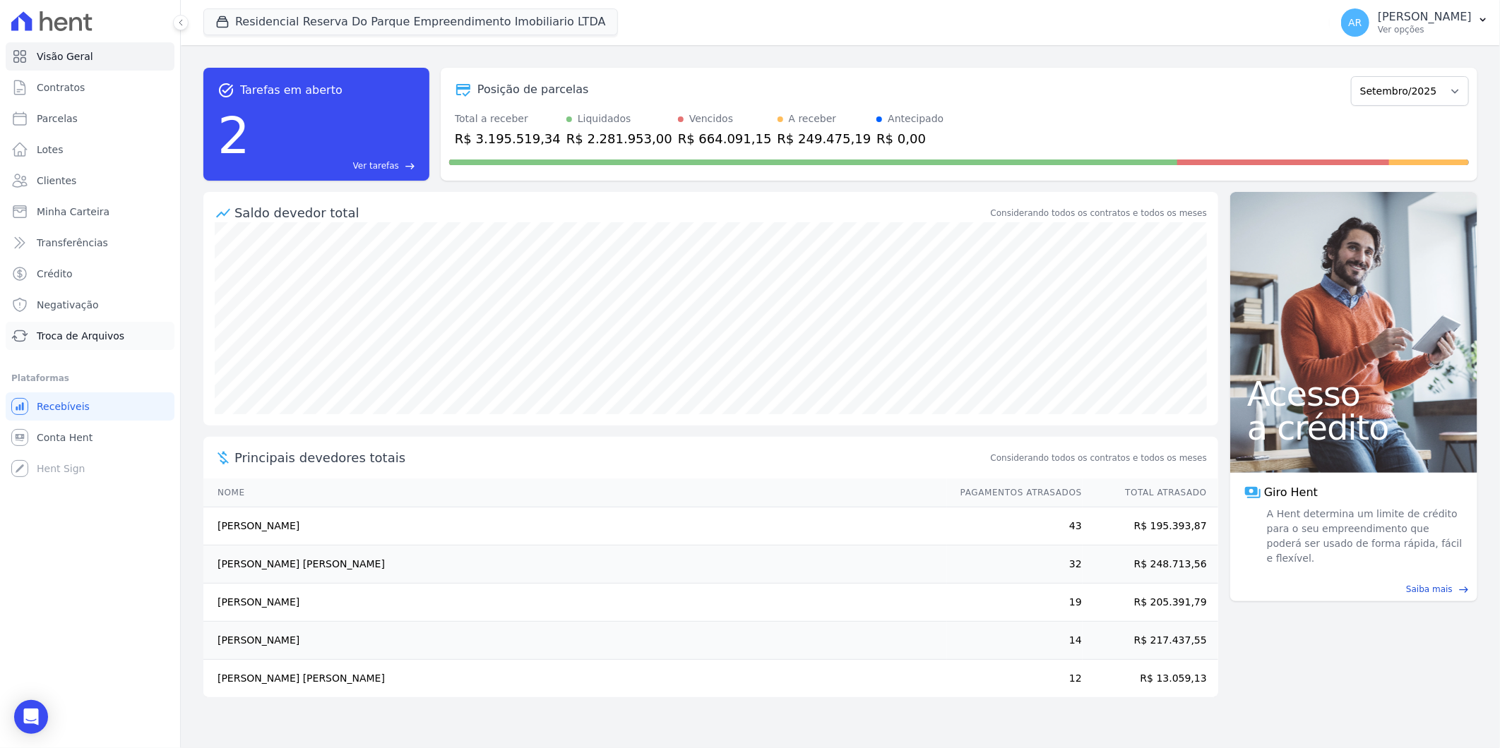
click at [76, 332] on span "Troca de Arquivos" at bounding box center [81, 336] width 88 height 14
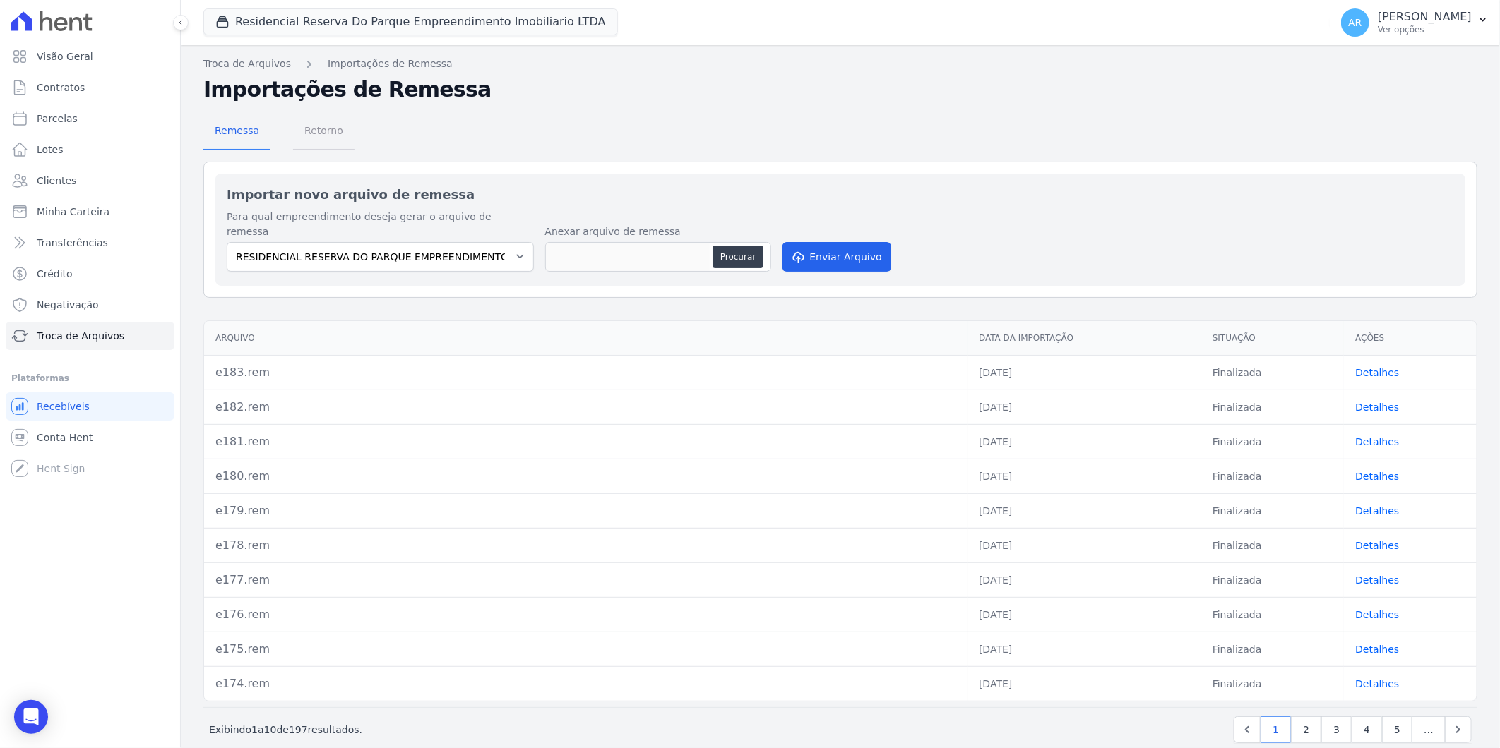
click at [323, 136] on span "Retorno" at bounding box center [324, 130] width 56 height 28
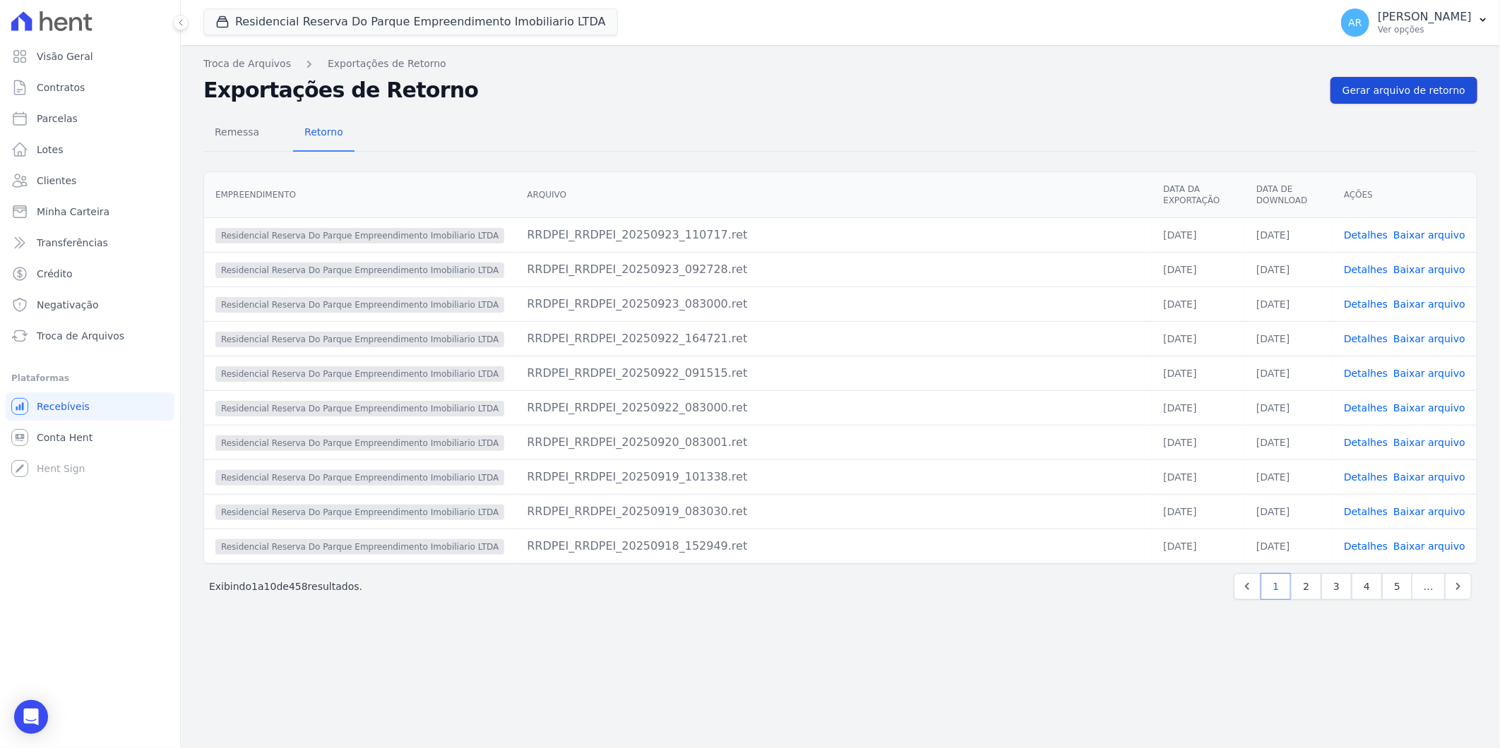
click at [1447, 92] on span "Gerar arquivo de retorno" at bounding box center [1403, 90] width 123 height 14
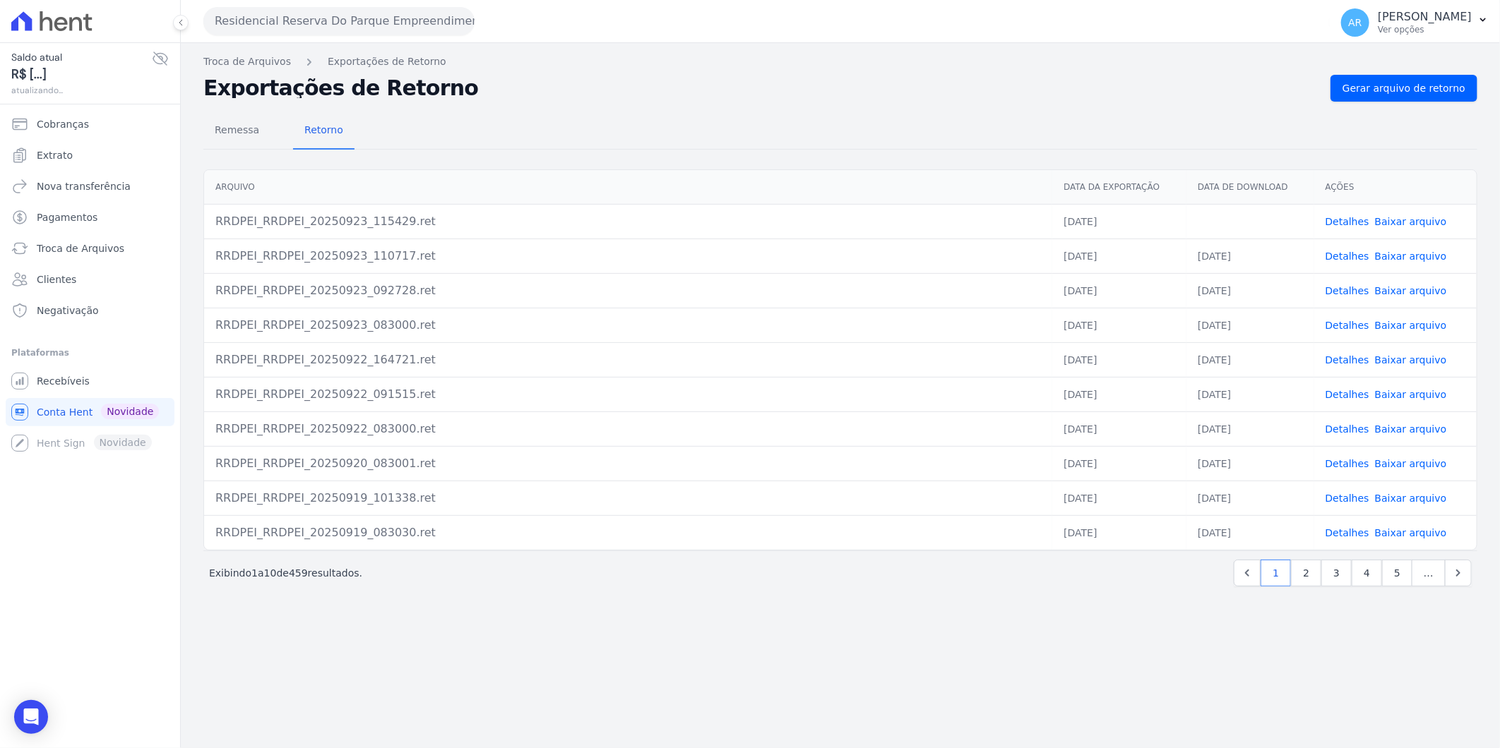
click at [1402, 227] on link "Baixar arquivo" at bounding box center [1411, 221] width 72 height 11
click at [243, 136] on span "Remessa" at bounding box center [236, 130] width 61 height 28
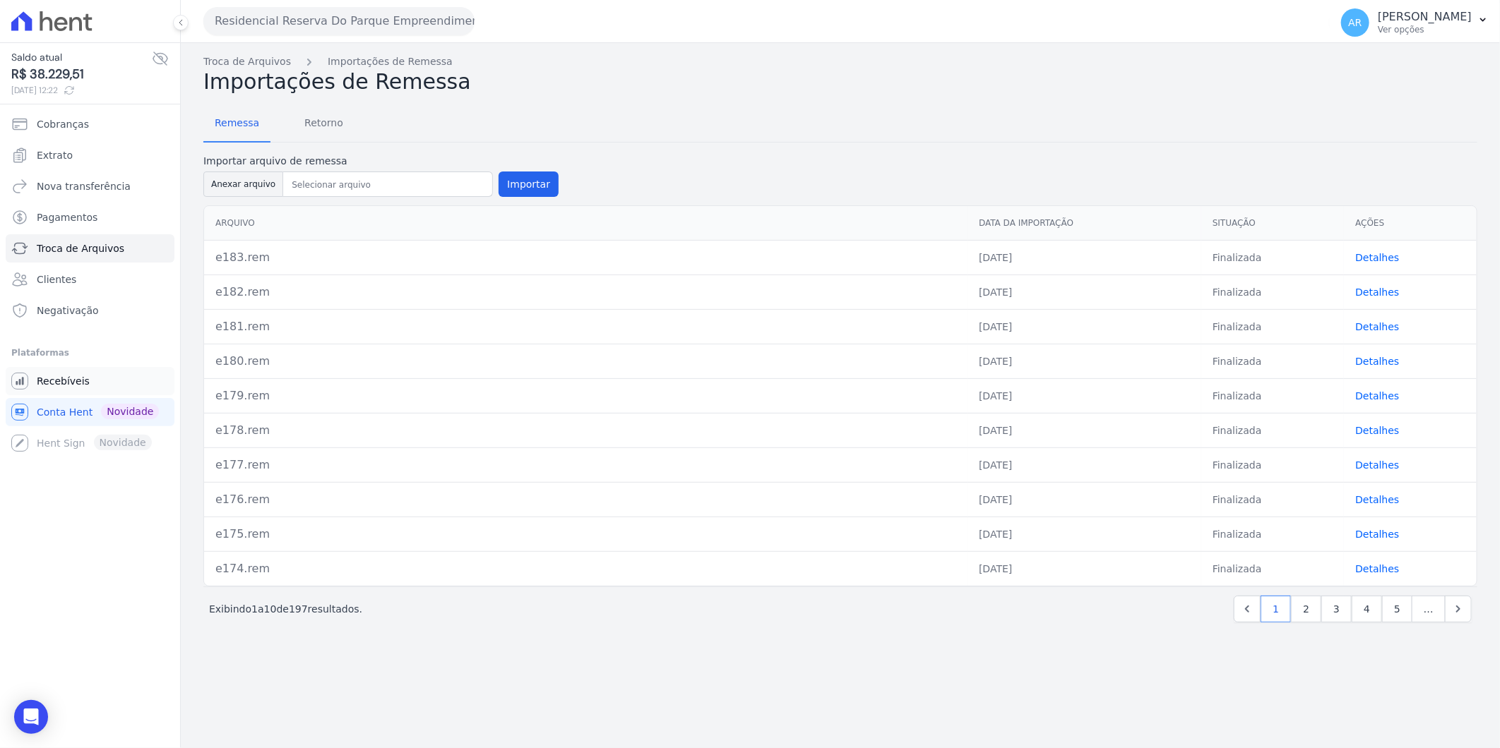
click at [56, 383] on span "Recebíveis" at bounding box center [63, 381] width 53 height 14
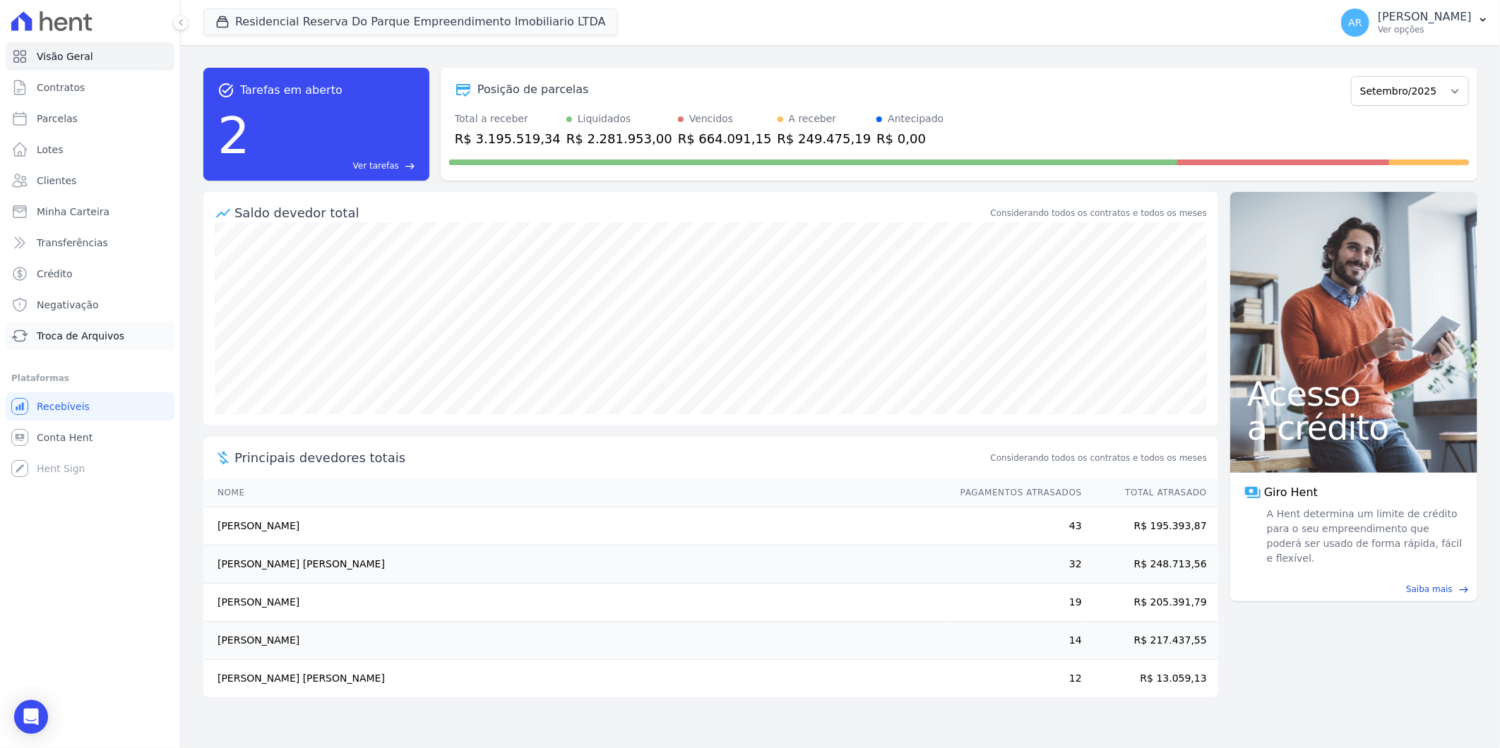
click at [109, 335] on span "Troca de Arquivos" at bounding box center [81, 336] width 88 height 14
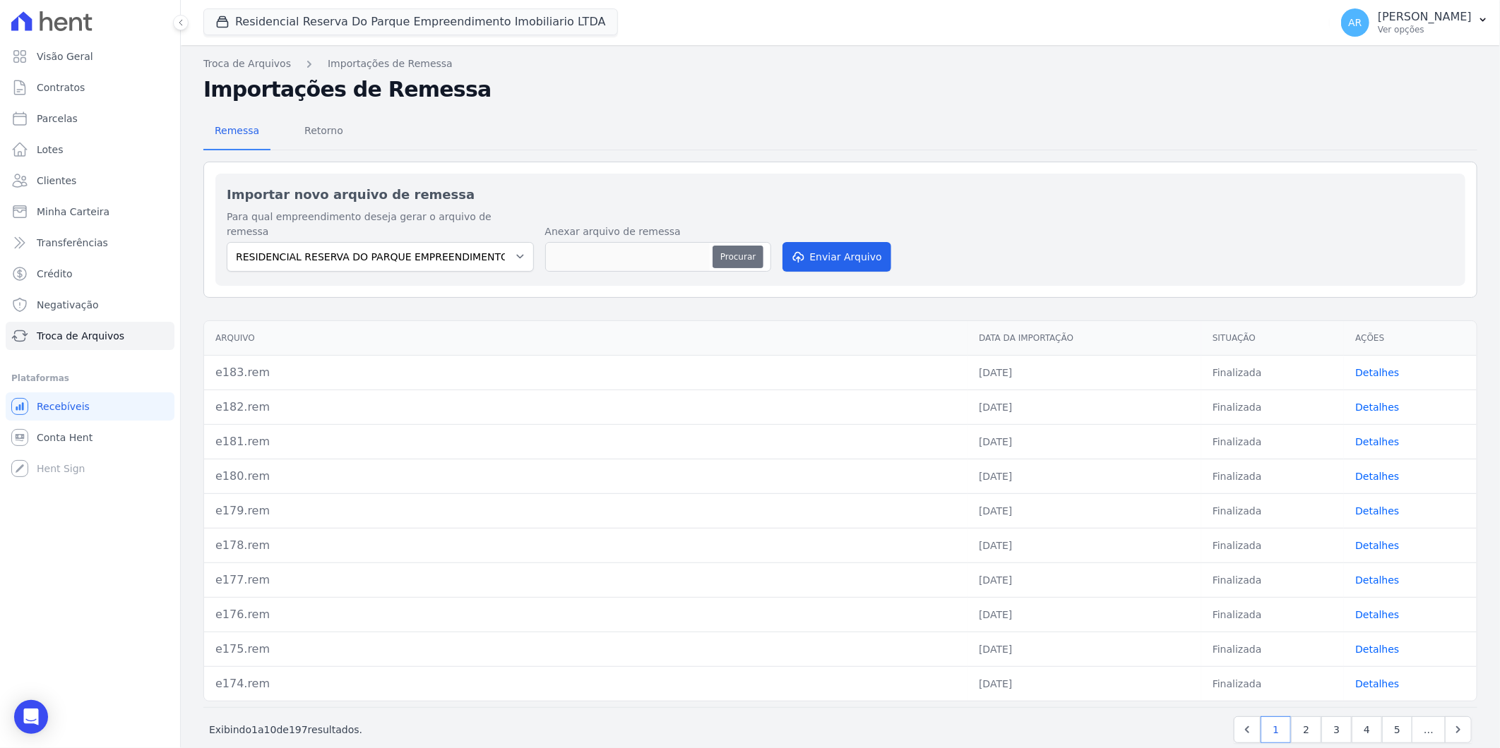
click at [742, 246] on button "Procurar" at bounding box center [737, 257] width 51 height 23
type input "e184.rem"
click at [827, 242] on button "Enviar Arquivo" at bounding box center [836, 257] width 109 height 30
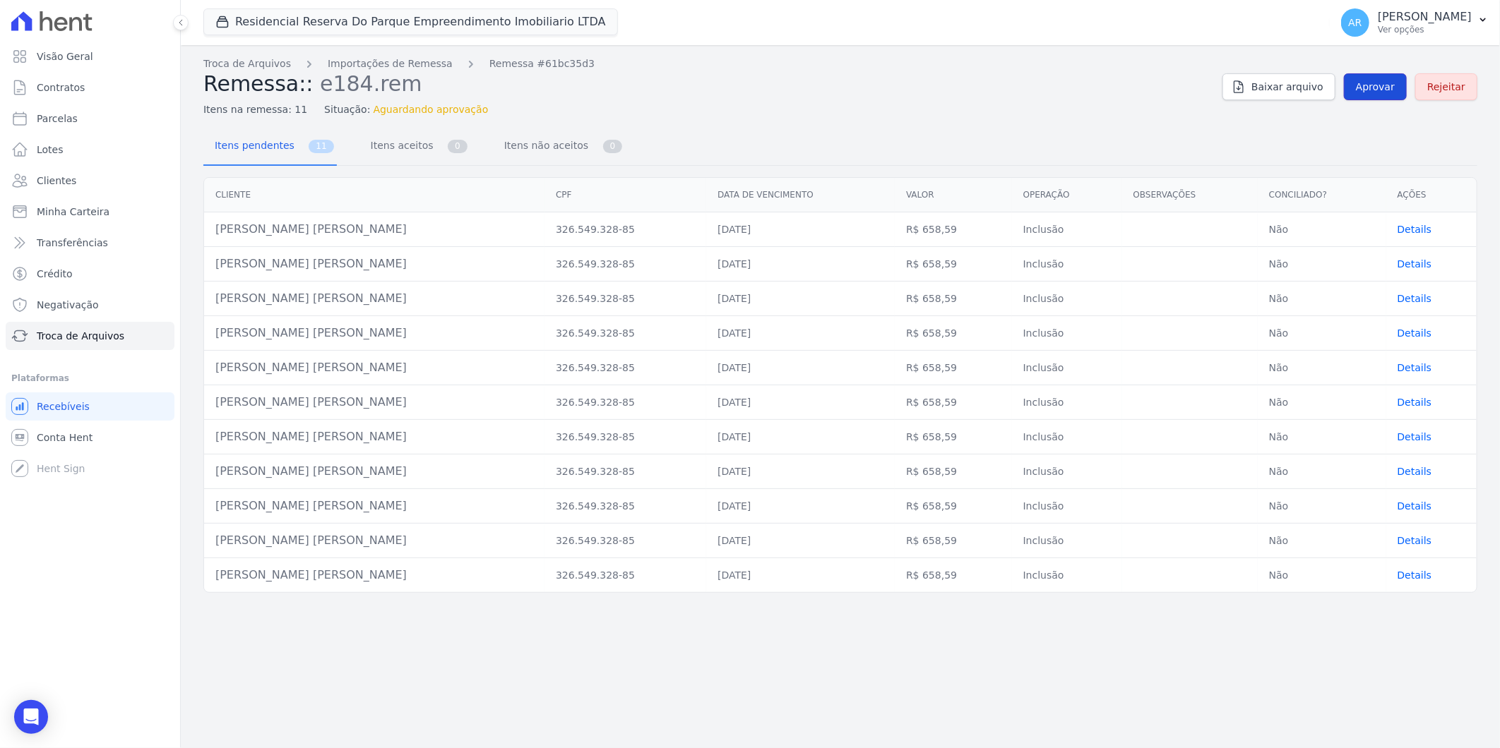
click at [1361, 93] on link "Aprovar" at bounding box center [1375, 86] width 63 height 27
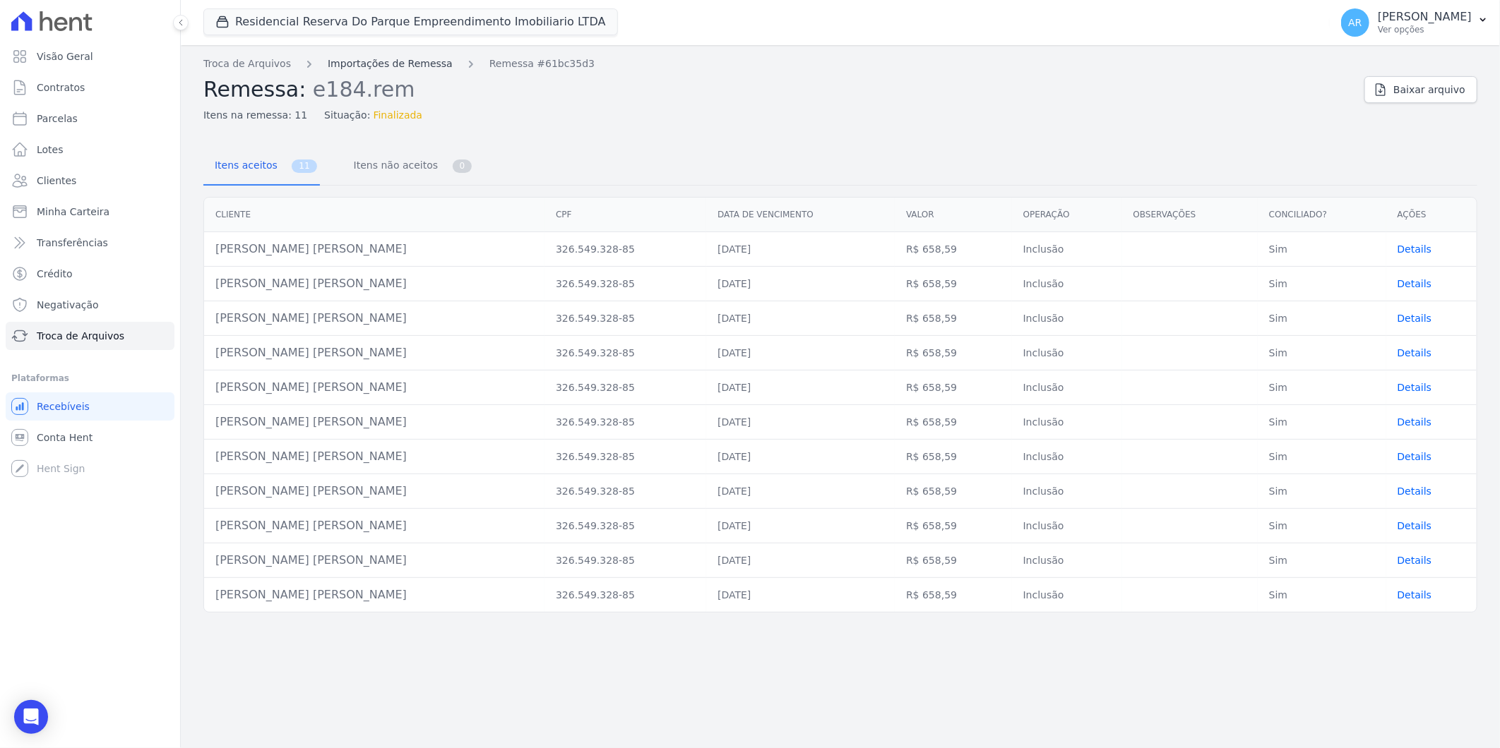
click at [336, 58] on link "Importações de Remessa" at bounding box center [390, 63] width 125 height 15
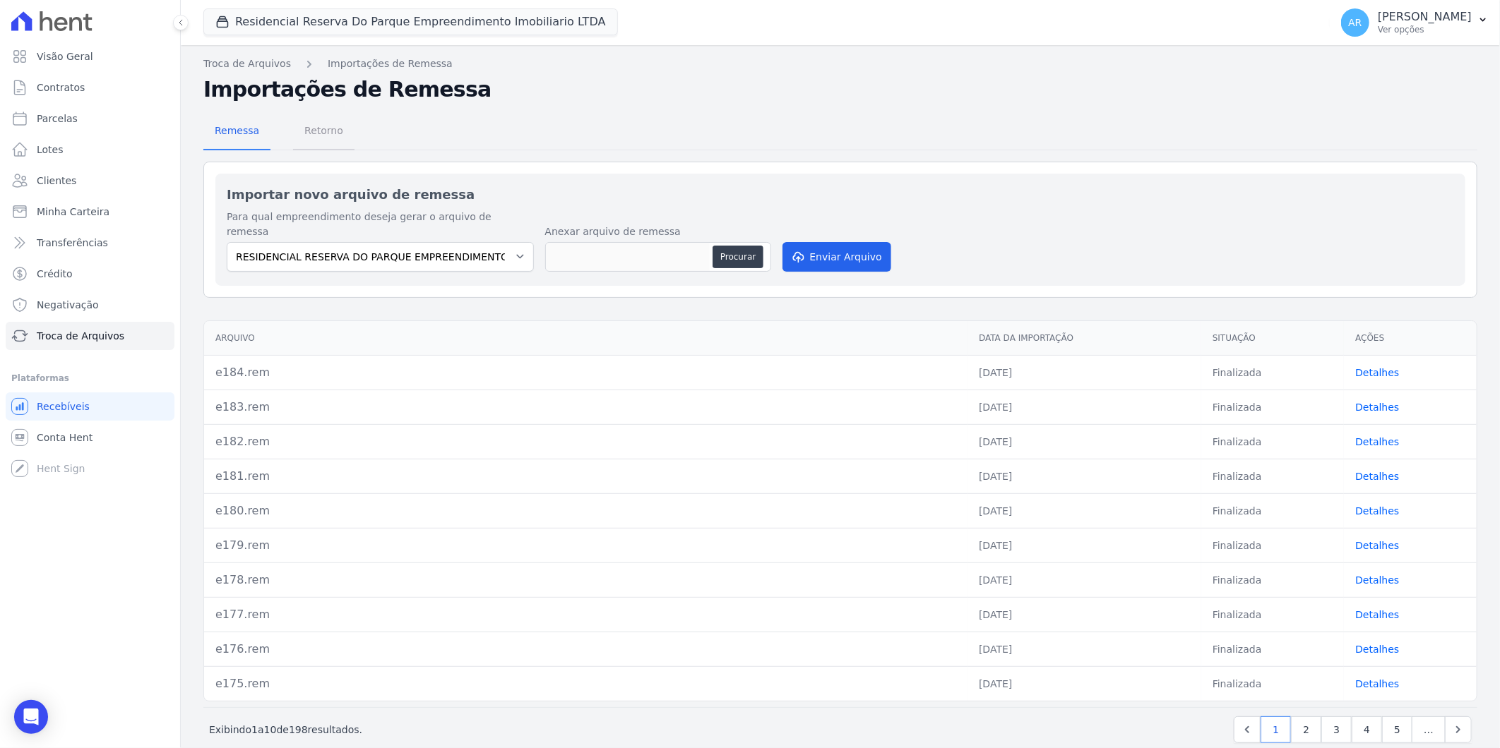
click at [326, 130] on span "Retorno" at bounding box center [324, 130] width 56 height 28
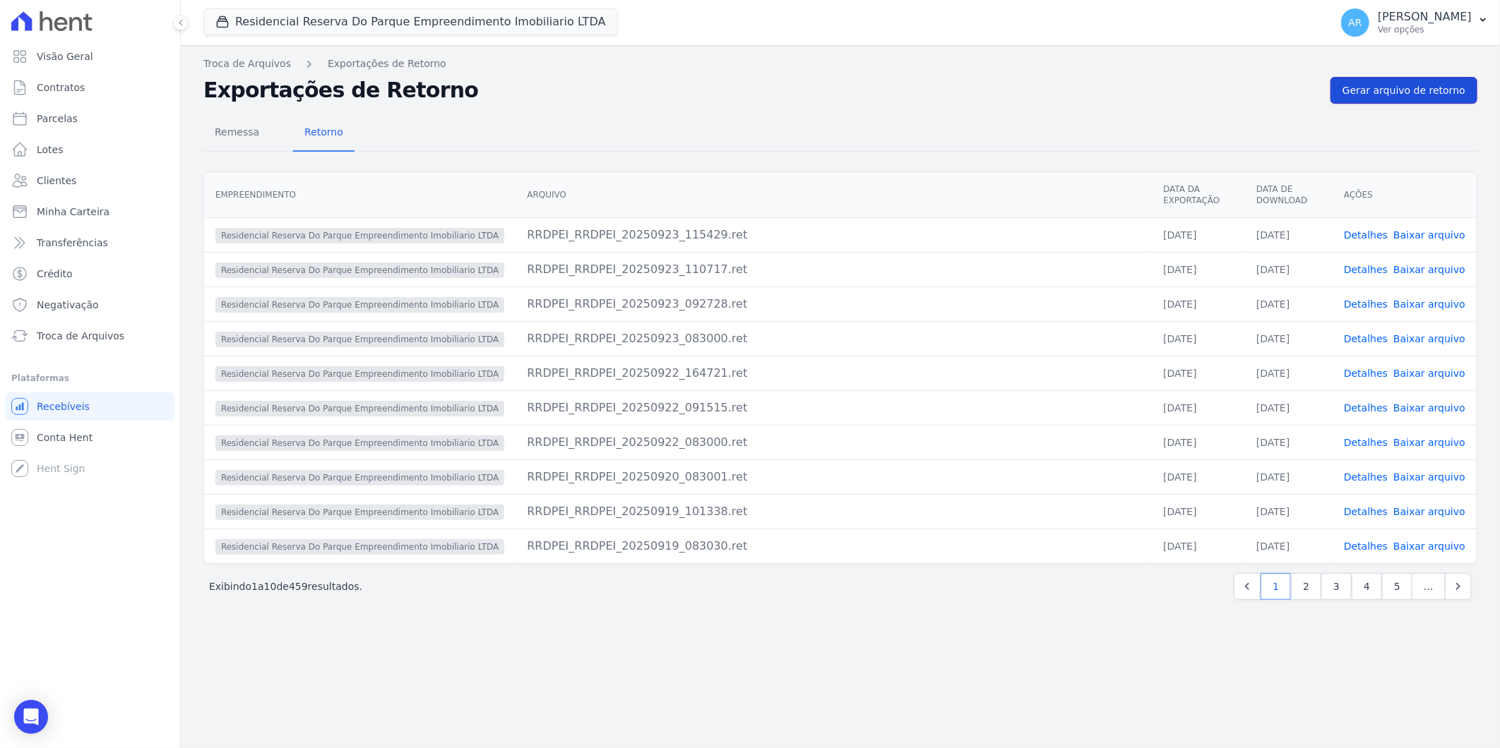
click at [1411, 80] on link "Gerar arquivo de retorno" at bounding box center [1403, 90] width 147 height 27
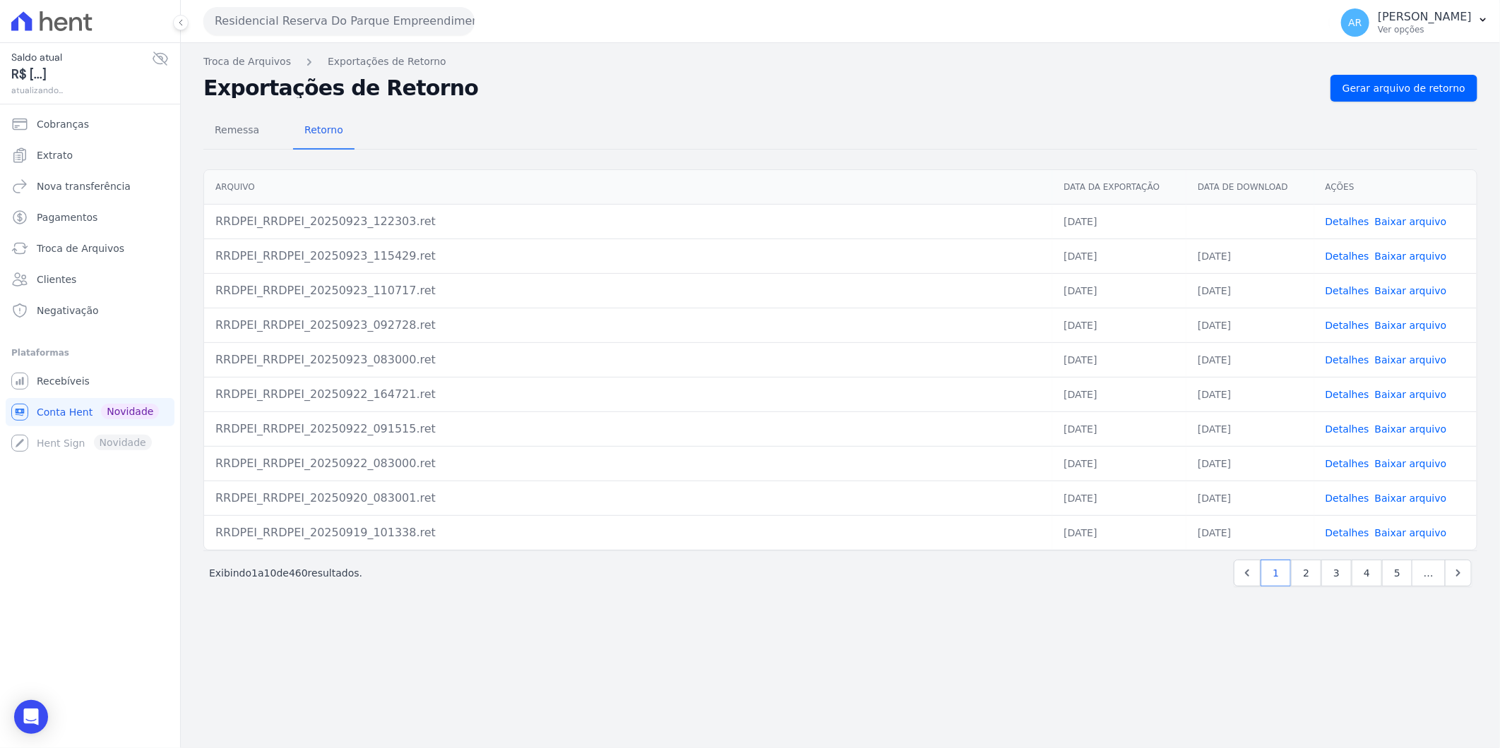
click at [1396, 225] on link "Baixar arquivo" at bounding box center [1411, 221] width 72 height 11
